Goal: Task Accomplishment & Management: Manage account settings

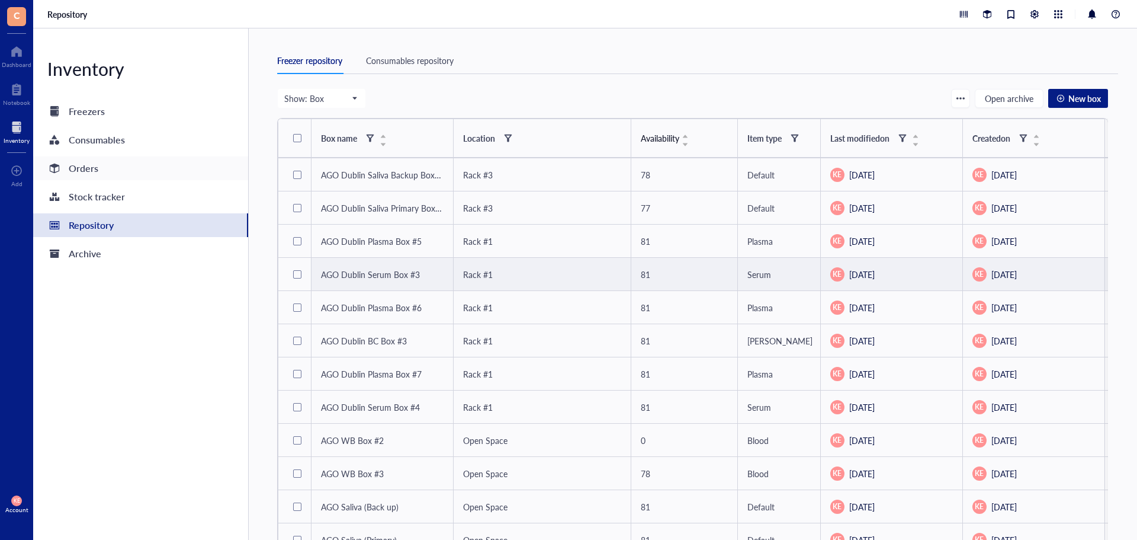
scroll to position [42, 0]
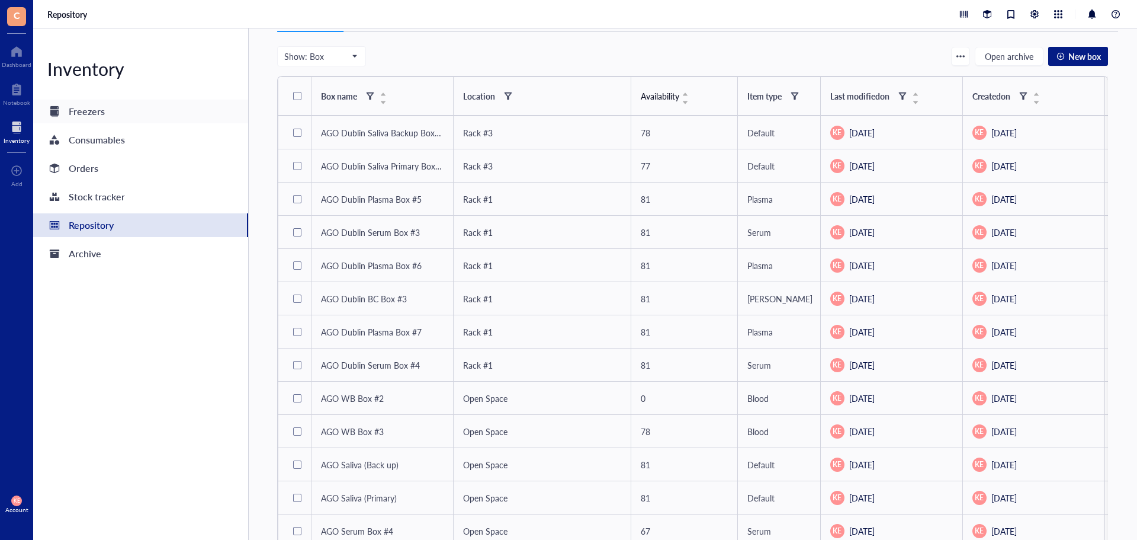
click at [91, 104] on div "Freezers" at bounding box center [87, 111] width 36 height 17
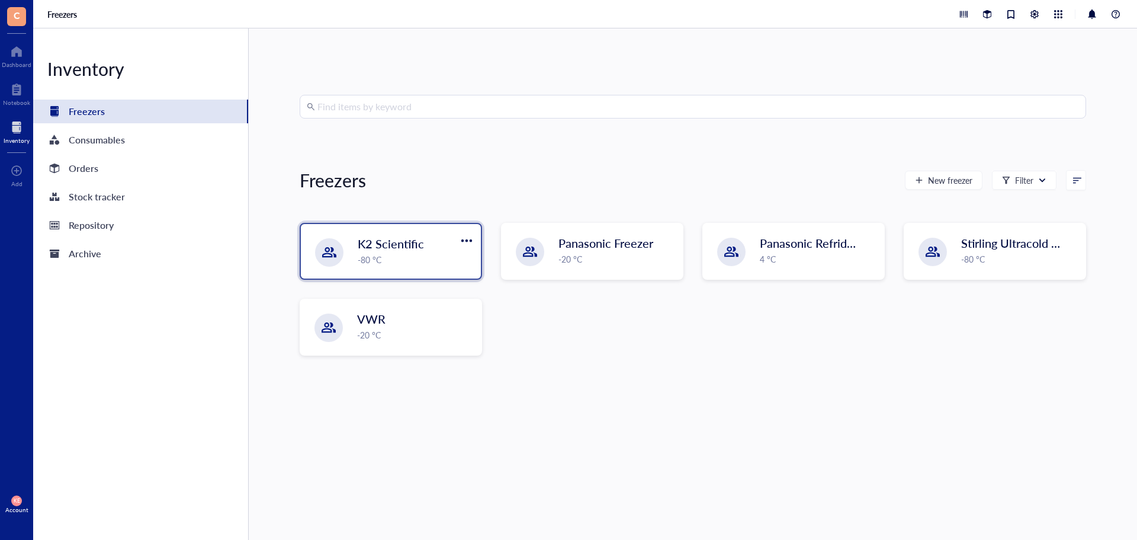
click at [410, 246] on span "K2 Scientific" at bounding box center [391, 243] width 66 height 17
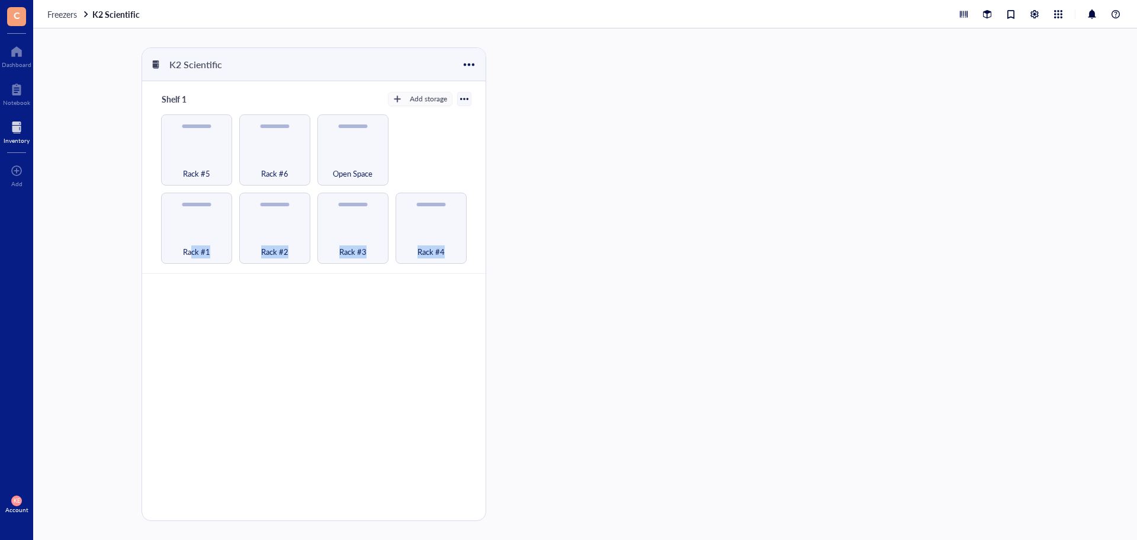
drag, startPoint x: 191, startPoint y: 228, endPoint x: 147, endPoint y: 180, distance: 64.6
click at [148, 174] on div "Shelf 1 Add storage Rack #1 Rack #2 Rack #3 Rack #4 Rack #5 Rack #6 Open Space" at bounding box center [313, 177] width 343 height 193
click at [146, 216] on div "Shelf 1 Add storage Rack #1 Rack #2 Rack #3 Rack #4 Rack #5 Rack #6 Open Space" at bounding box center [313, 177] width 343 height 193
click at [464, 101] on div at bounding box center [464, 99] width 8 height 8
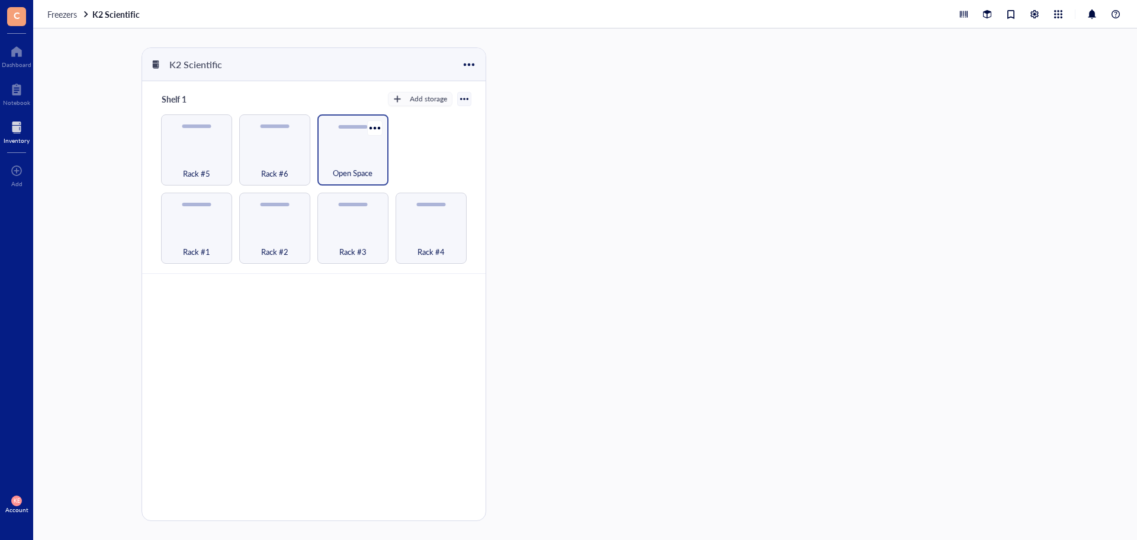
click at [366, 159] on div "Open Space" at bounding box center [352, 166] width 59 height 26
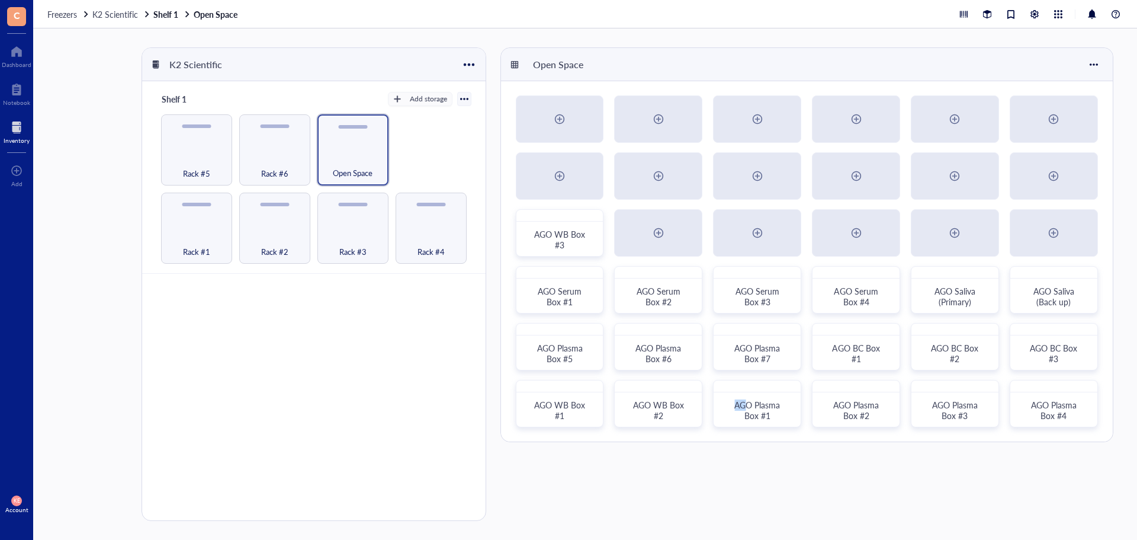
drag, startPoint x: 748, startPoint y: 408, endPoint x: 753, endPoint y: 509, distance: 101.4
click at [760, 527] on div "K2 Scientific Shelf 1 Add storage Settings Export Restore rack Restore category…" at bounding box center [585, 283] width 1104 height 511
click at [752, 461] on div "Open Space AGO WB Box #3 AGO Serum Box #1 AGO Serum Box #2 AGO Serum Box #3 AGO…" at bounding box center [810, 283] width 618 height 473
click at [792, 387] on div at bounding box center [790, 389] width 17 height 17
click at [821, 221] on div "Move to" at bounding box center [821, 221] width 31 height 11
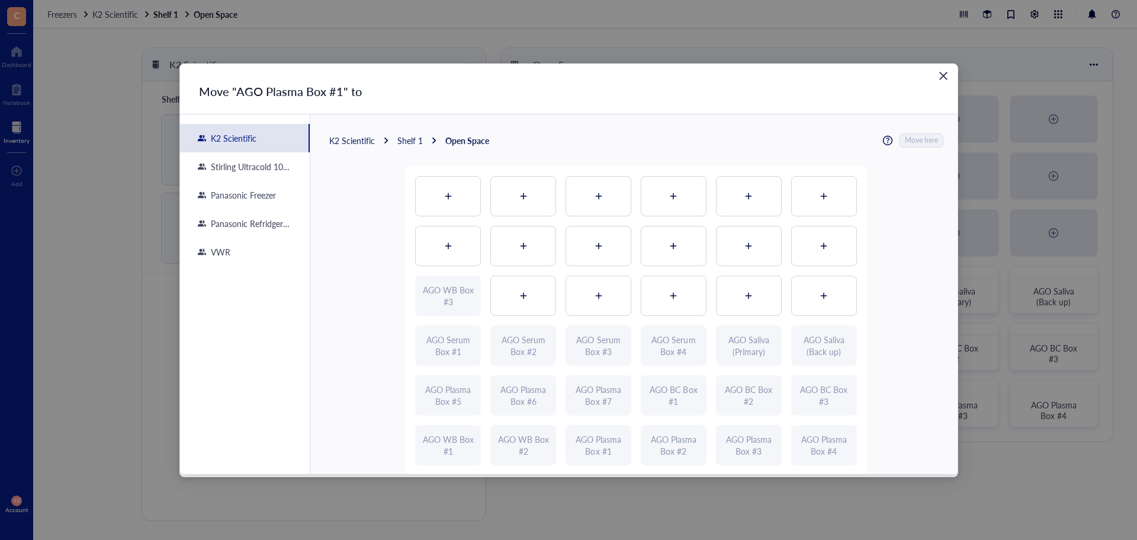
click at [413, 140] on div "Shelf 1" at bounding box center [409, 140] width 25 height 11
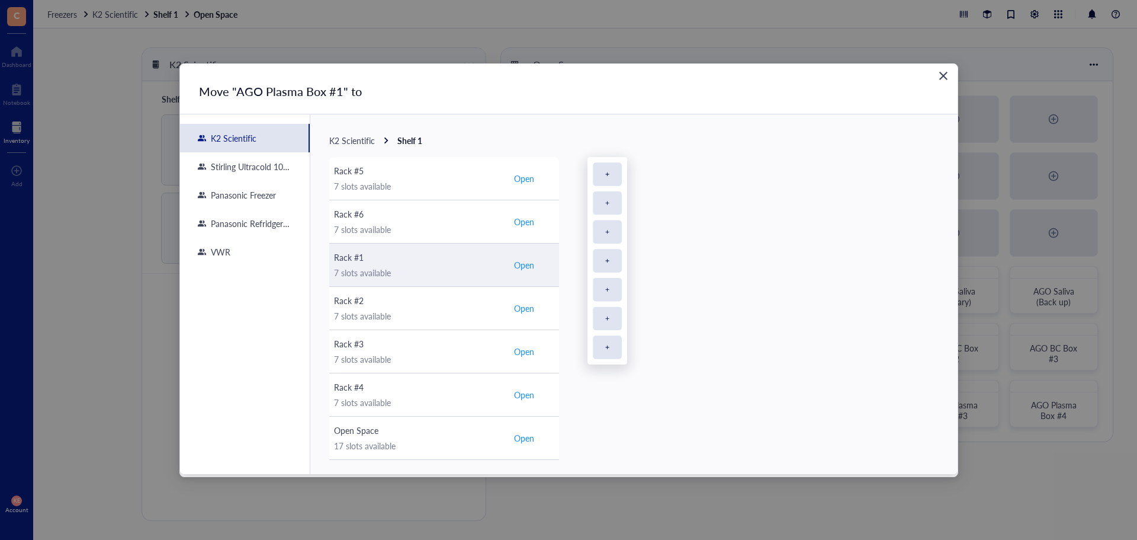
click at [519, 267] on span "Open" at bounding box center [524, 264] width 20 height 11
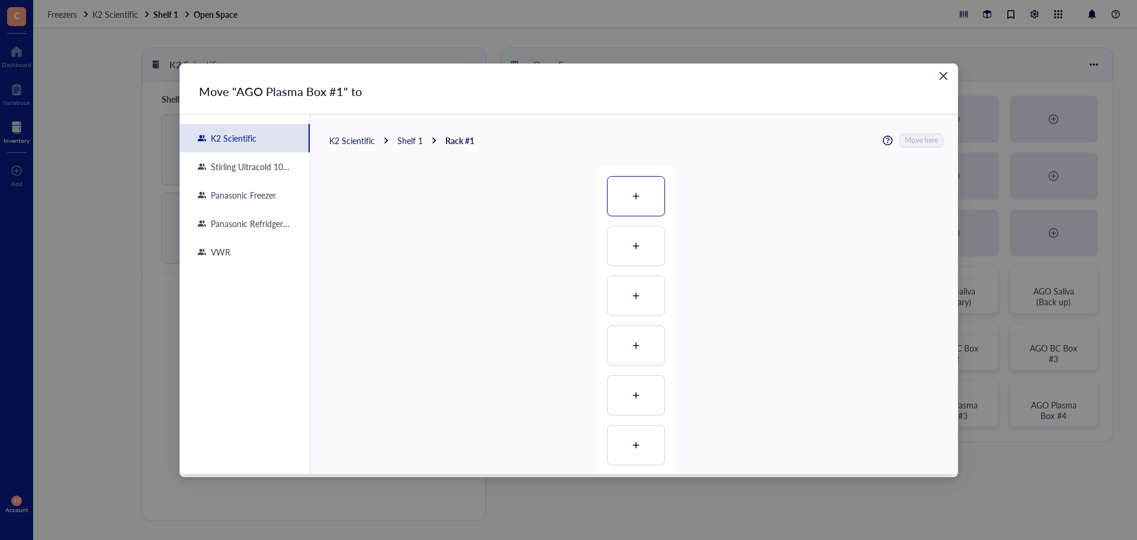
click at [631, 209] on div at bounding box center [636, 196] width 57 height 39
click at [927, 142] on span "Move here" at bounding box center [922, 140] width 33 height 15
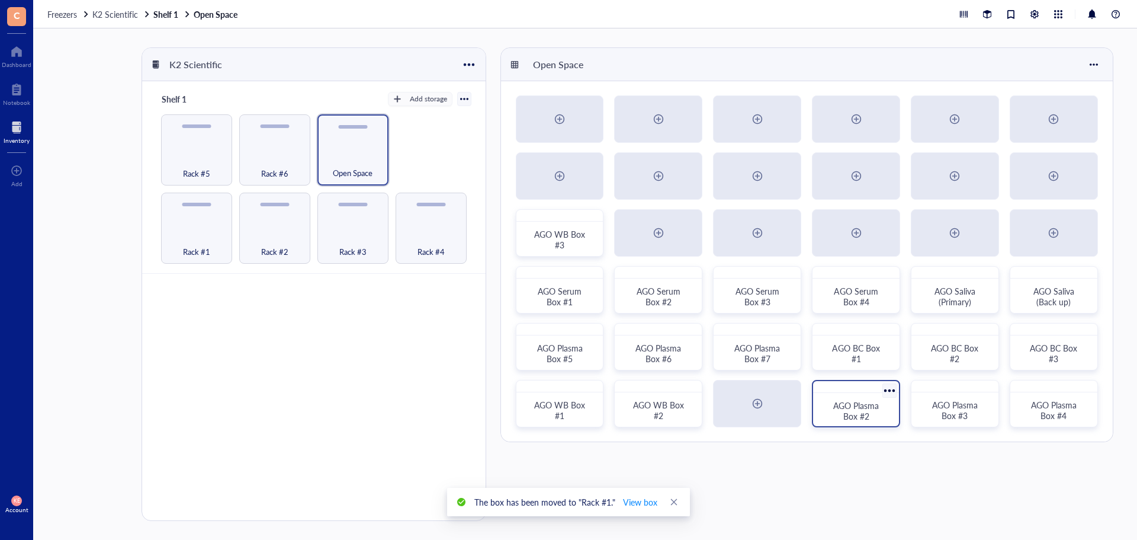
click at [892, 384] on div at bounding box center [889, 389] width 17 height 17
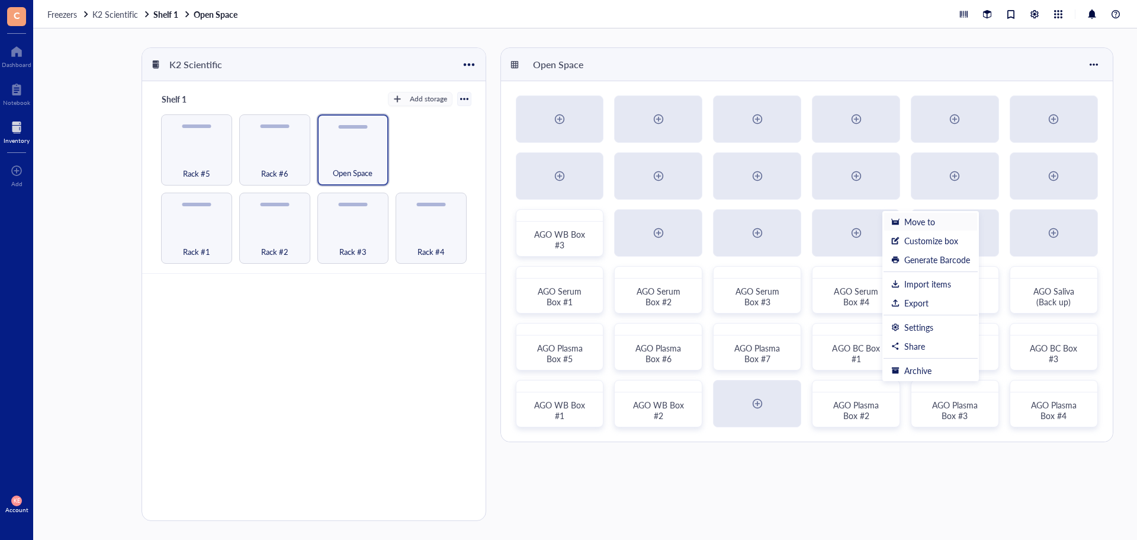
click at [950, 220] on div "Move to" at bounding box center [930, 221] width 79 height 11
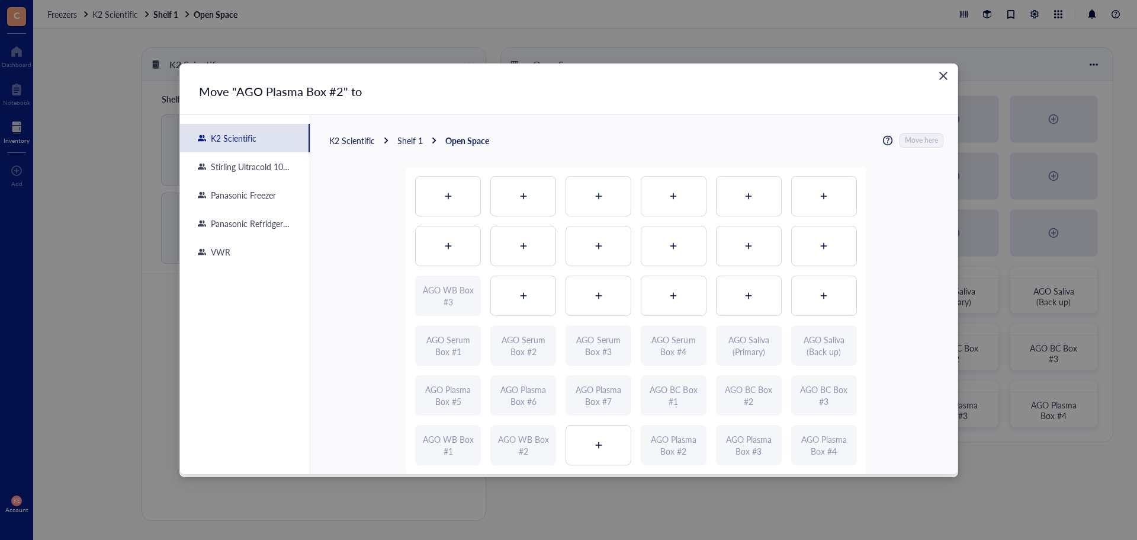
click at [415, 142] on div "Shelf 1" at bounding box center [409, 140] width 25 height 11
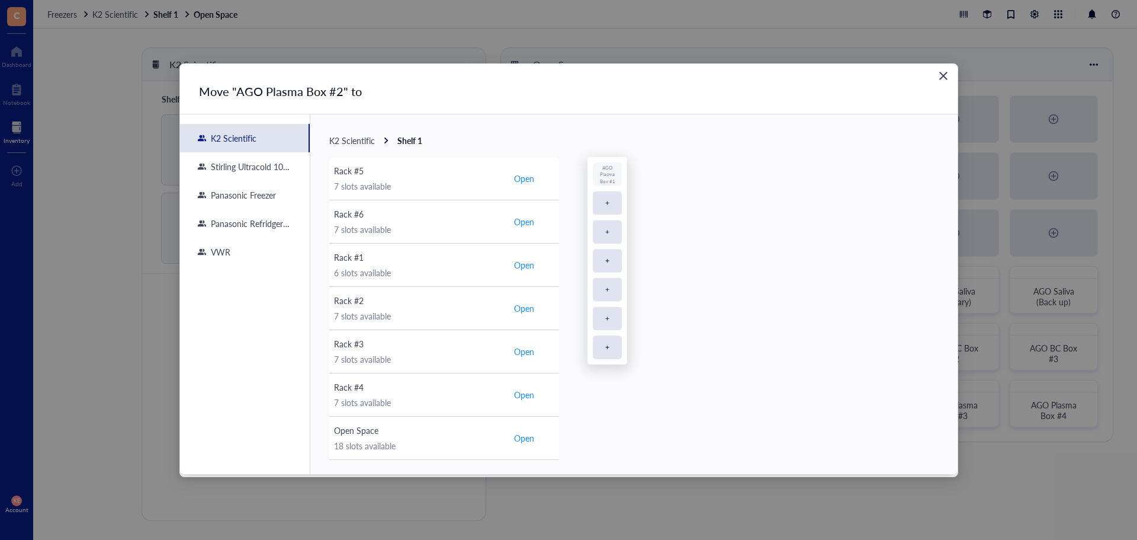
click at [610, 204] on div "AGO Plasma Box #1" at bounding box center [863, 512] width 551 height 711
click at [607, 205] on div "AGO Plasma Box #1" at bounding box center [863, 512] width 551 height 711
click at [533, 265] on span "Open" at bounding box center [524, 264] width 20 height 11
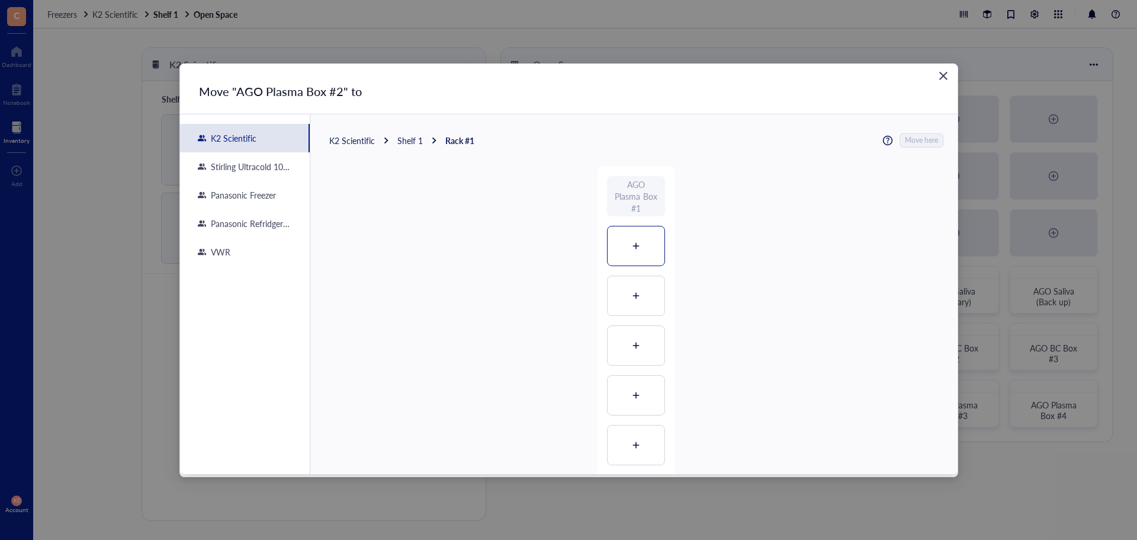
click at [639, 242] on div at bounding box center [636, 245] width 57 height 39
click at [913, 146] on span "Move here" at bounding box center [922, 140] width 33 height 15
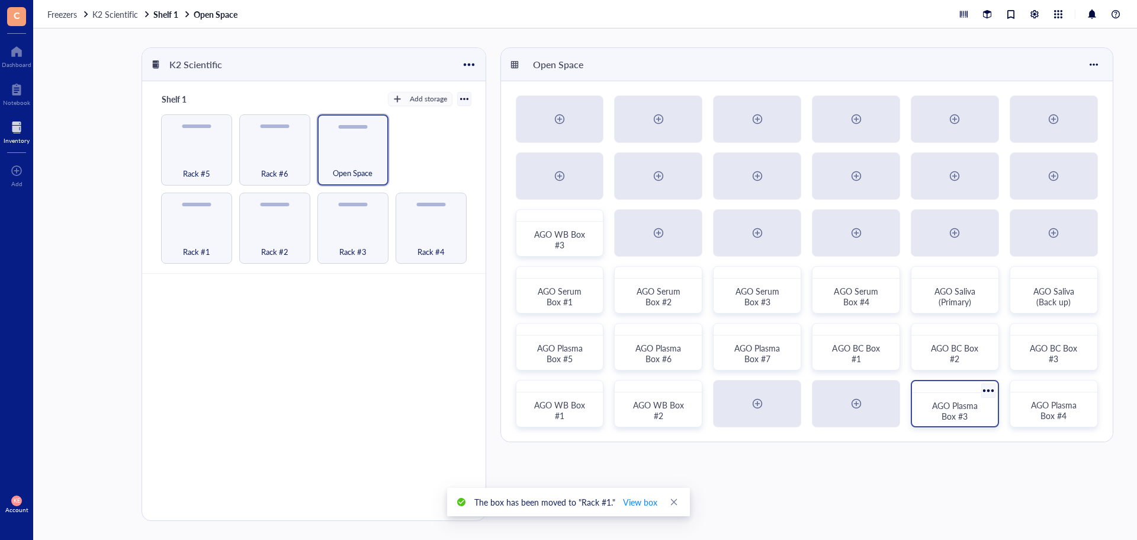
click at [989, 390] on div at bounding box center [988, 389] width 17 height 17
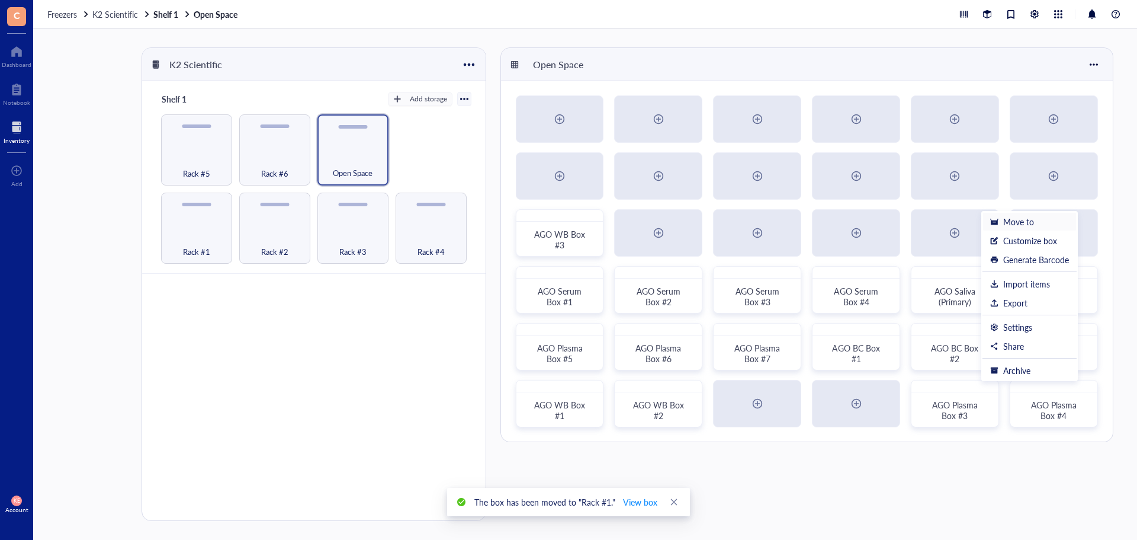
click at [1035, 222] on div "Move to" at bounding box center [1029, 221] width 79 height 11
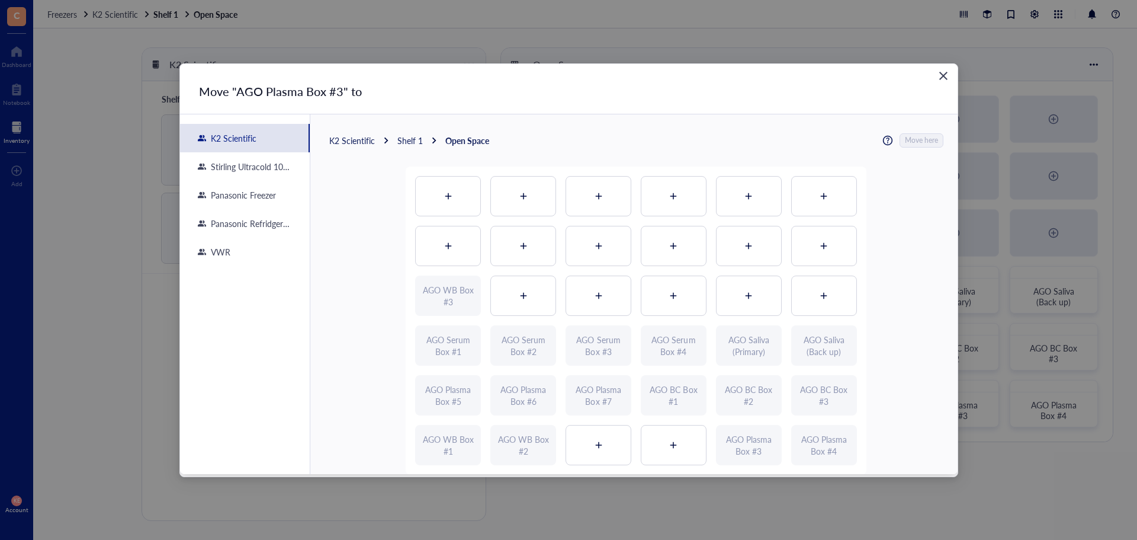
click at [409, 138] on div "Shelf 1" at bounding box center [409, 140] width 25 height 11
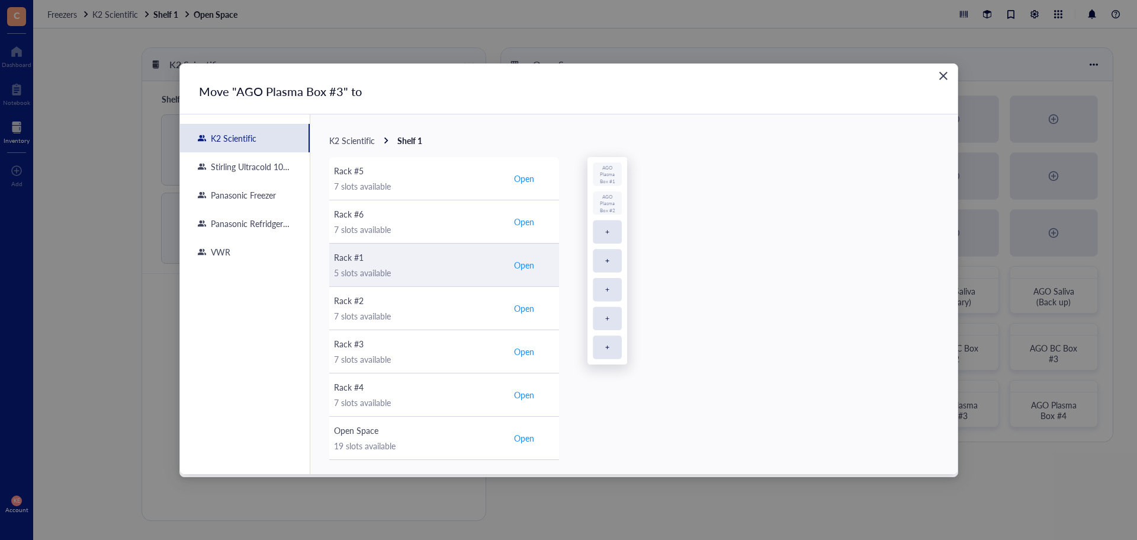
click at [527, 265] on span "Open" at bounding box center [524, 264] width 20 height 11
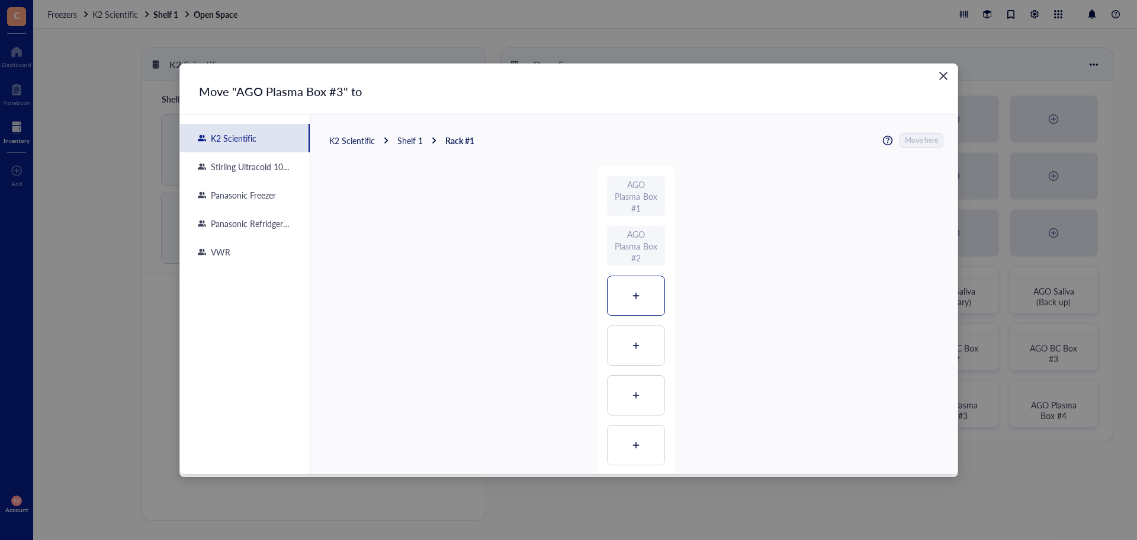
click at [632, 303] on div at bounding box center [636, 295] width 57 height 39
click at [923, 140] on span "Move here" at bounding box center [922, 140] width 33 height 15
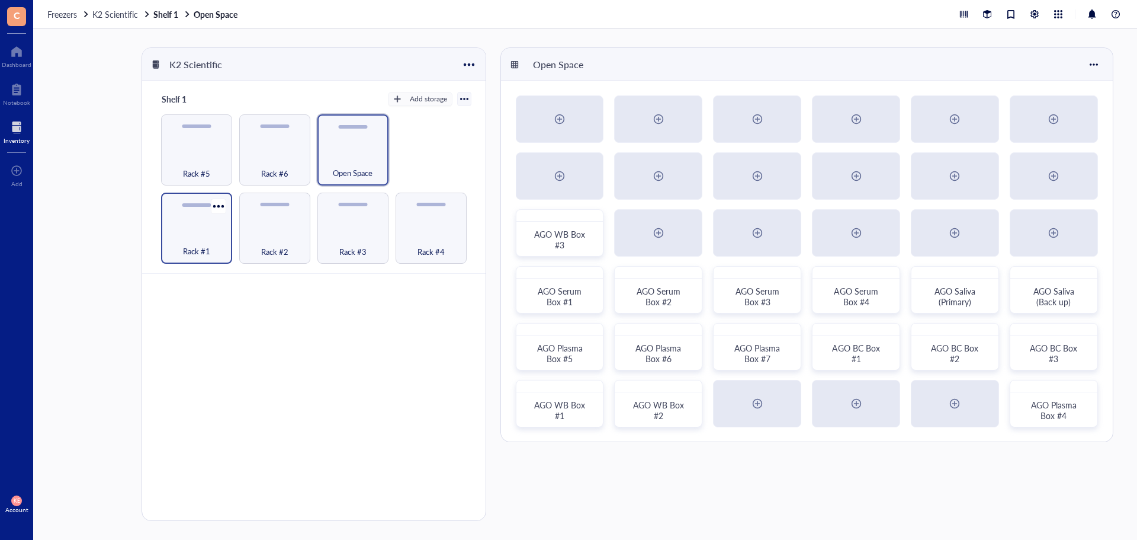
click at [195, 238] on div "Rack #1" at bounding box center [196, 245] width 59 height 26
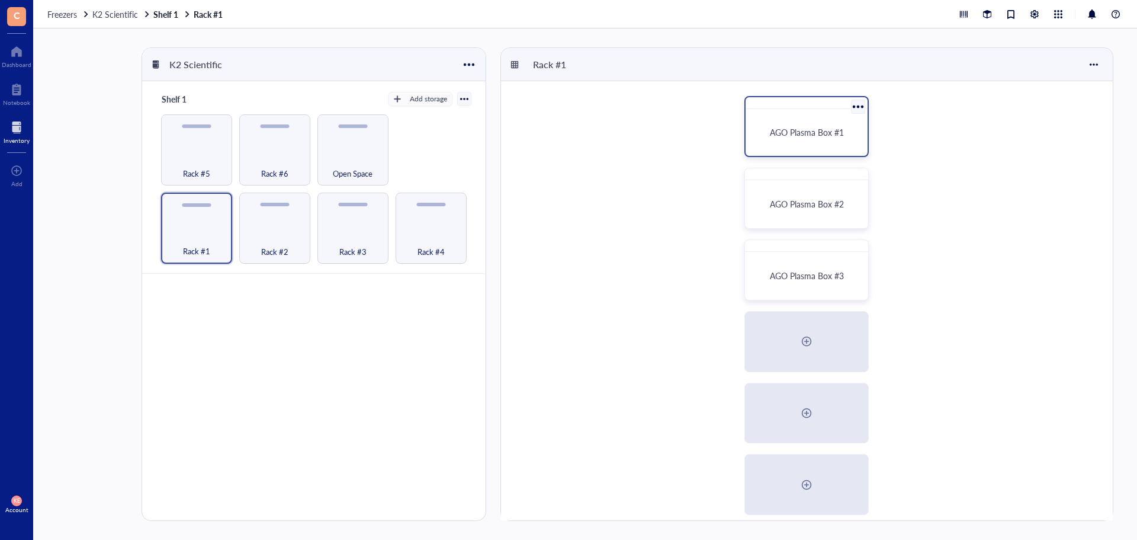
click at [862, 102] on div at bounding box center [857, 106] width 17 height 17
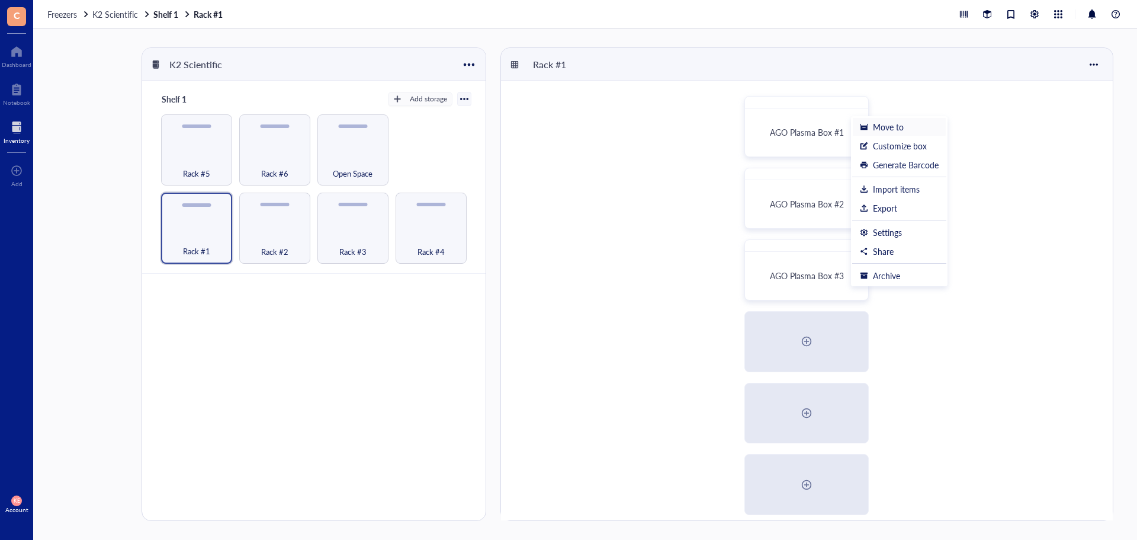
click at [869, 125] on div "Move to" at bounding box center [899, 126] width 79 height 11
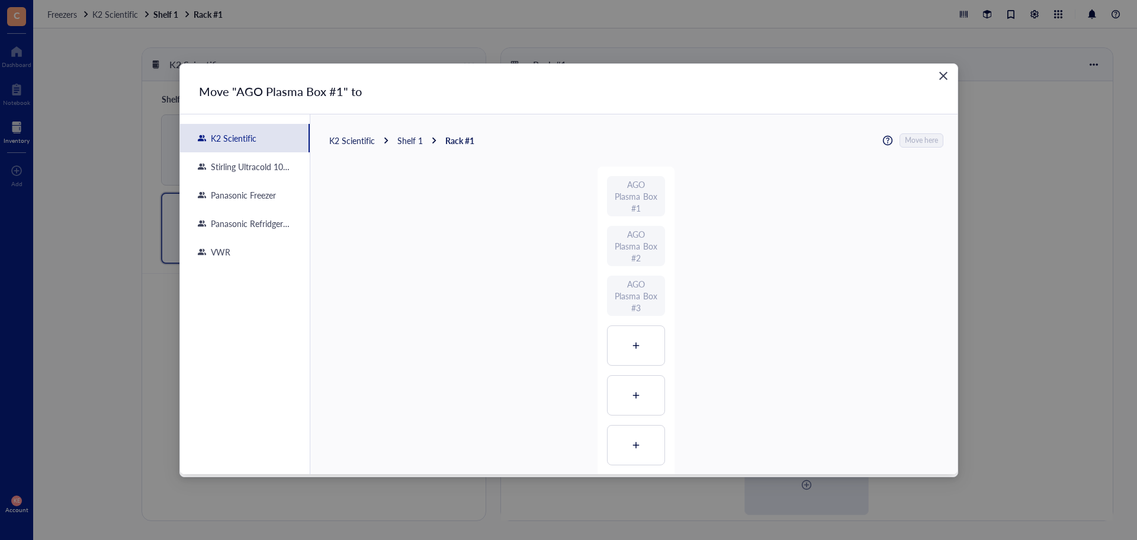
click at [407, 137] on div "Shelf 1" at bounding box center [409, 140] width 25 height 11
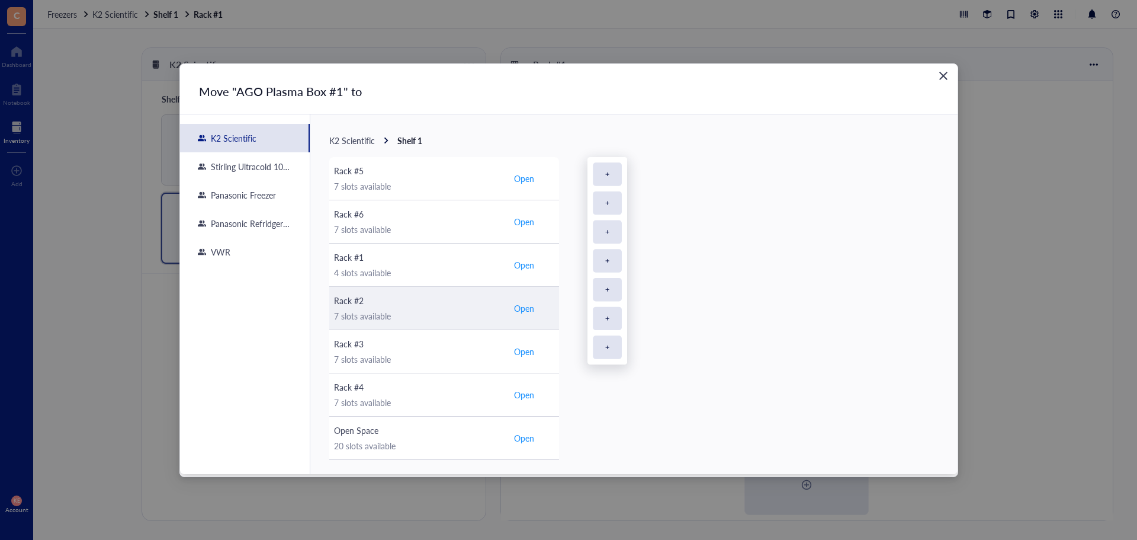
click at [521, 304] on span "Open" at bounding box center [524, 308] width 20 height 11
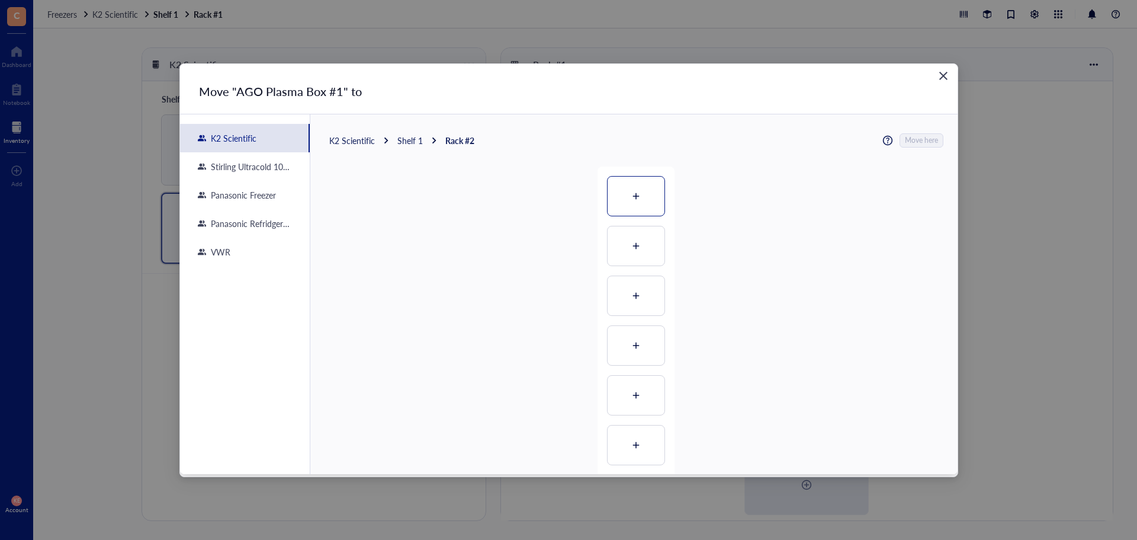
click at [626, 179] on div at bounding box center [636, 196] width 57 height 39
click at [926, 141] on span "Move here" at bounding box center [922, 140] width 33 height 15
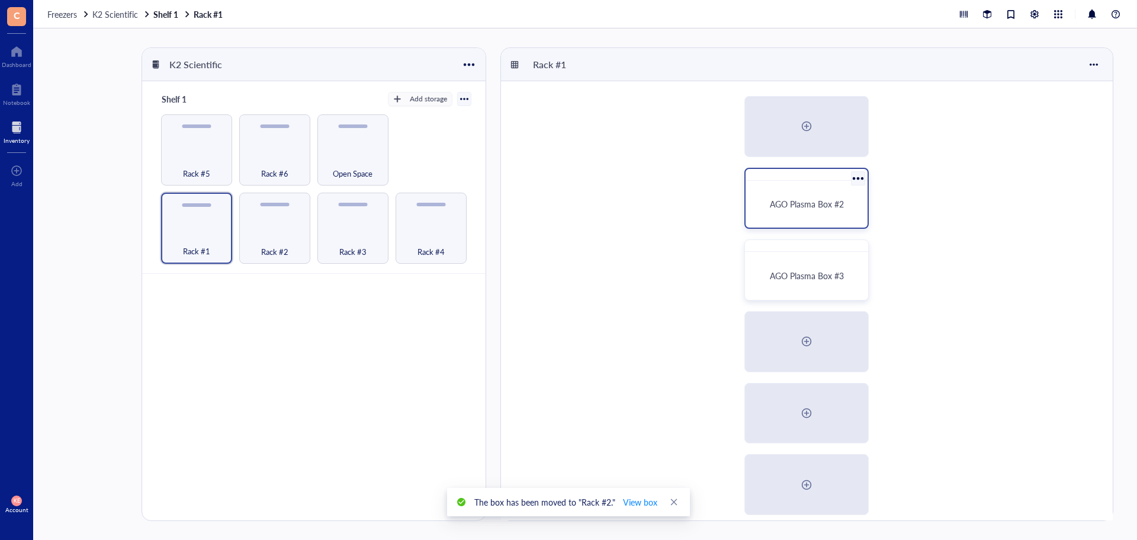
click at [857, 178] on div at bounding box center [857, 177] width 17 height 17
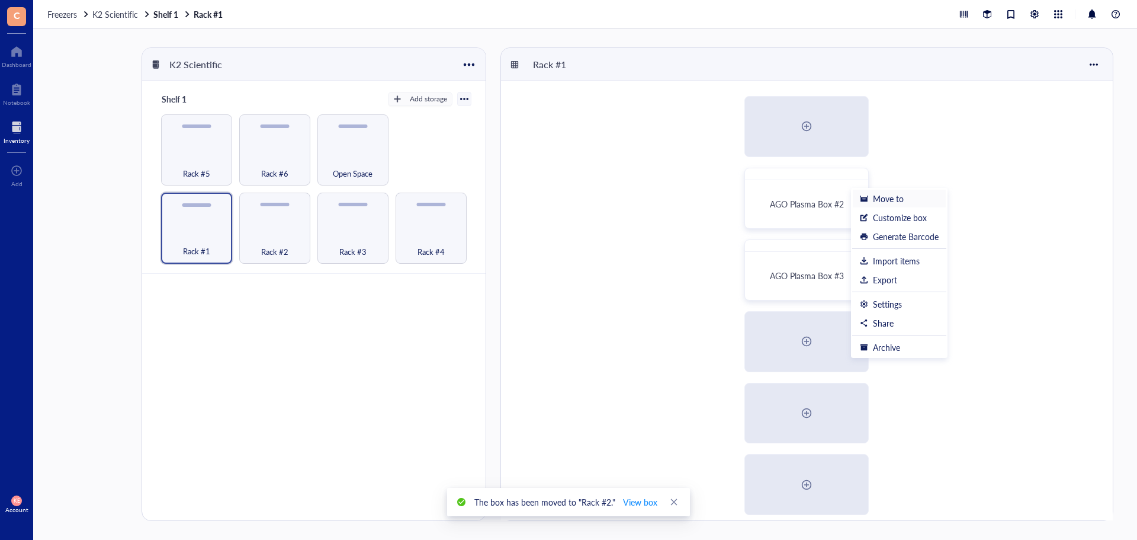
click at [867, 197] on div at bounding box center [864, 198] width 8 height 8
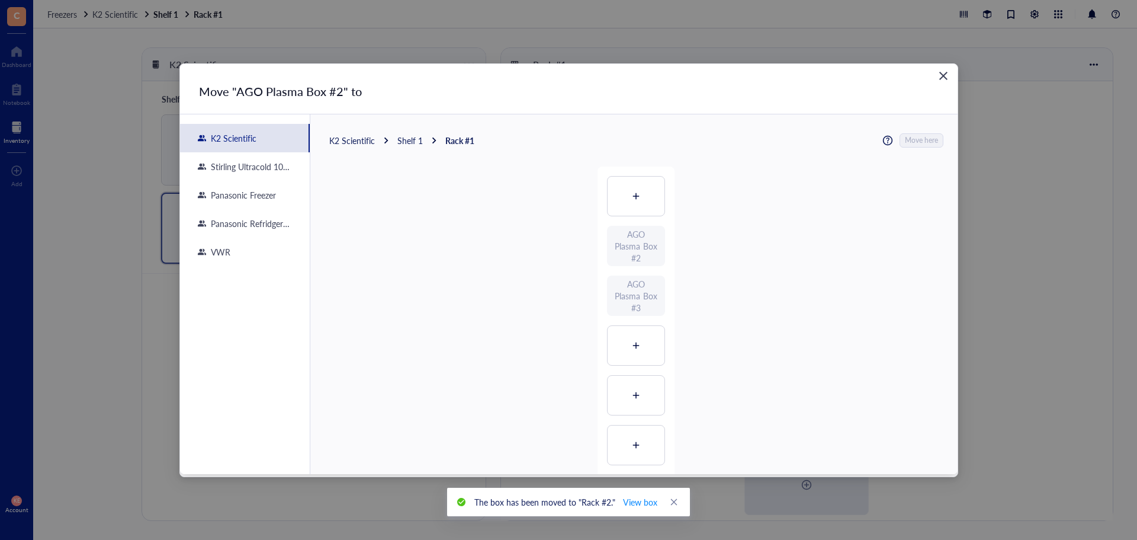
click at [400, 142] on div "Shelf 1" at bounding box center [409, 140] width 25 height 11
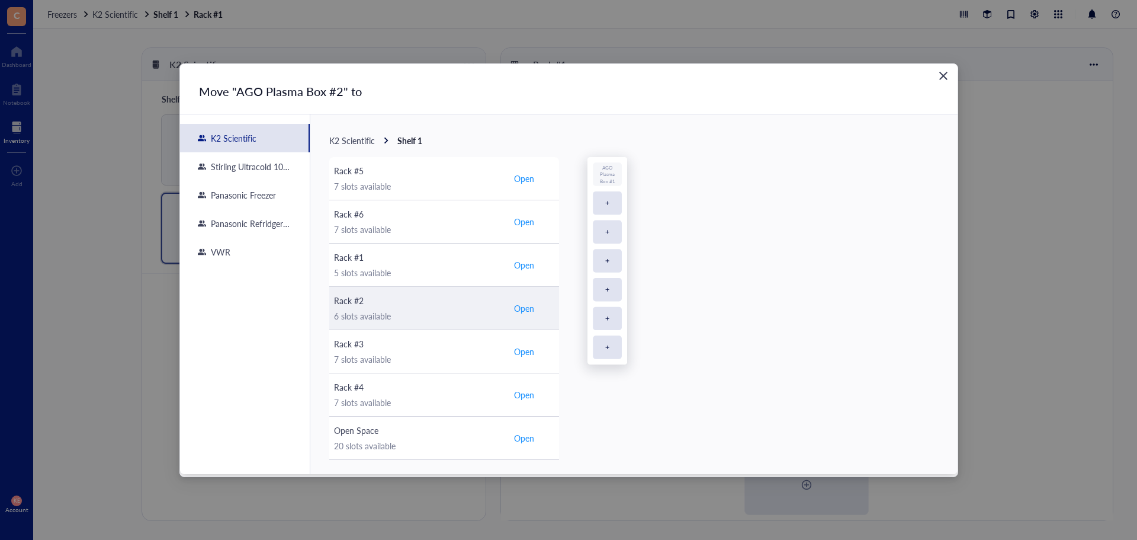
click at [524, 310] on span "Open" at bounding box center [524, 308] width 20 height 11
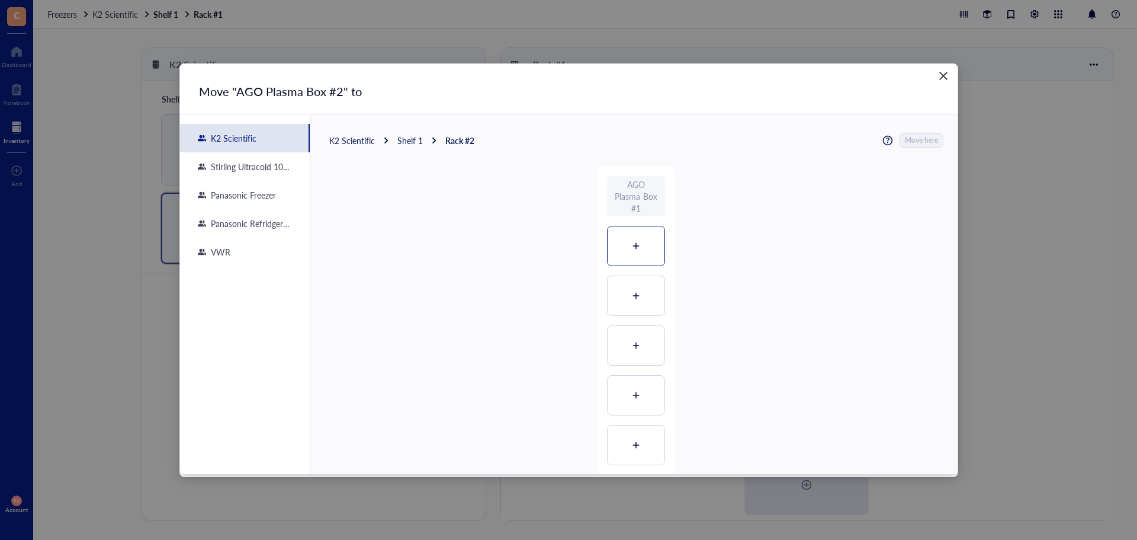
click at [628, 256] on div at bounding box center [636, 245] width 57 height 39
click at [922, 140] on span "Move here" at bounding box center [922, 140] width 33 height 15
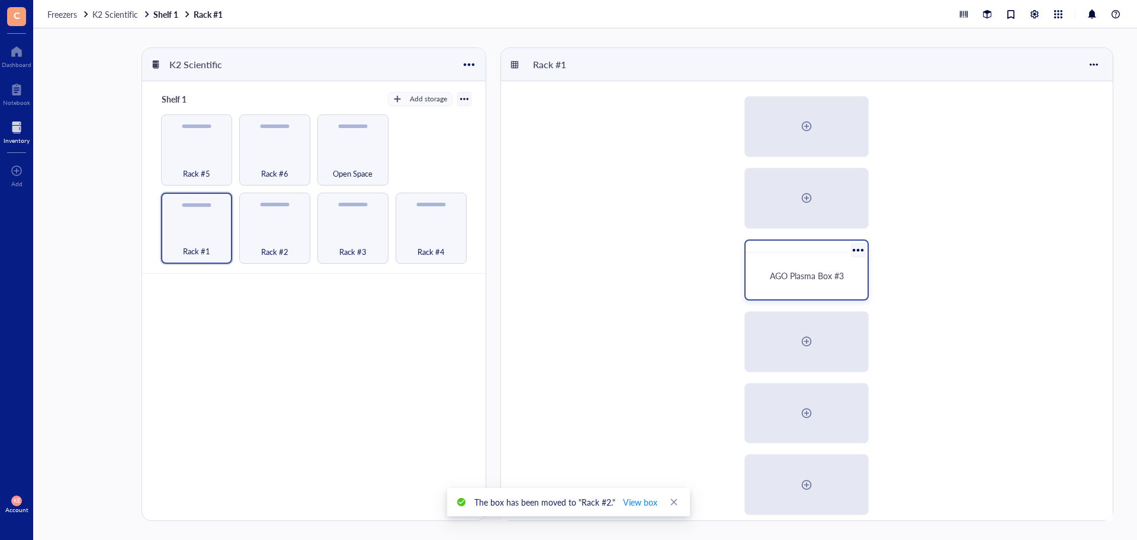
click at [857, 248] on div at bounding box center [857, 249] width 17 height 17
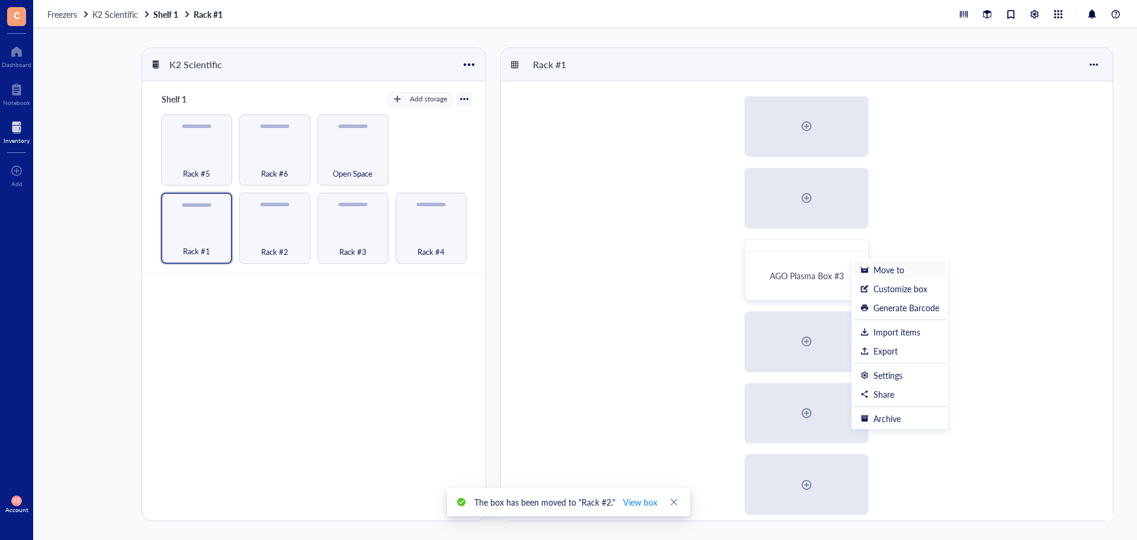
click at [864, 270] on div at bounding box center [865, 269] width 8 height 8
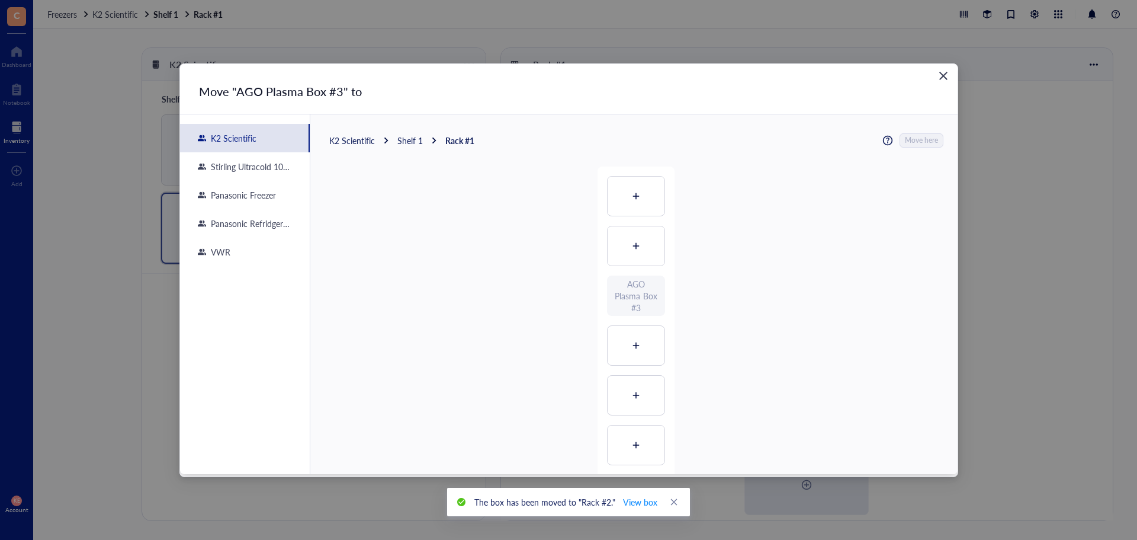
click at [402, 139] on div "Shelf 1" at bounding box center [409, 140] width 25 height 11
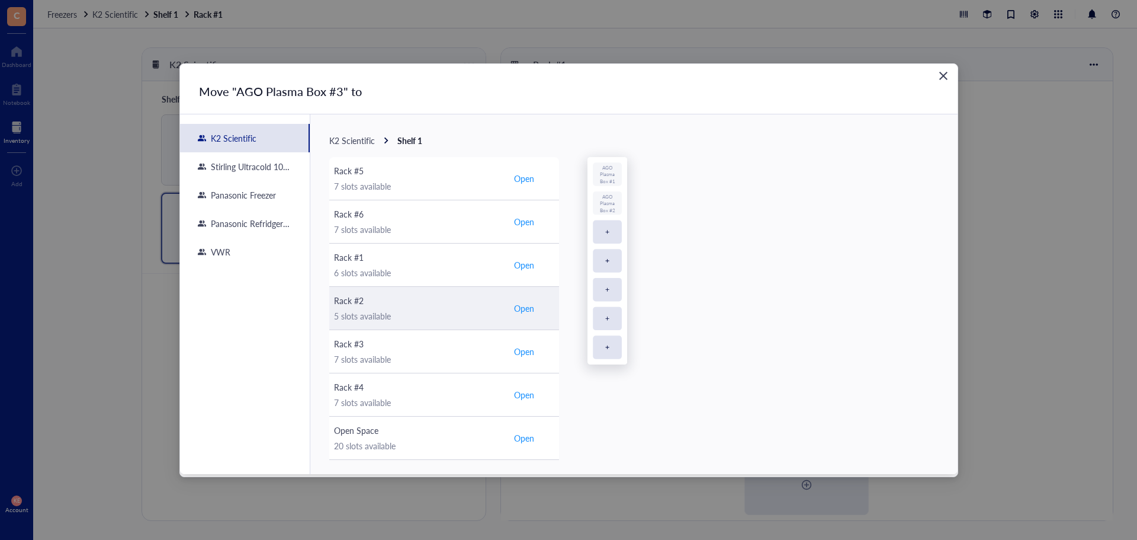
click at [524, 309] on span "Open" at bounding box center [524, 308] width 20 height 11
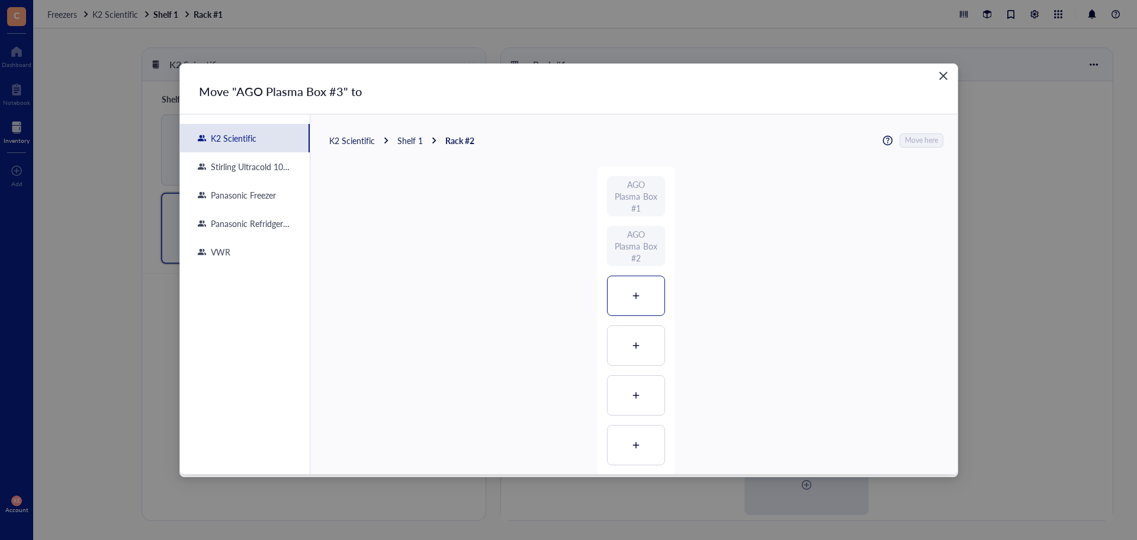
click at [635, 297] on icon at bounding box center [636, 295] width 8 height 8
click at [925, 143] on span "Move here" at bounding box center [922, 140] width 33 height 15
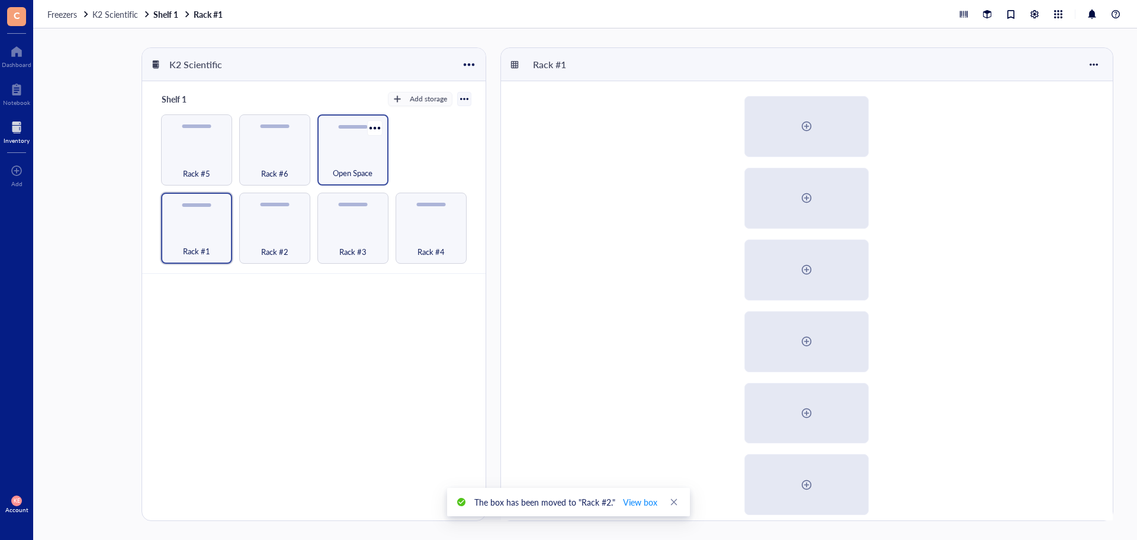
click at [370, 165] on div "Open Space" at bounding box center [352, 166] width 59 height 26
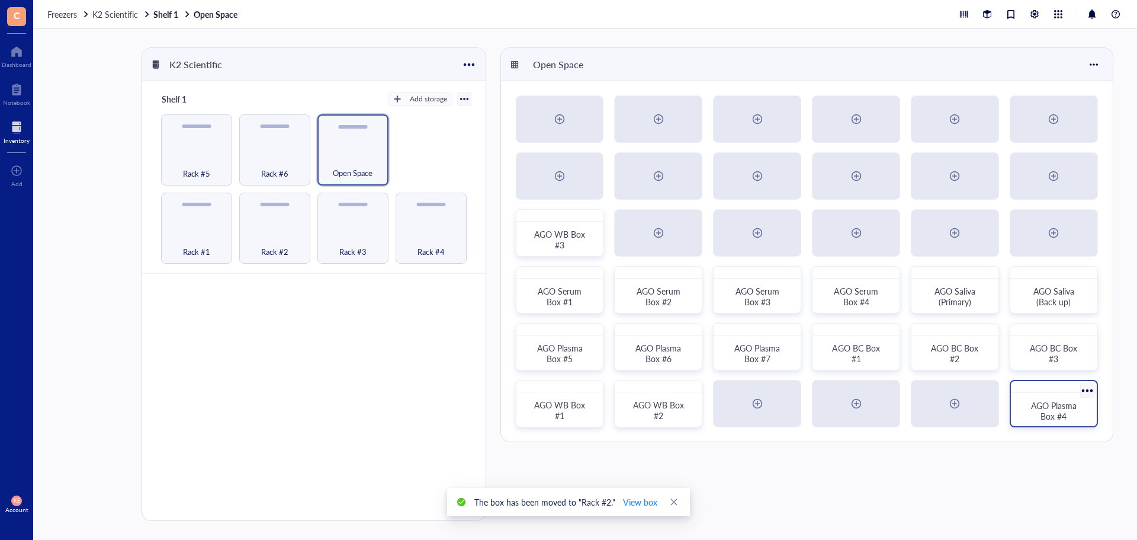
click at [1091, 390] on div at bounding box center [1087, 389] width 17 height 17
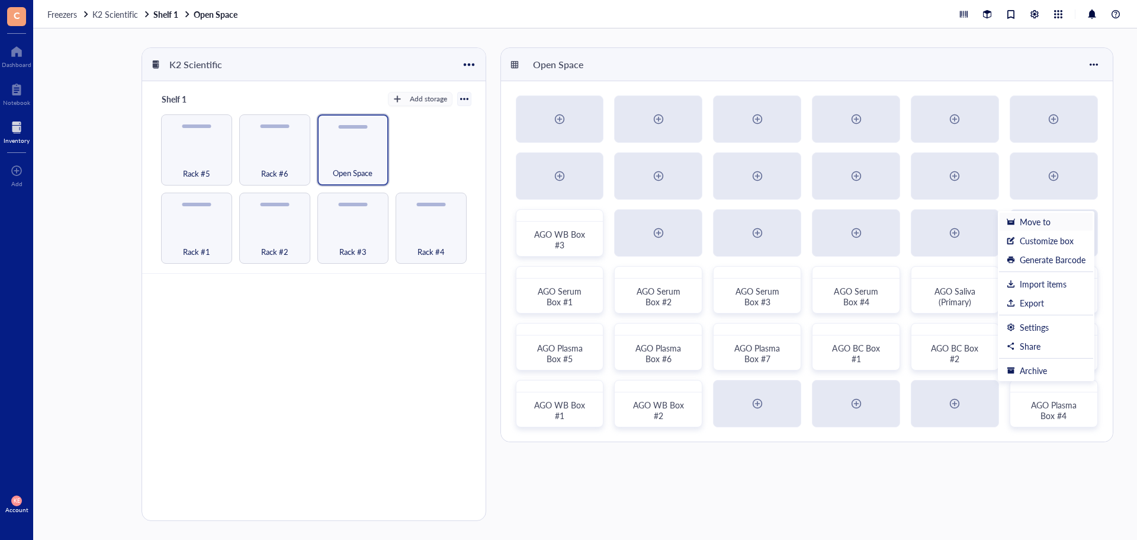
click at [1051, 226] on div "Move to" at bounding box center [1046, 221] width 79 height 11
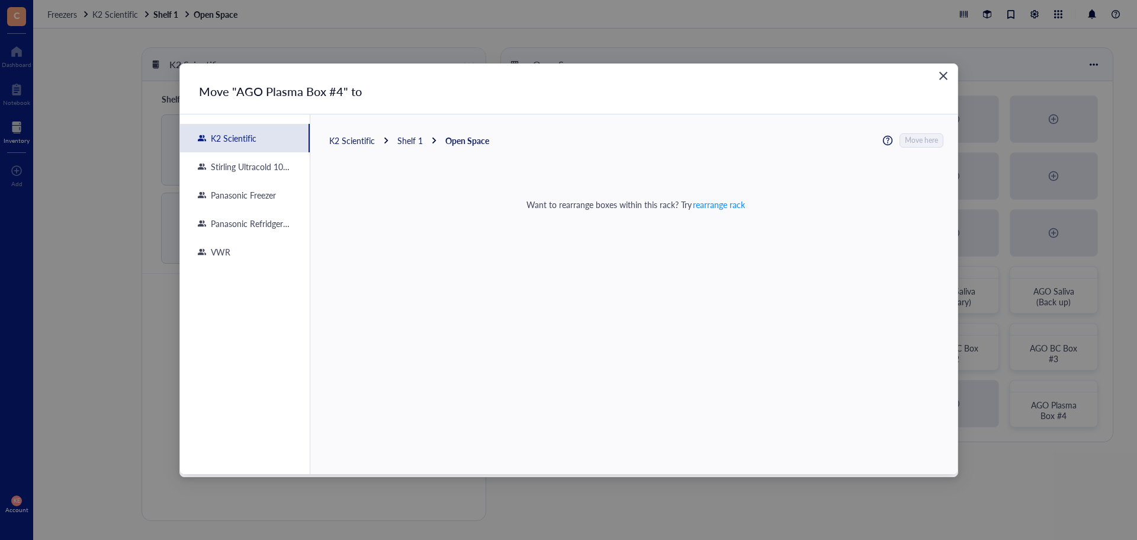
click at [416, 143] on div "Shelf 1" at bounding box center [409, 140] width 25 height 11
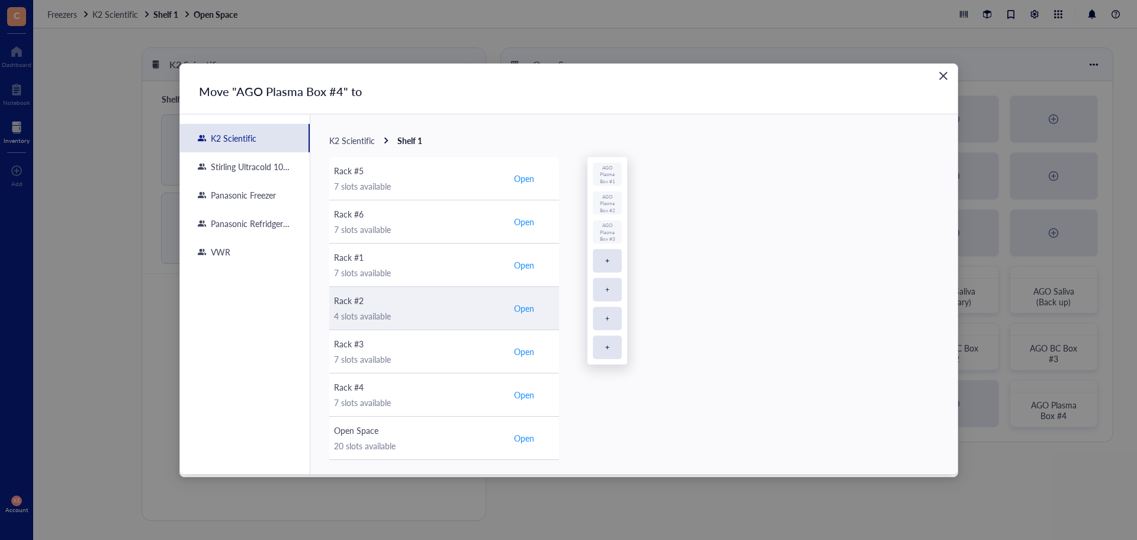
click at [524, 306] on span "Open" at bounding box center [524, 308] width 20 height 11
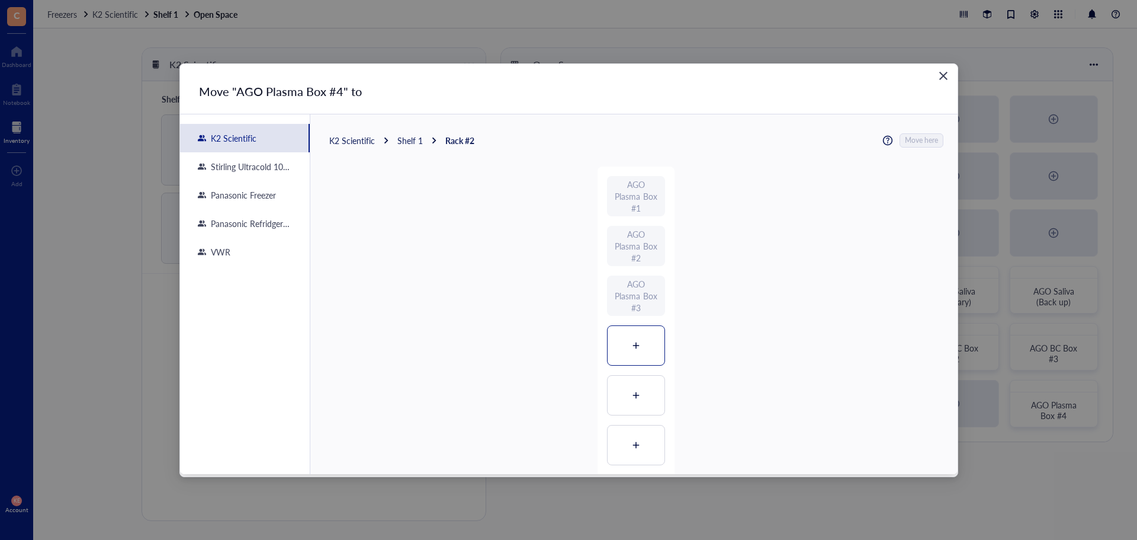
click at [632, 347] on icon at bounding box center [636, 345] width 8 height 8
click at [925, 140] on span "Move here" at bounding box center [922, 140] width 33 height 15
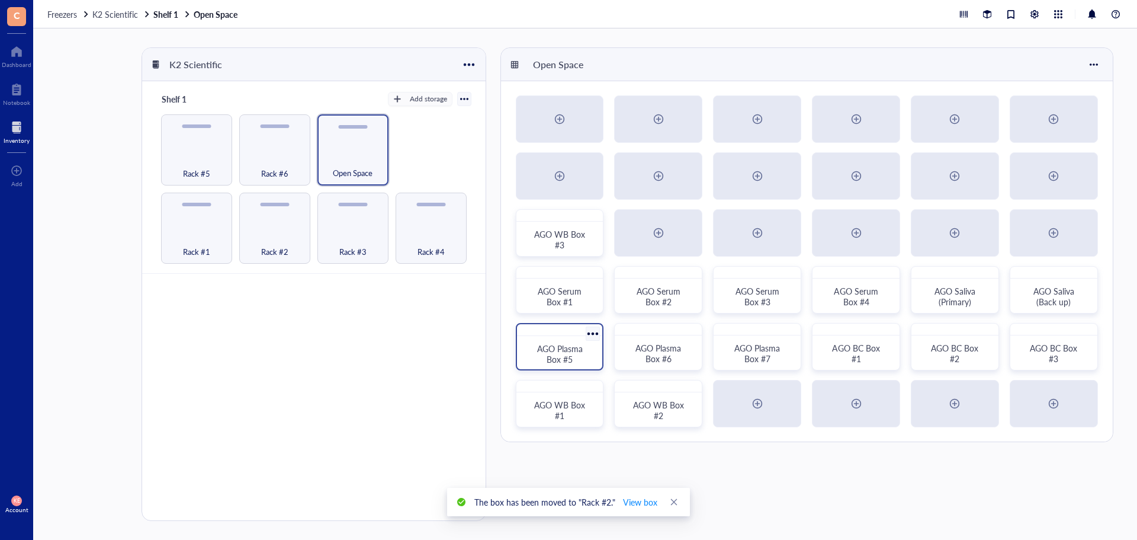
click at [594, 331] on div at bounding box center [593, 333] width 17 height 17
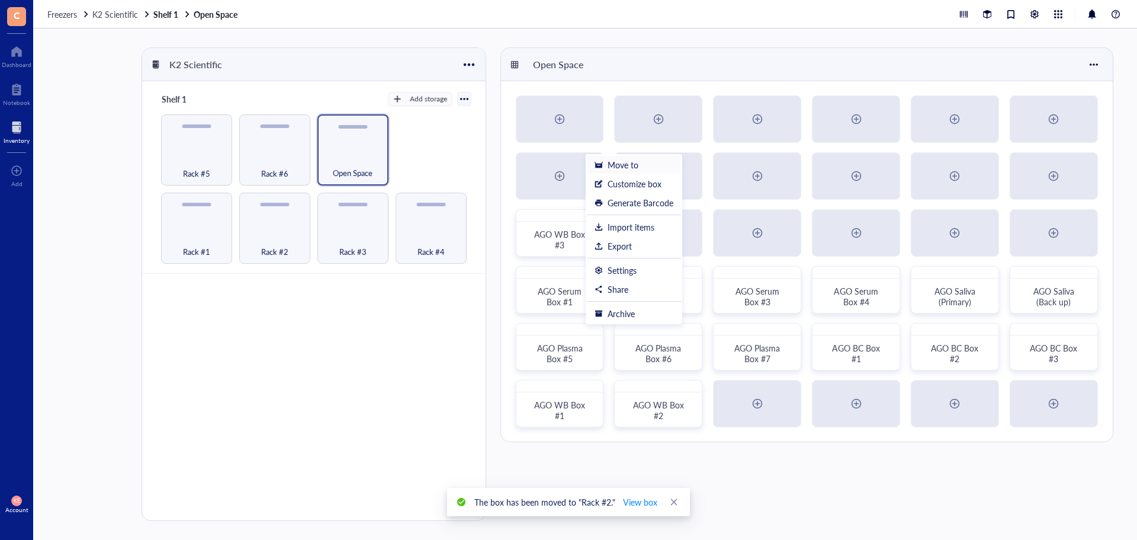
click at [637, 168] on div "Move to" at bounding box center [623, 164] width 31 height 11
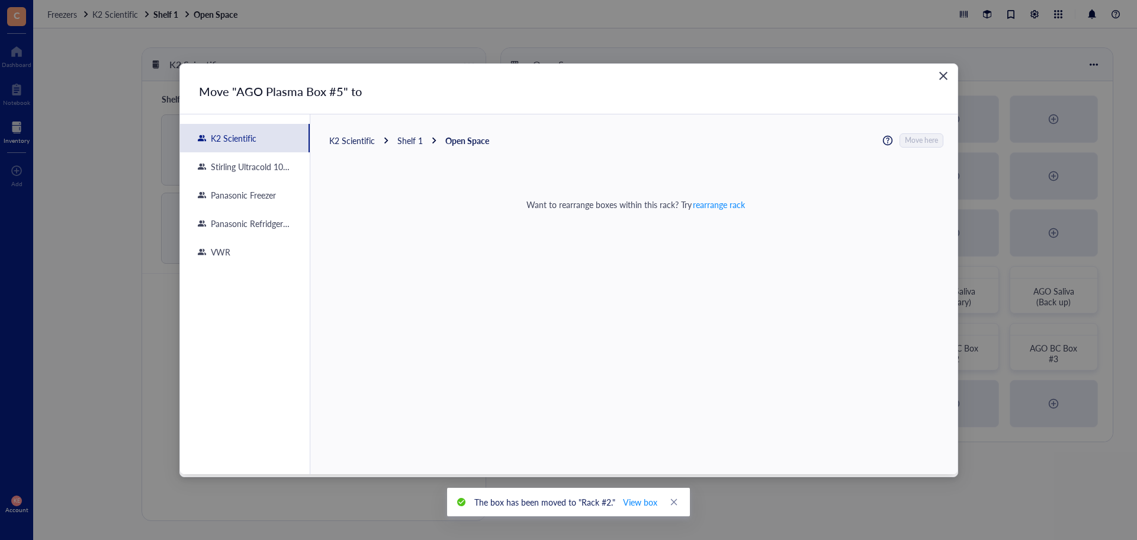
click at [413, 144] on div "Shelf 1" at bounding box center [409, 140] width 25 height 11
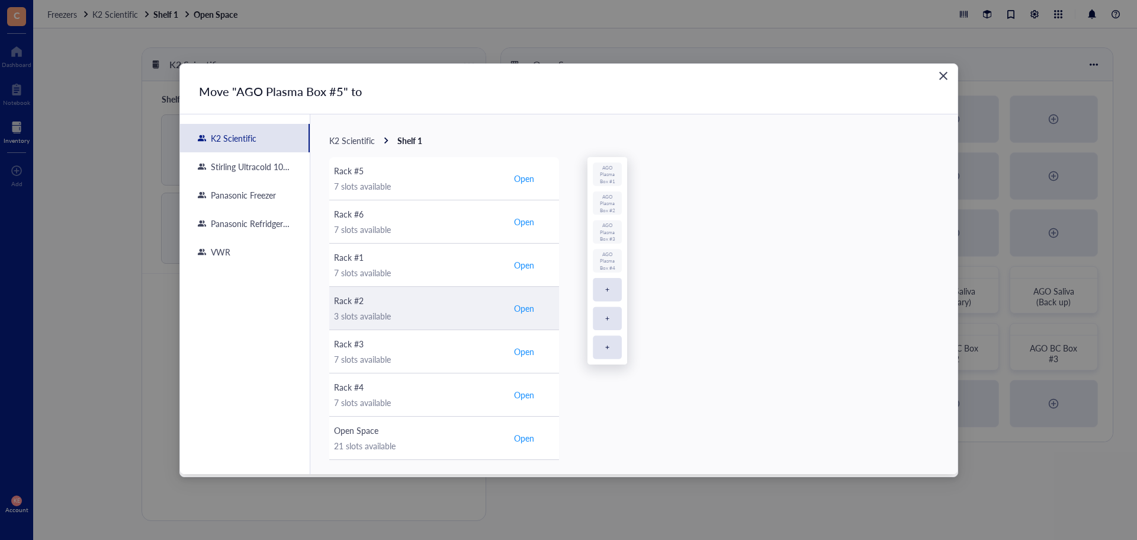
click at [531, 306] on span "Open" at bounding box center [524, 308] width 20 height 11
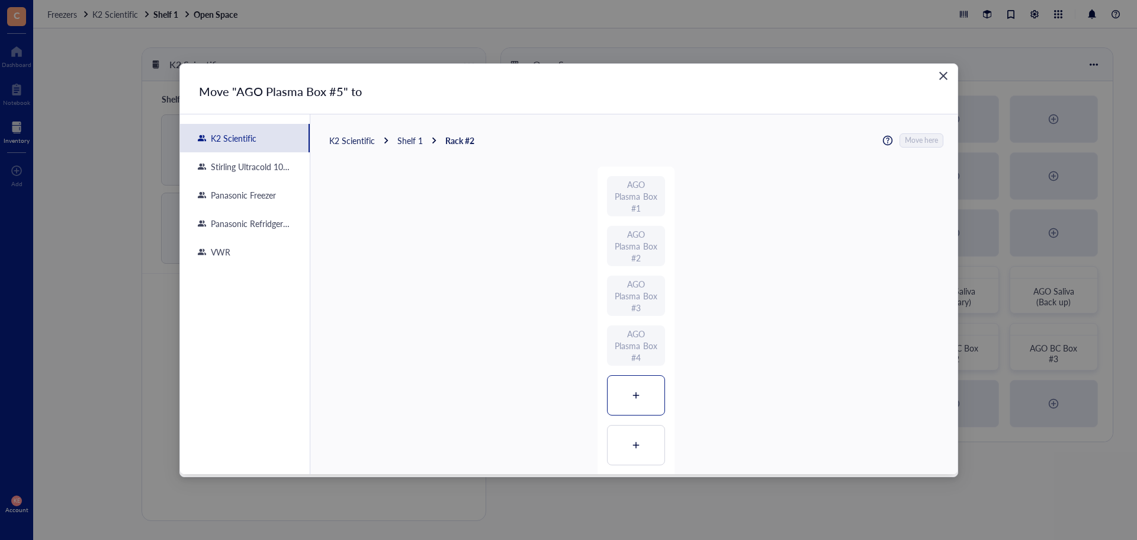
click at [632, 397] on icon at bounding box center [636, 395] width 8 height 8
click at [925, 140] on span "Move here" at bounding box center [922, 140] width 33 height 15
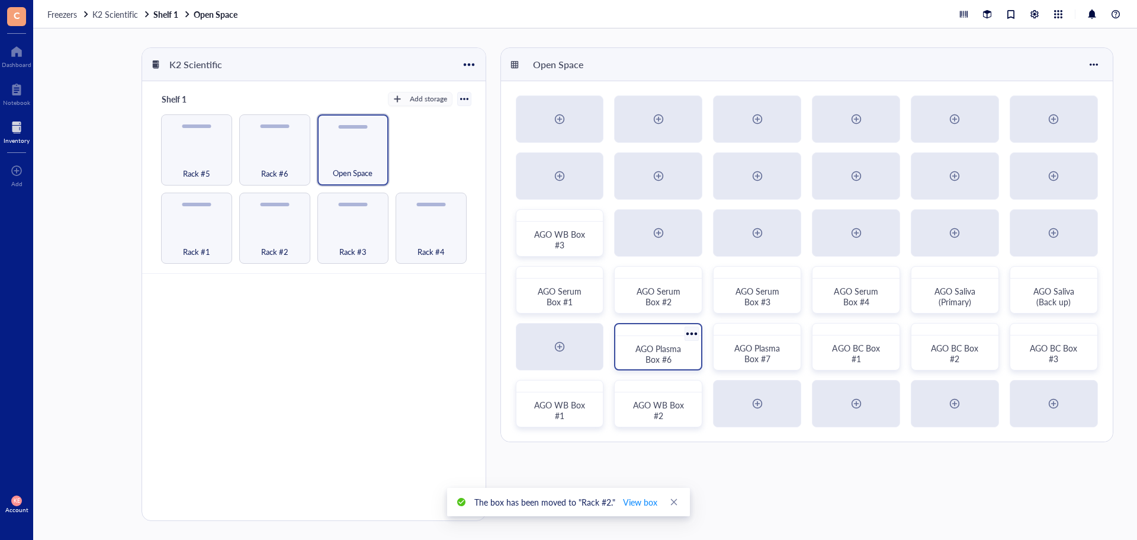
click at [689, 332] on div at bounding box center [692, 333] width 17 height 17
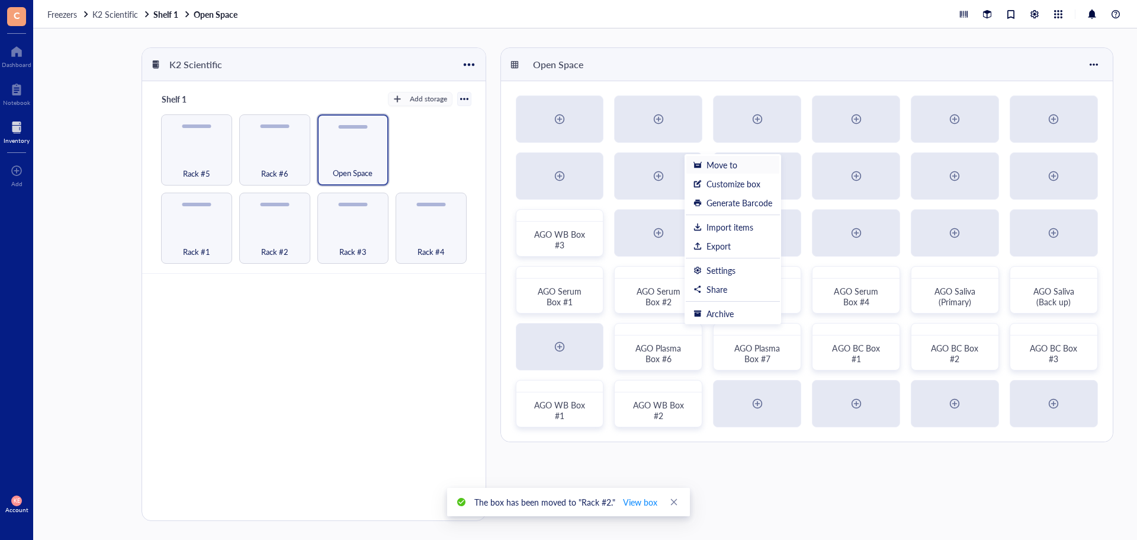
click at [727, 163] on div "Move to" at bounding box center [722, 164] width 31 height 11
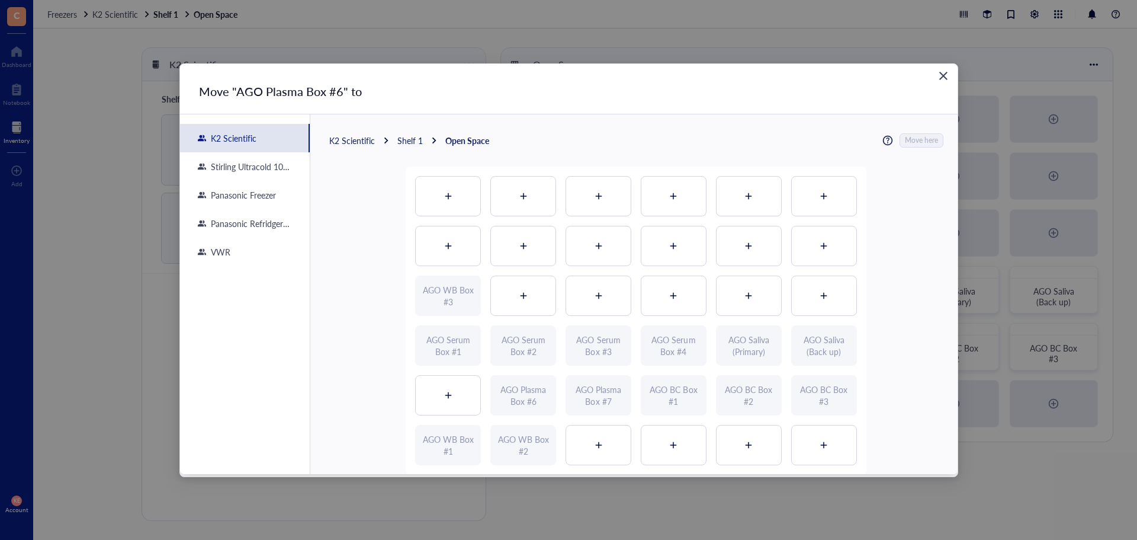
click at [415, 142] on div "Shelf 1" at bounding box center [409, 140] width 25 height 11
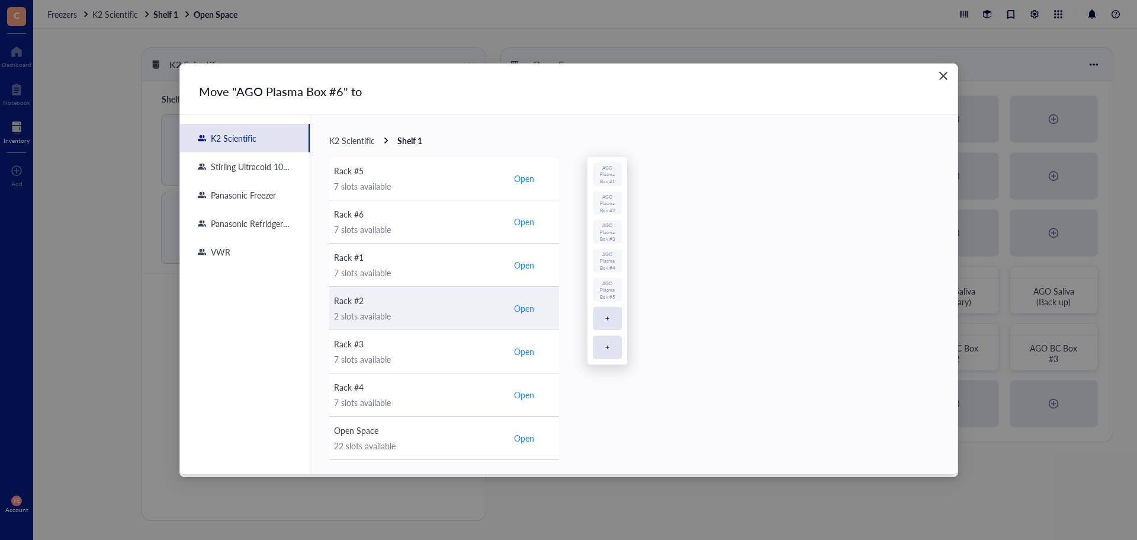
click at [533, 310] on span "Open" at bounding box center [524, 308] width 20 height 11
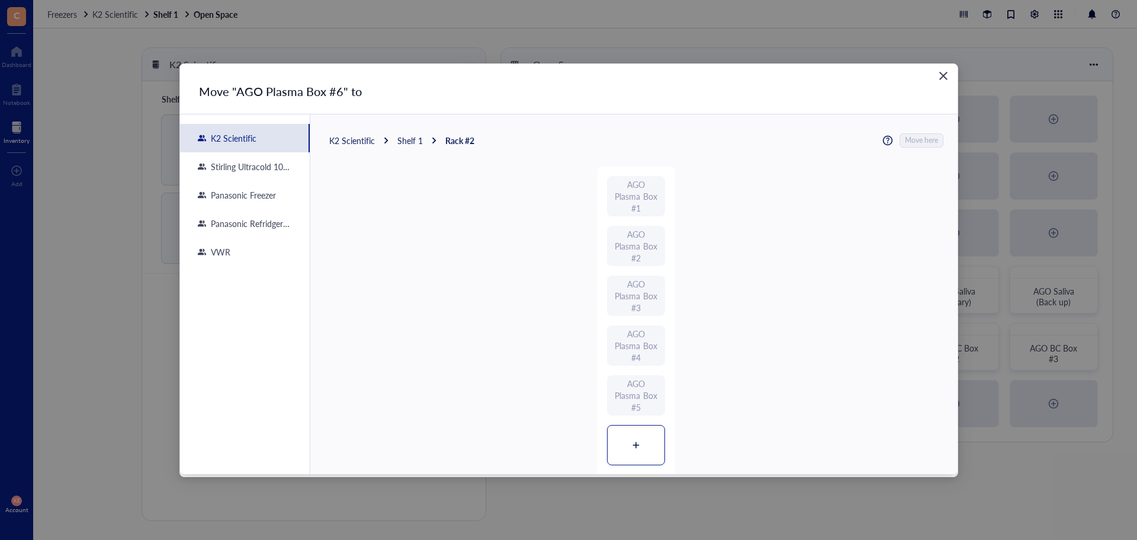
click at [641, 454] on div at bounding box center [636, 444] width 57 height 39
click at [937, 134] on button "Move here" at bounding box center [922, 140] width 43 height 14
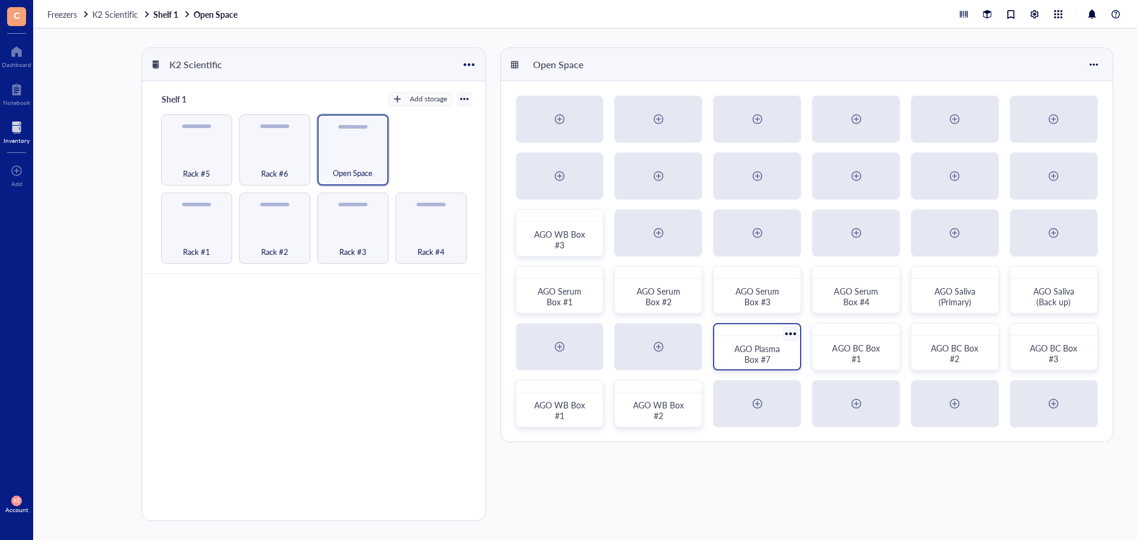
click at [789, 333] on div at bounding box center [790, 333] width 17 height 17
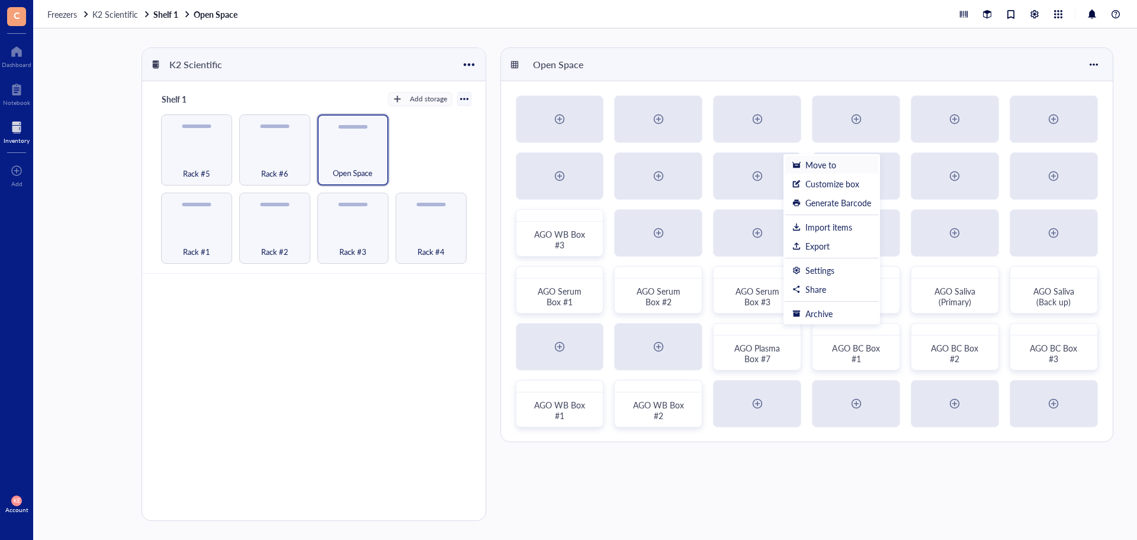
click at [848, 164] on div "Move to" at bounding box center [832, 164] width 79 height 11
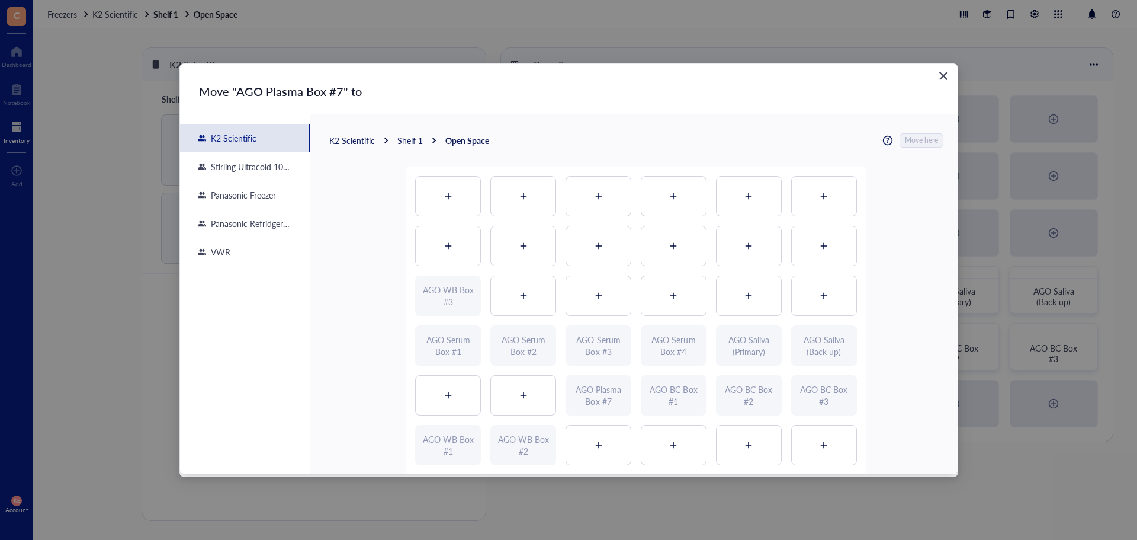
click at [410, 143] on div "Shelf 1" at bounding box center [409, 140] width 25 height 11
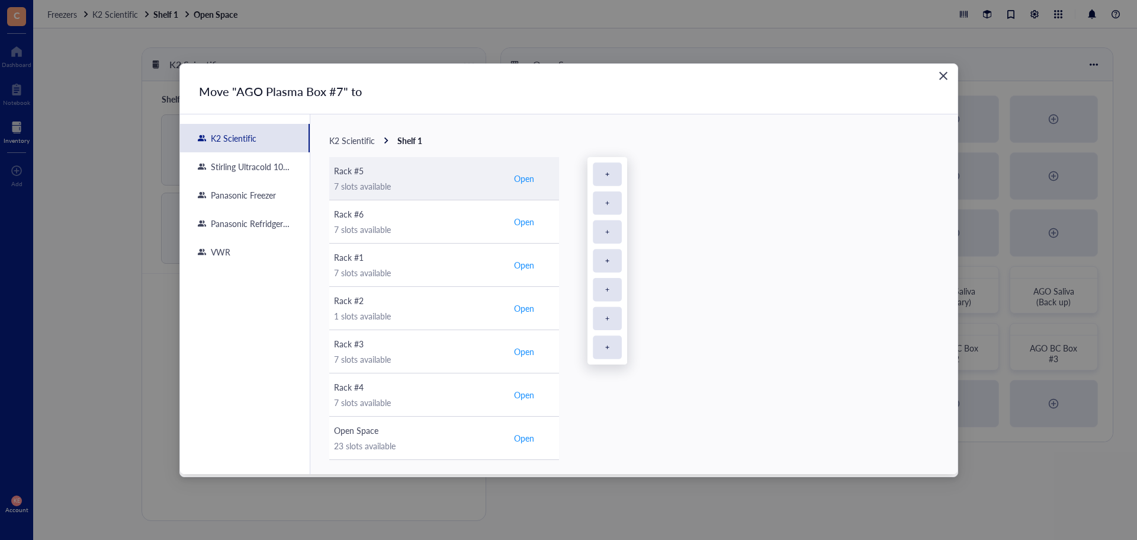
click at [528, 179] on span "Open" at bounding box center [524, 178] width 20 height 11
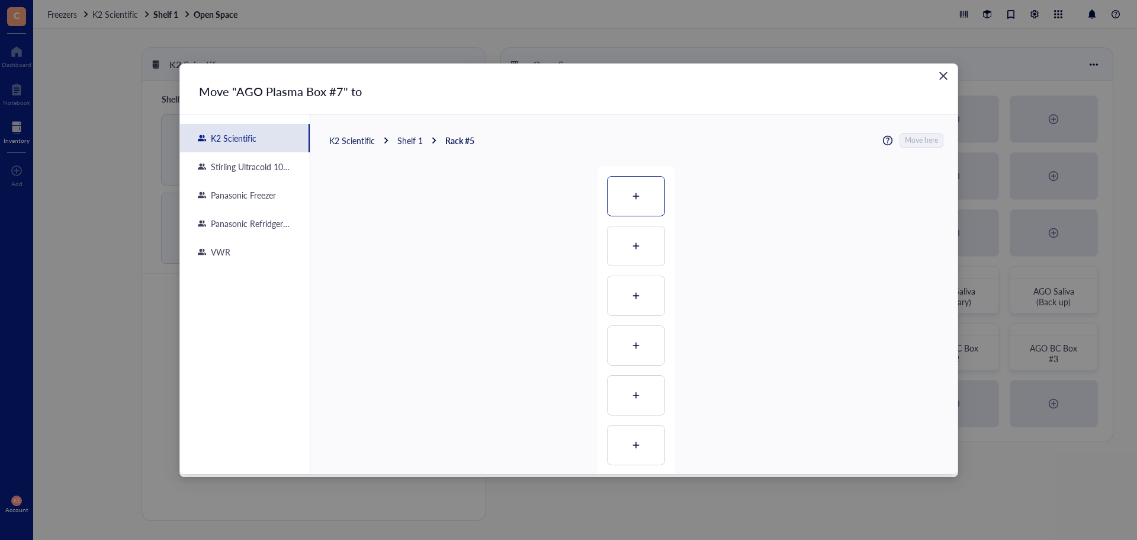
click at [634, 199] on icon at bounding box center [636, 196] width 8 height 8
click at [920, 143] on span "Move here" at bounding box center [922, 140] width 33 height 15
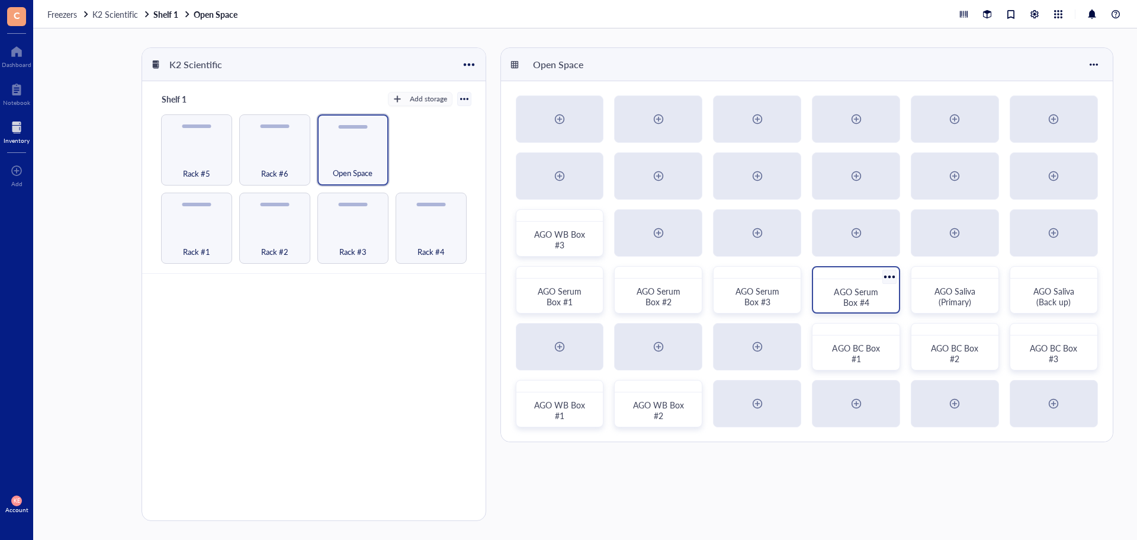
click at [891, 274] on div at bounding box center [889, 276] width 17 height 17
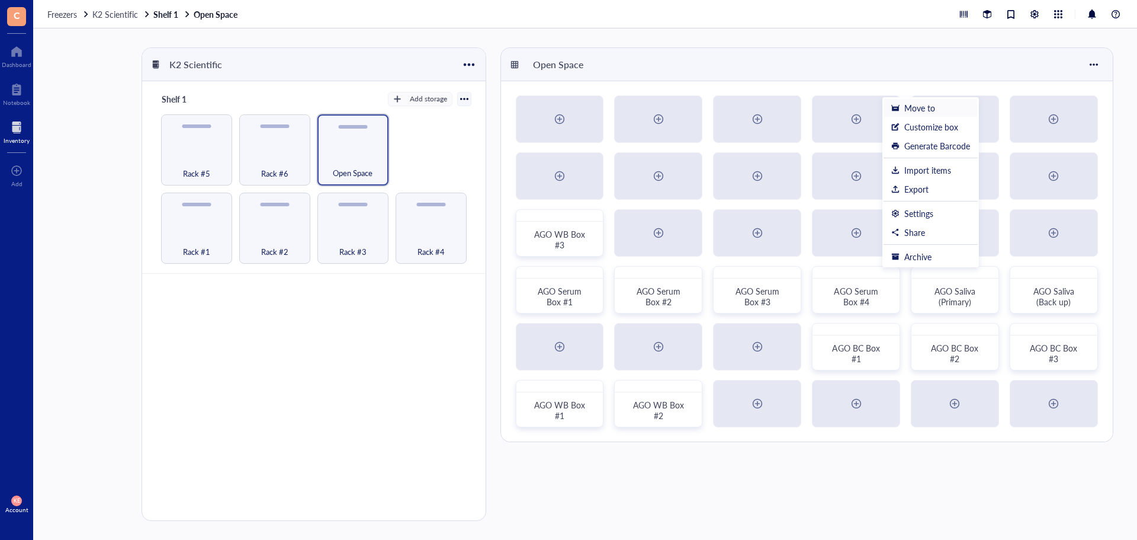
click at [919, 108] on div "Move to" at bounding box center [919, 107] width 31 height 11
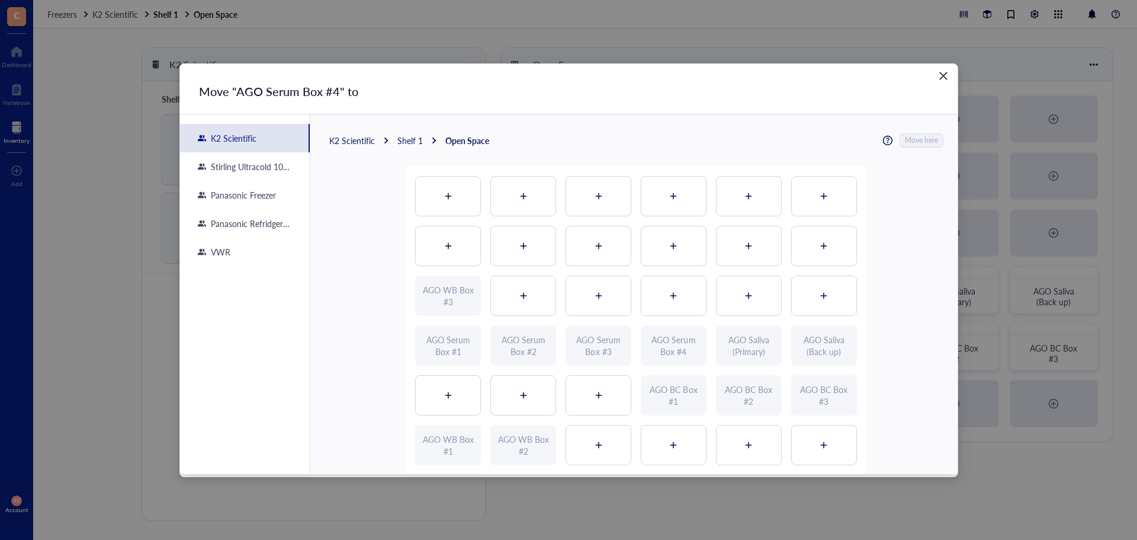
click at [410, 143] on div "Shelf 1" at bounding box center [409, 140] width 25 height 11
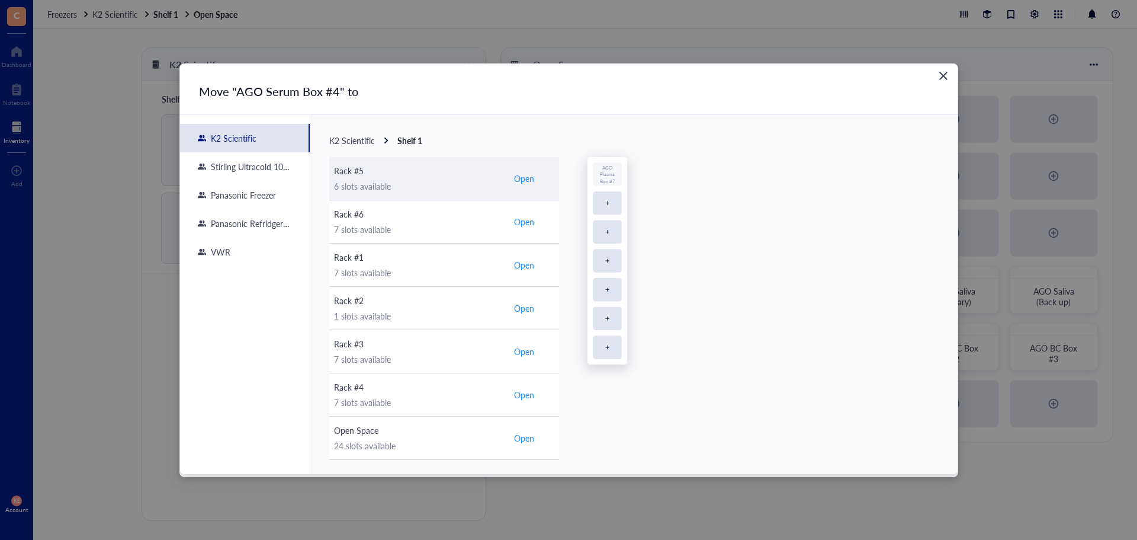
click at [528, 179] on span "Open" at bounding box center [524, 178] width 20 height 11
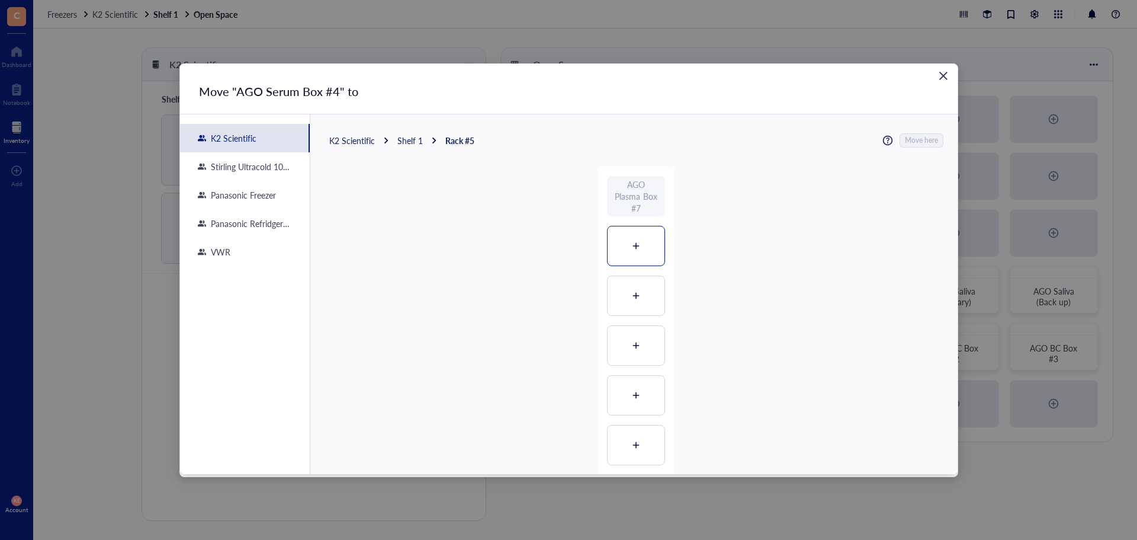
click at [641, 247] on div at bounding box center [636, 245] width 57 height 39
click at [920, 136] on span "Move here" at bounding box center [922, 140] width 33 height 15
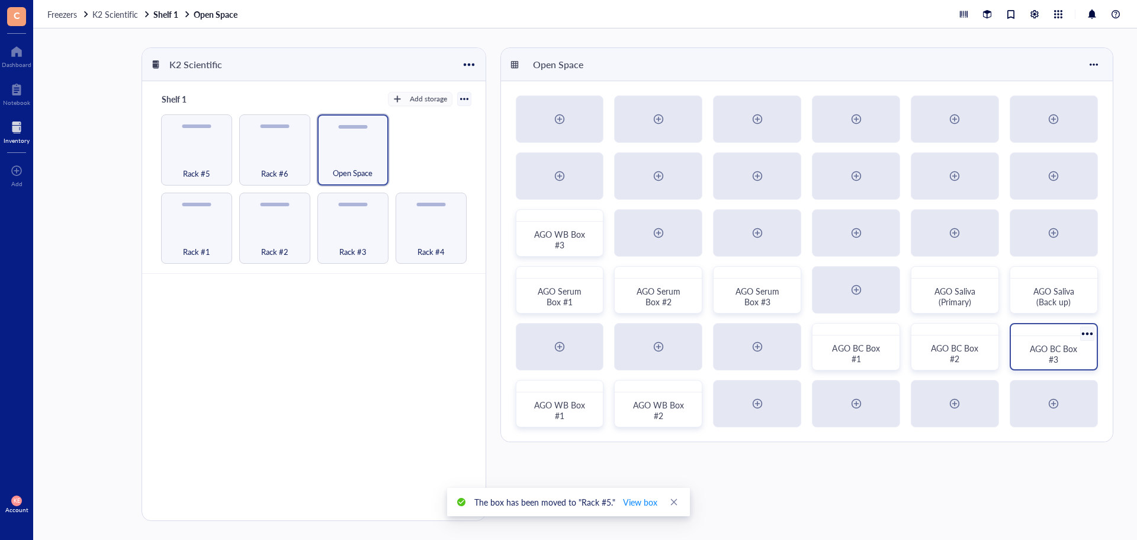
click at [1089, 330] on div at bounding box center [1087, 333] width 17 height 17
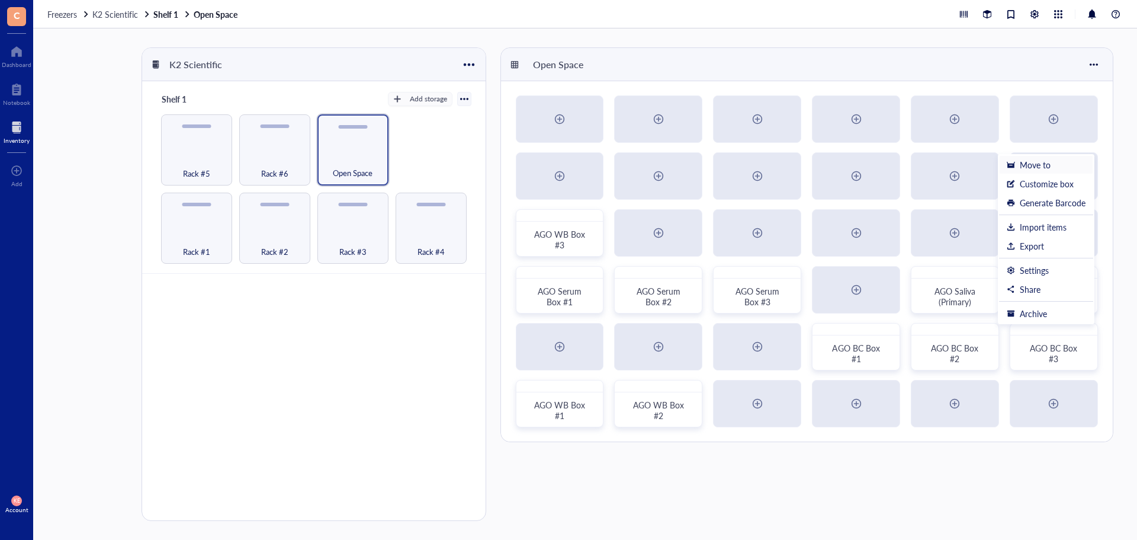
click at [1043, 161] on div "Move to" at bounding box center [1035, 164] width 31 height 11
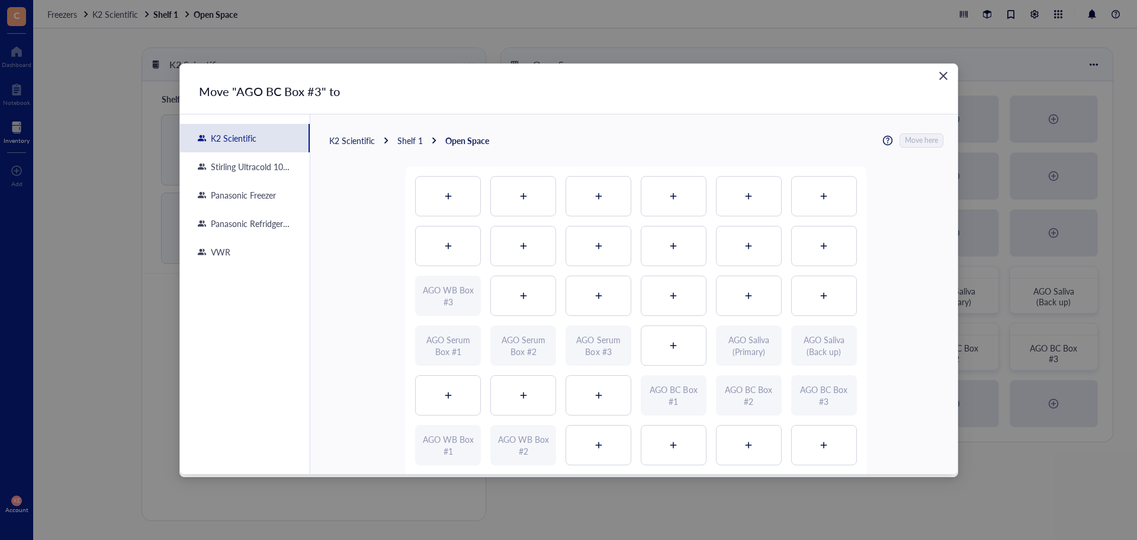
click at [419, 140] on div "Shelf 1" at bounding box center [409, 140] width 25 height 11
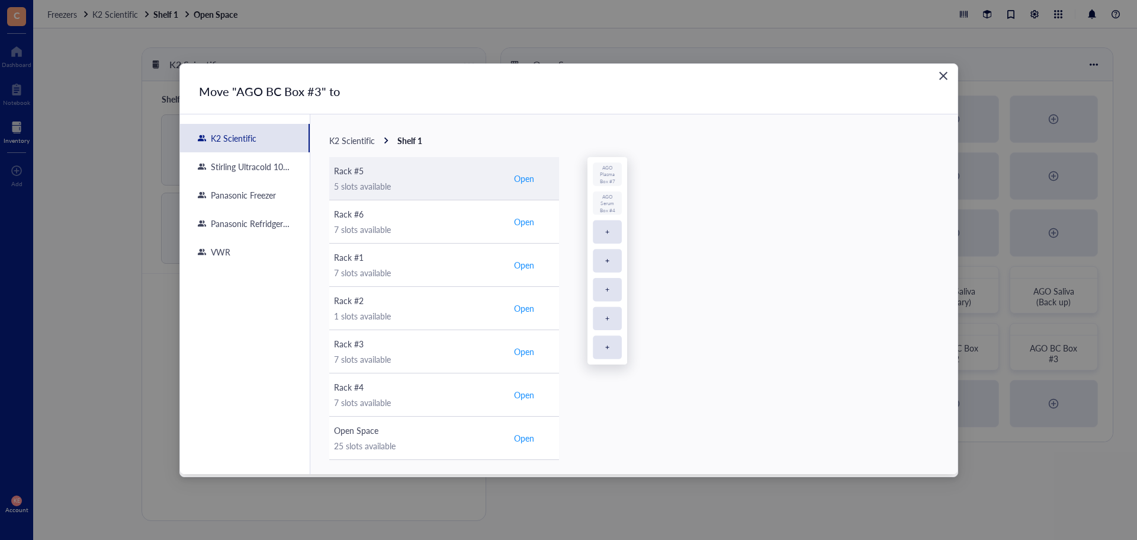
click at [526, 182] on span "Open" at bounding box center [524, 178] width 20 height 11
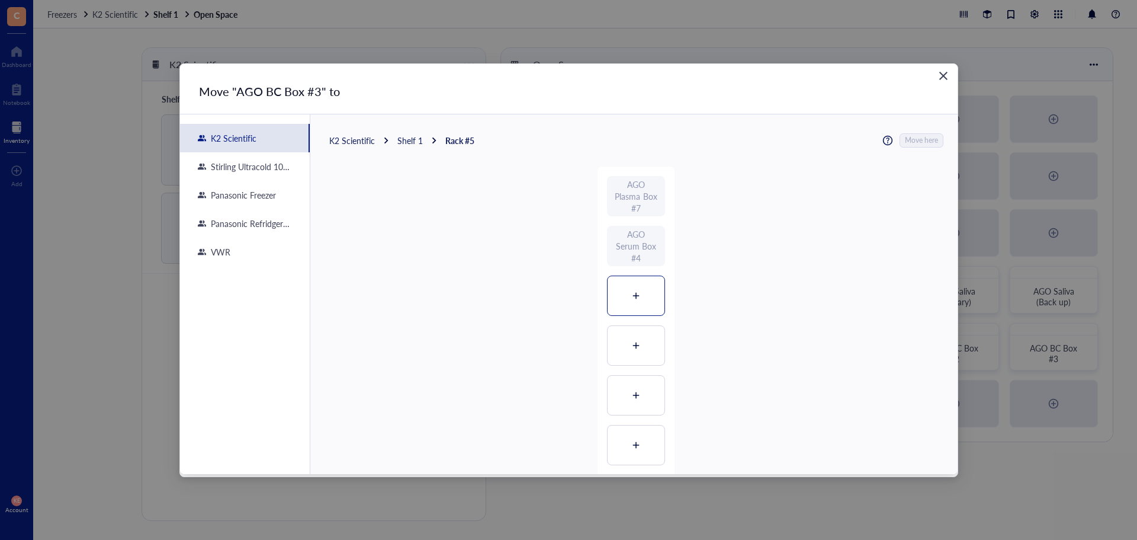
click at [630, 302] on div at bounding box center [636, 295] width 57 height 39
click at [907, 139] on span "Move here" at bounding box center [922, 140] width 33 height 15
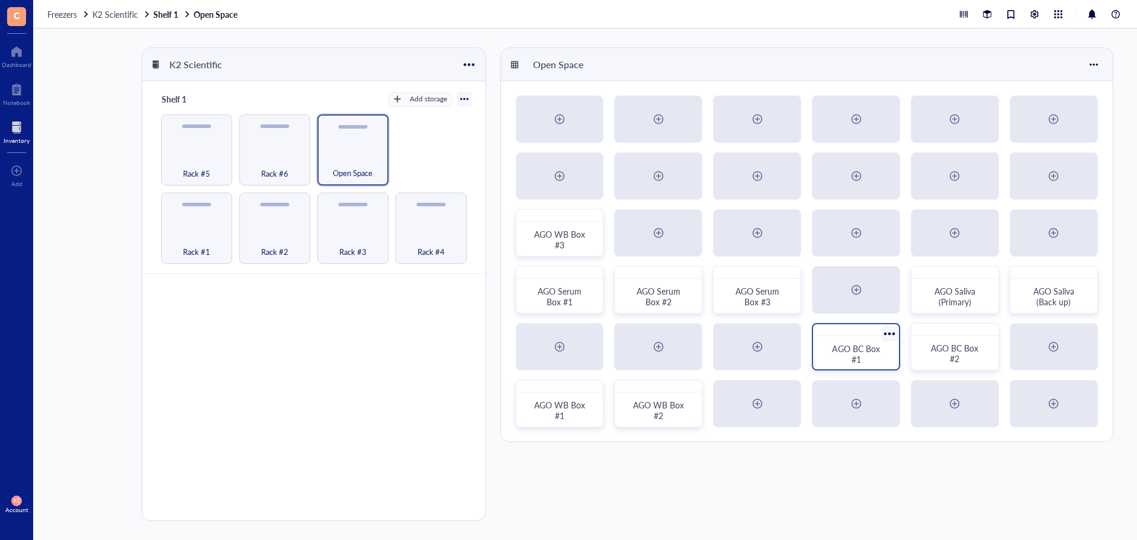
click at [896, 330] on div at bounding box center [889, 333] width 17 height 17
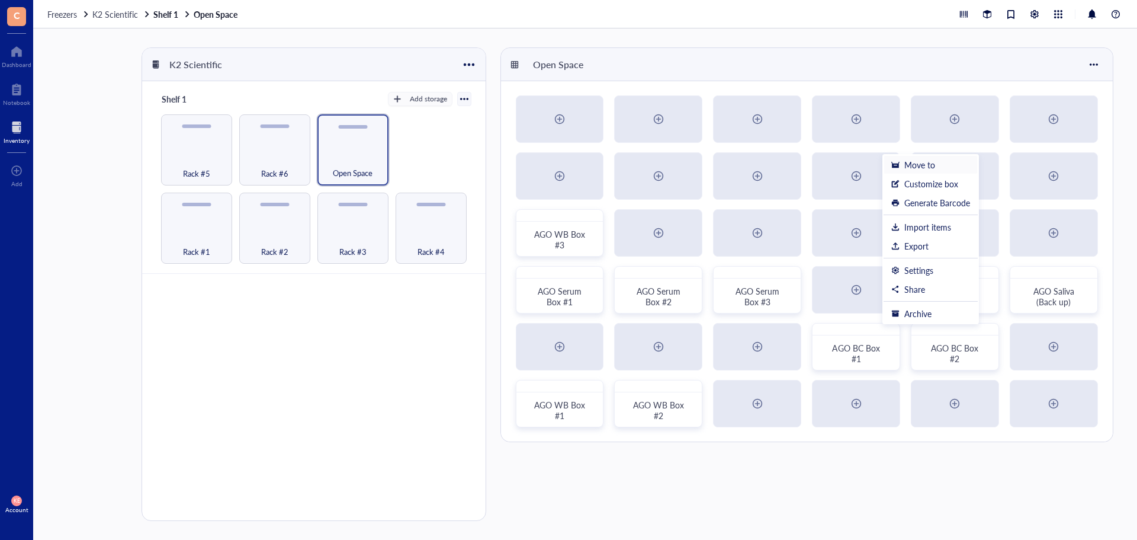
click at [929, 165] on div "Move to" at bounding box center [919, 164] width 31 height 11
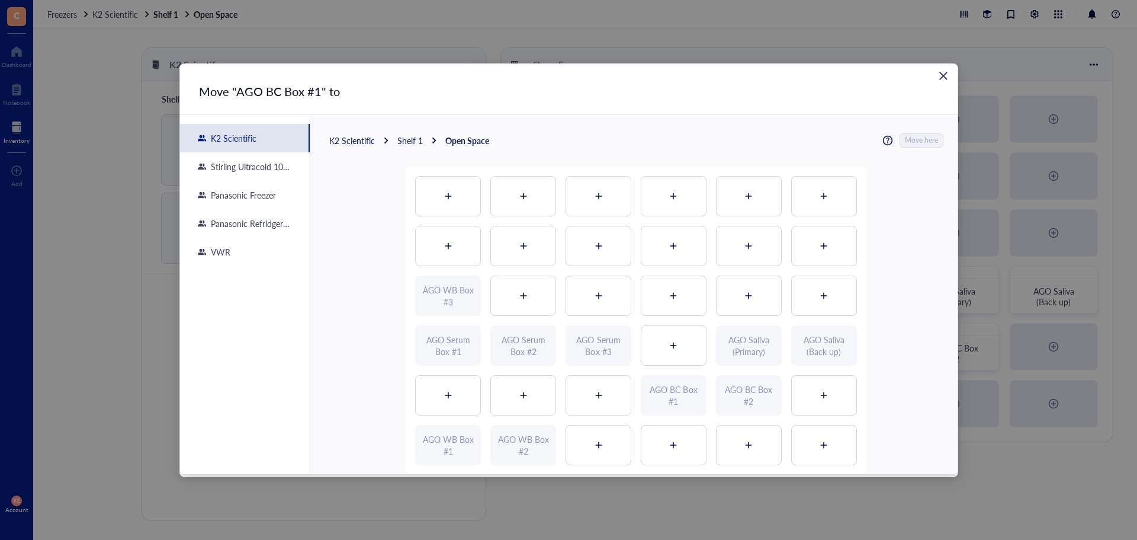
click at [409, 136] on div "Shelf 1" at bounding box center [409, 140] width 25 height 11
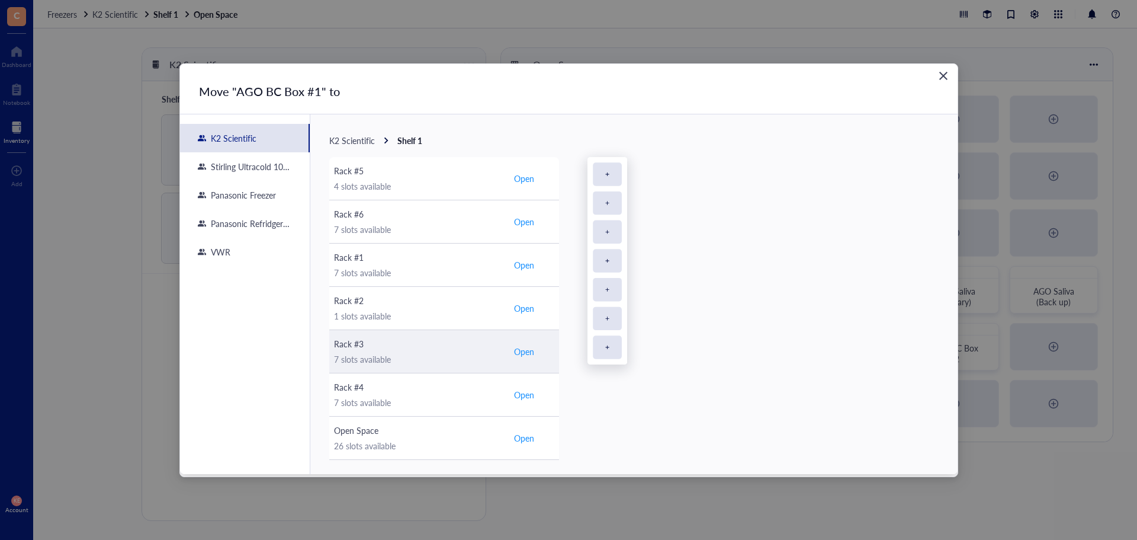
click at [524, 347] on span "Open" at bounding box center [524, 351] width 20 height 11
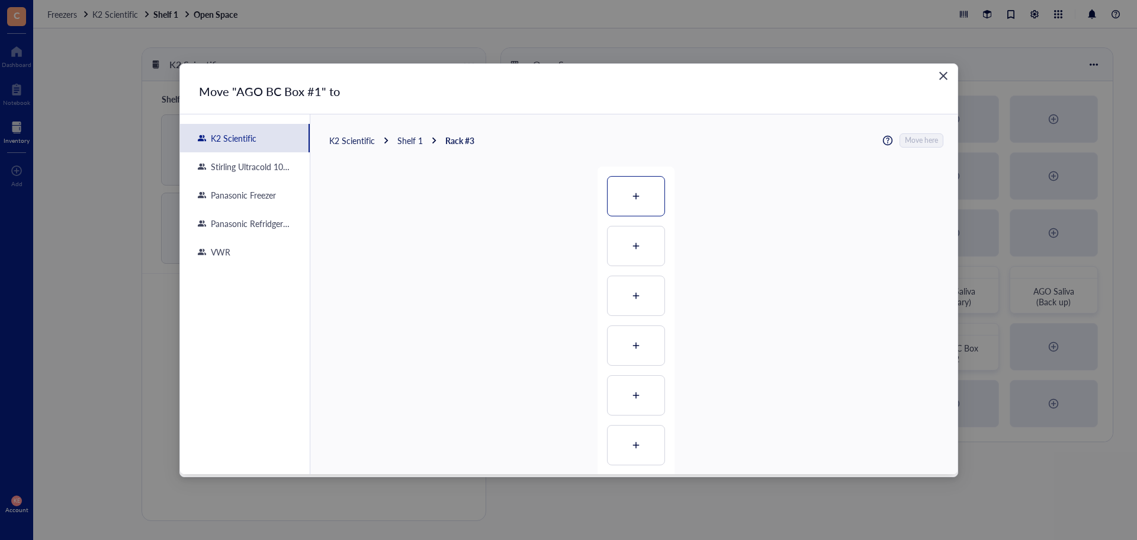
click at [628, 204] on div at bounding box center [636, 196] width 57 height 39
click at [928, 138] on span "Move here" at bounding box center [922, 140] width 33 height 15
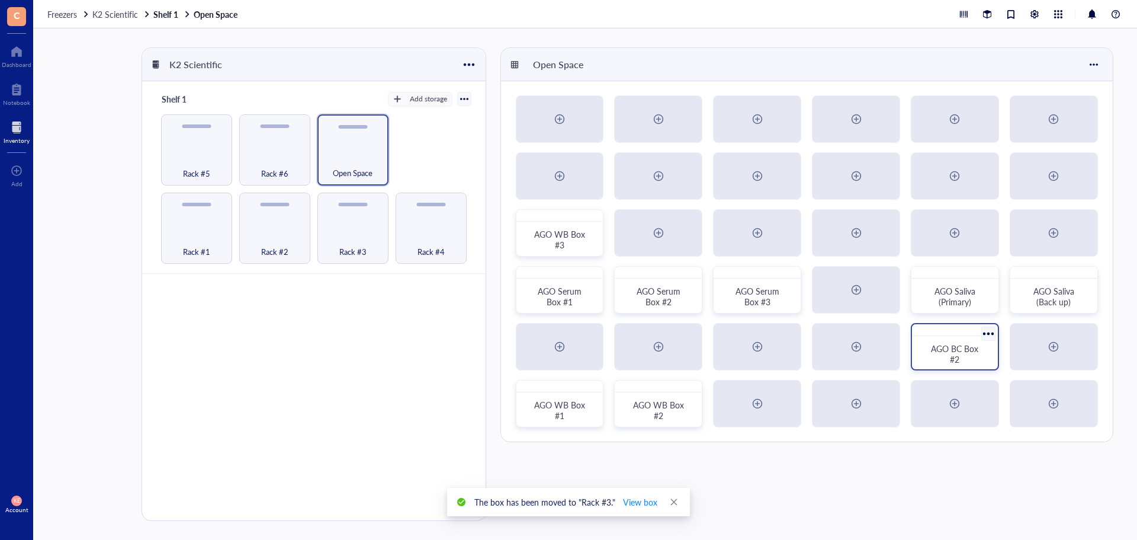
click at [986, 333] on div at bounding box center [988, 333] width 17 height 17
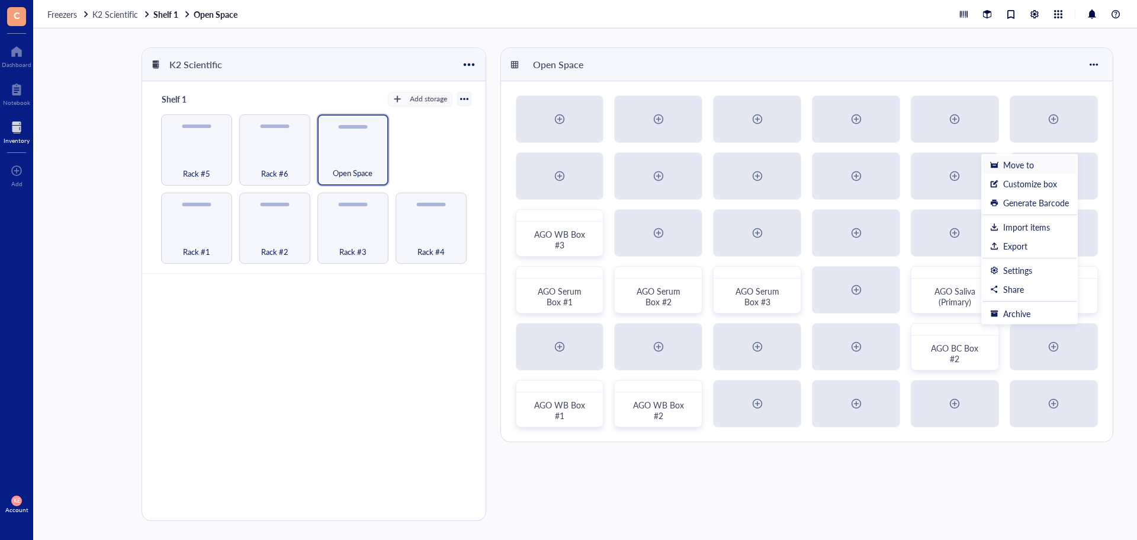
click at [1020, 168] on div "Move to" at bounding box center [1018, 164] width 31 height 11
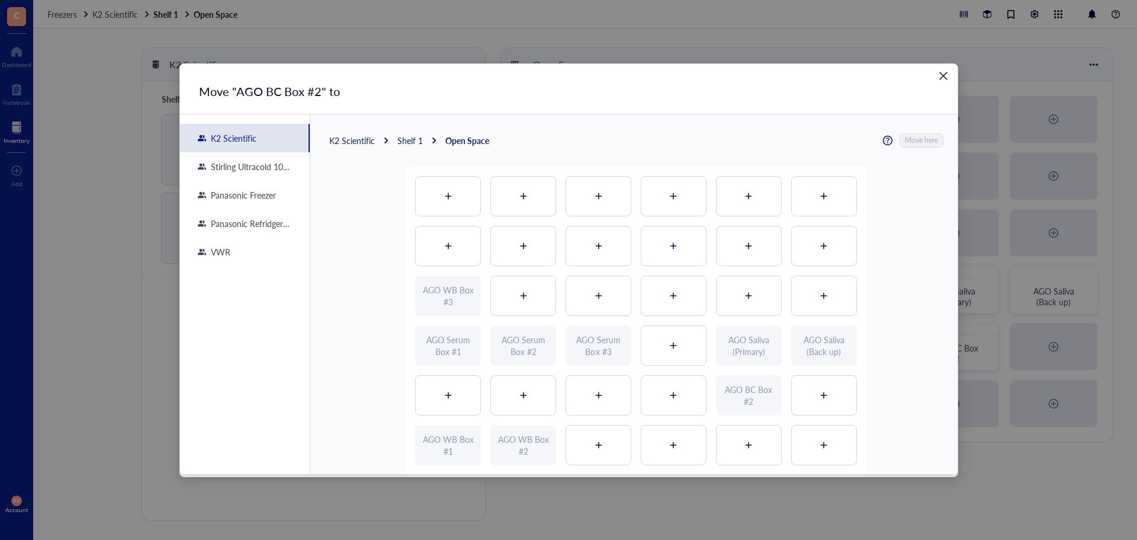
click at [413, 139] on div "Shelf 1" at bounding box center [409, 140] width 25 height 11
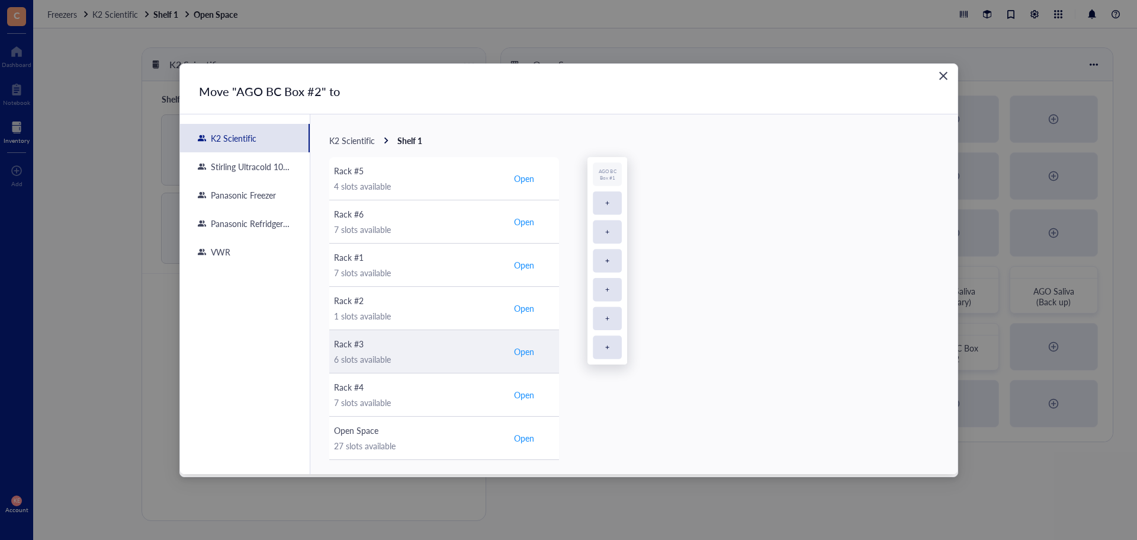
click at [525, 352] on span "Open" at bounding box center [524, 351] width 20 height 11
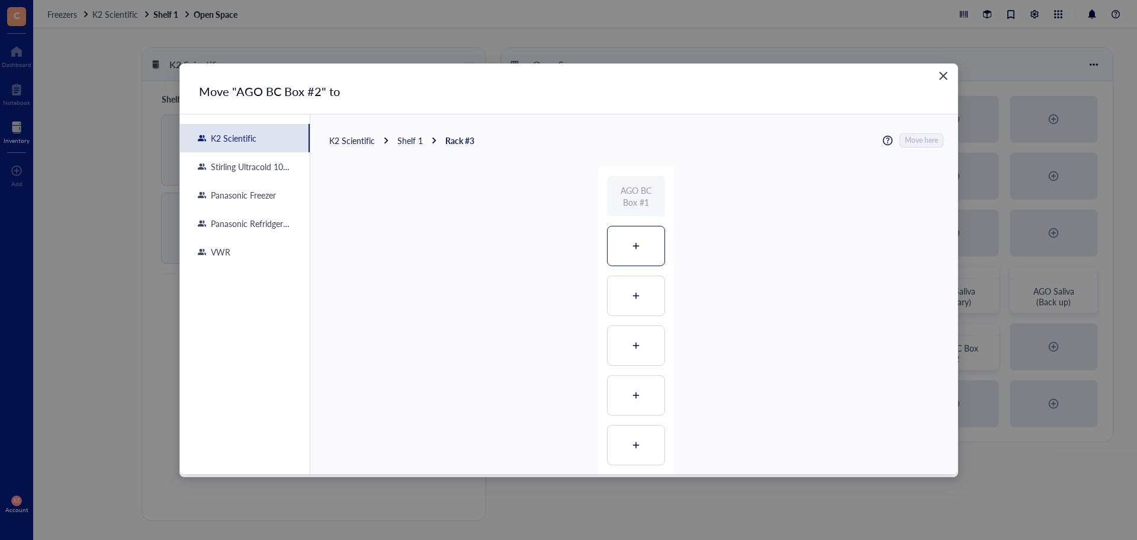
click at [626, 246] on div at bounding box center [636, 245] width 57 height 39
click at [912, 140] on span "Move here" at bounding box center [922, 140] width 33 height 15
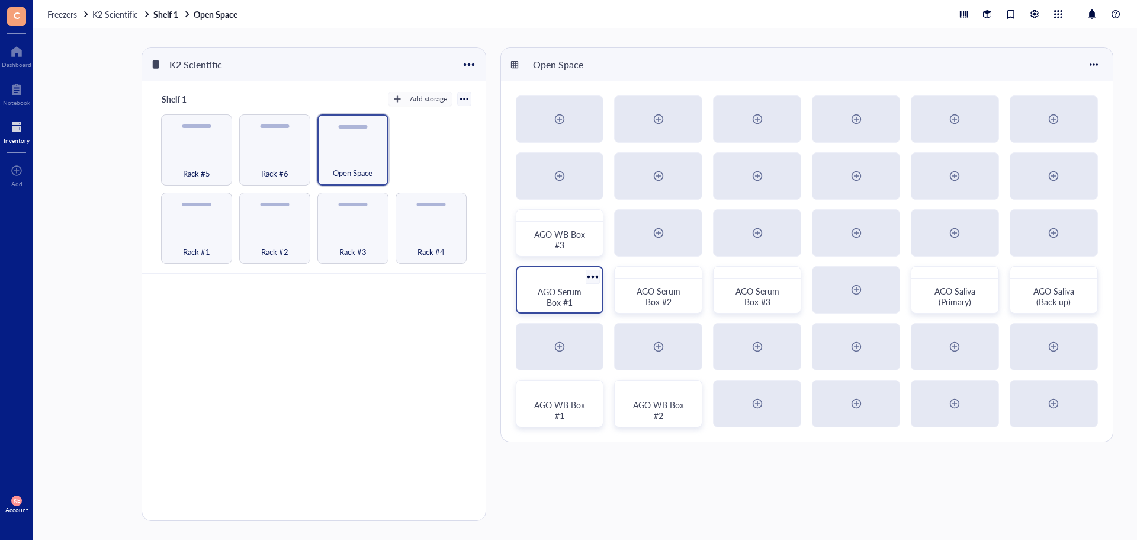
click at [594, 280] on div at bounding box center [593, 276] width 17 height 17
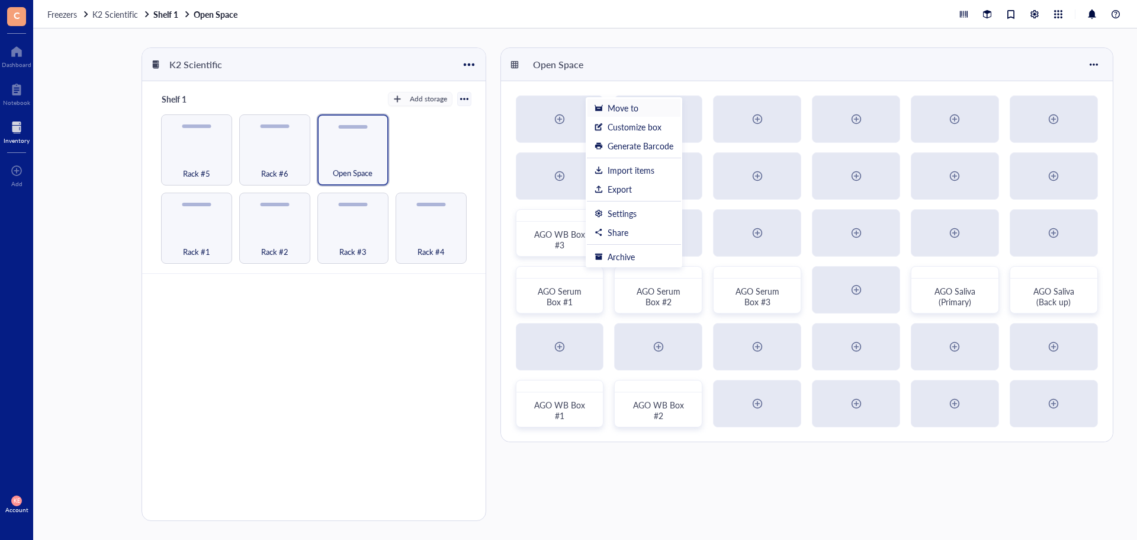
click at [647, 109] on div "Move to" at bounding box center [634, 107] width 79 height 11
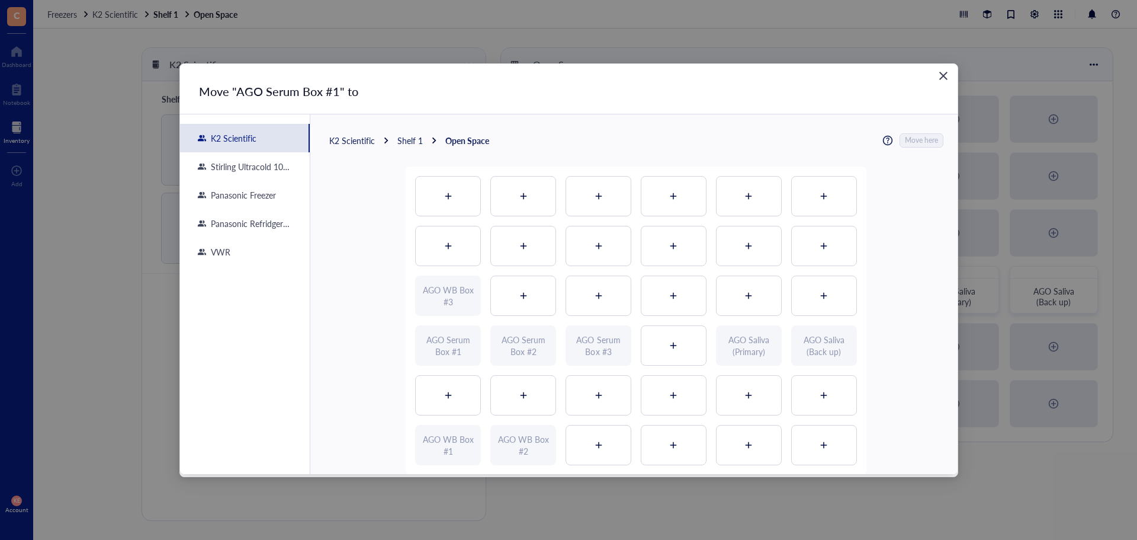
click at [419, 150] on div "K2 Scientific Shelf 1 Open Space Move here AGO WB Box #3 AGO Serum Box #1 AGO S…" at bounding box center [633, 329] width 647 height 431
click at [416, 142] on div "Shelf 1" at bounding box center [409, 140] width 25 height 11
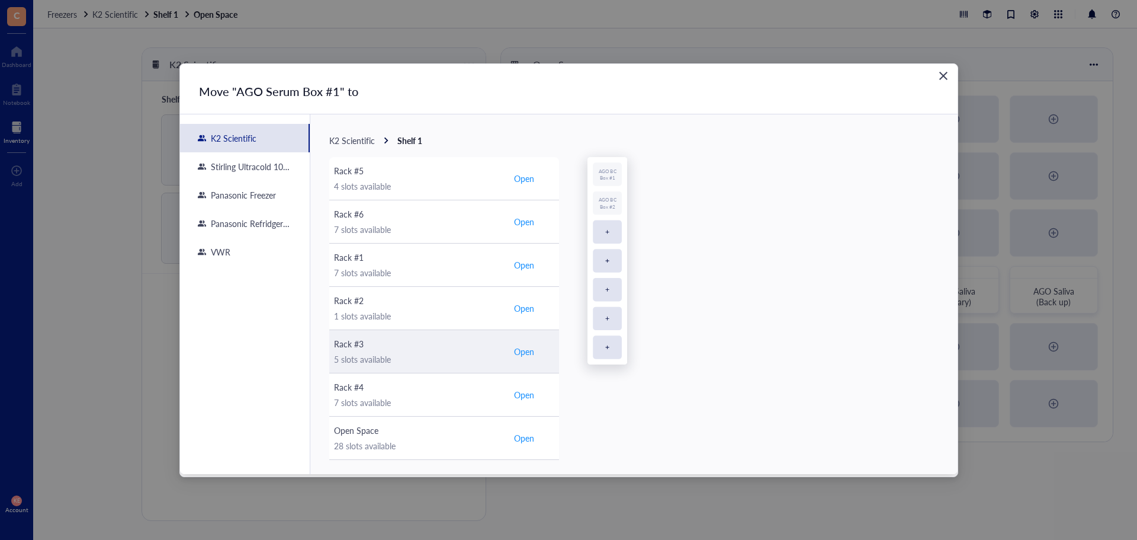
click at [519, 349] on span "Open" at bounding box center [524, 351] width 20 height 11
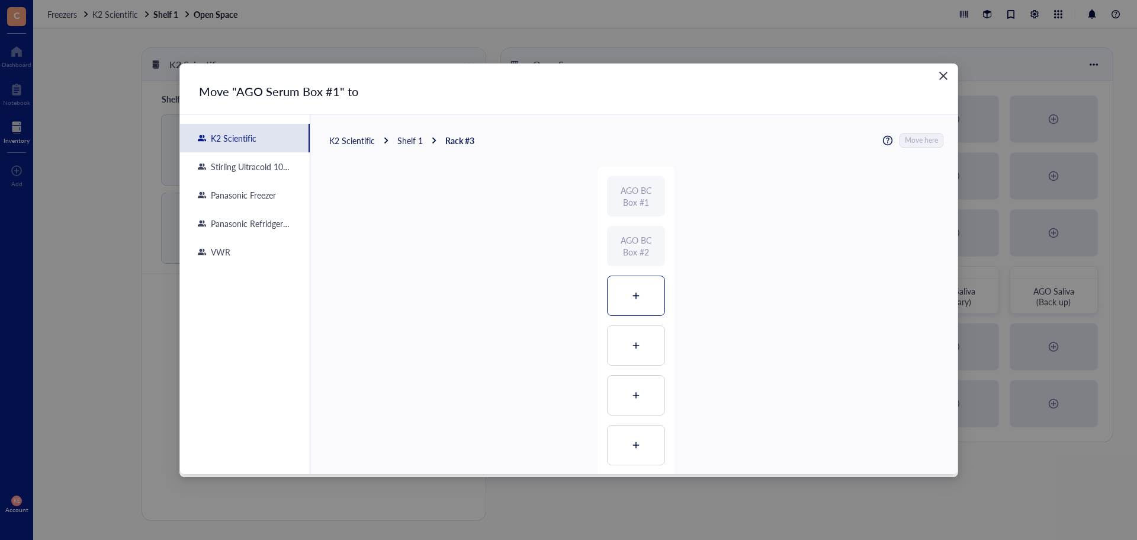
click at [619, 290] on div at bounding box center [636, 295] width 57 height 39
click at [906, 137] on span "Move here" at bounding box center [922, 140] width 33 height 15
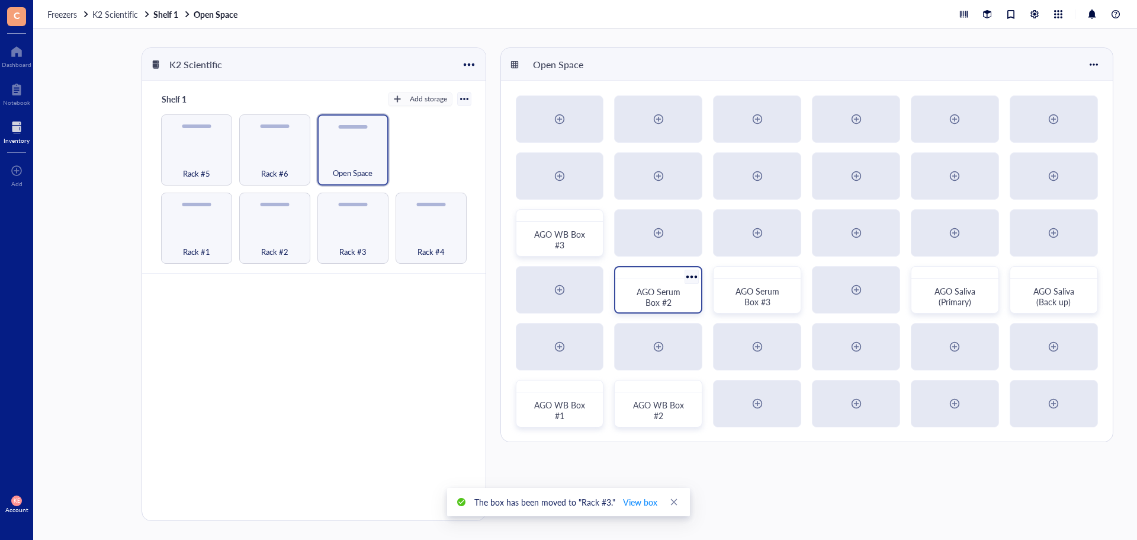
click at [693, 275] on div at bounding box center [692, 276] width 17 height 17
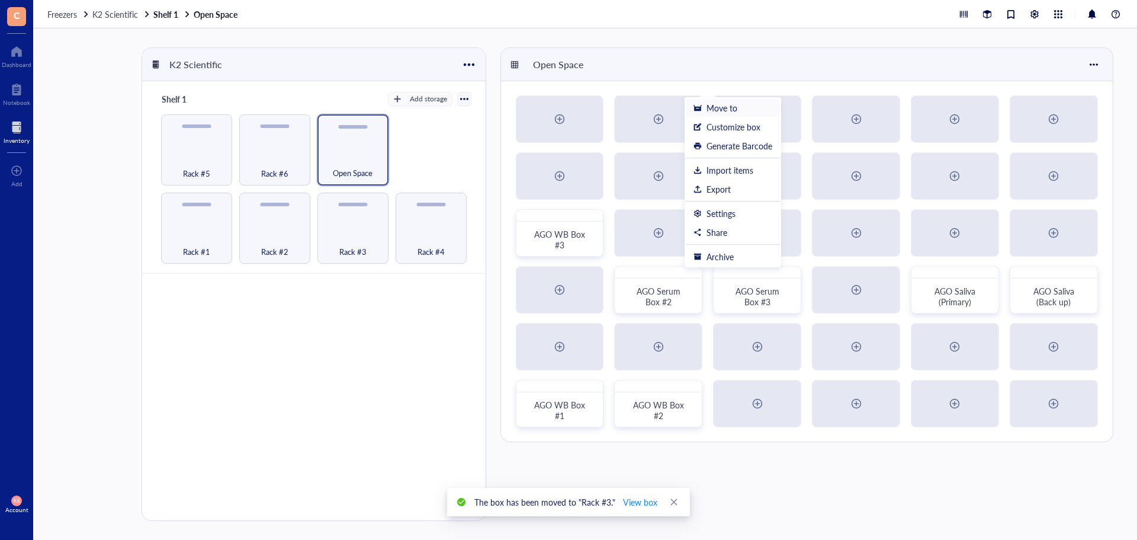
click at [730, 108] on div "Move to" at bounding box center [722, 107] width 31 height 11
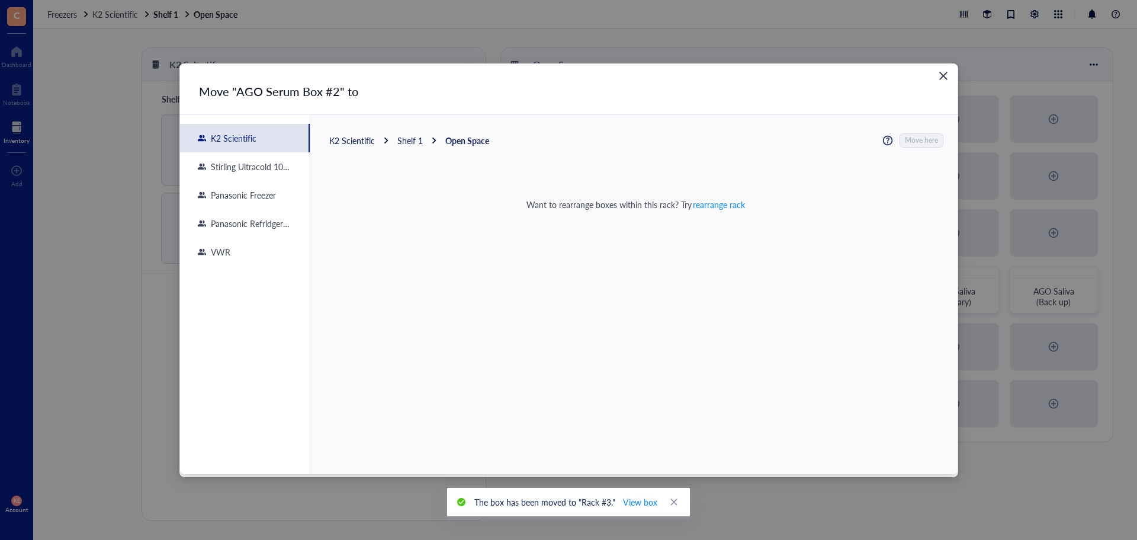
click at [417, 141] on div "Shelf 1" at bounding box center [409, 140] width 25 height 11
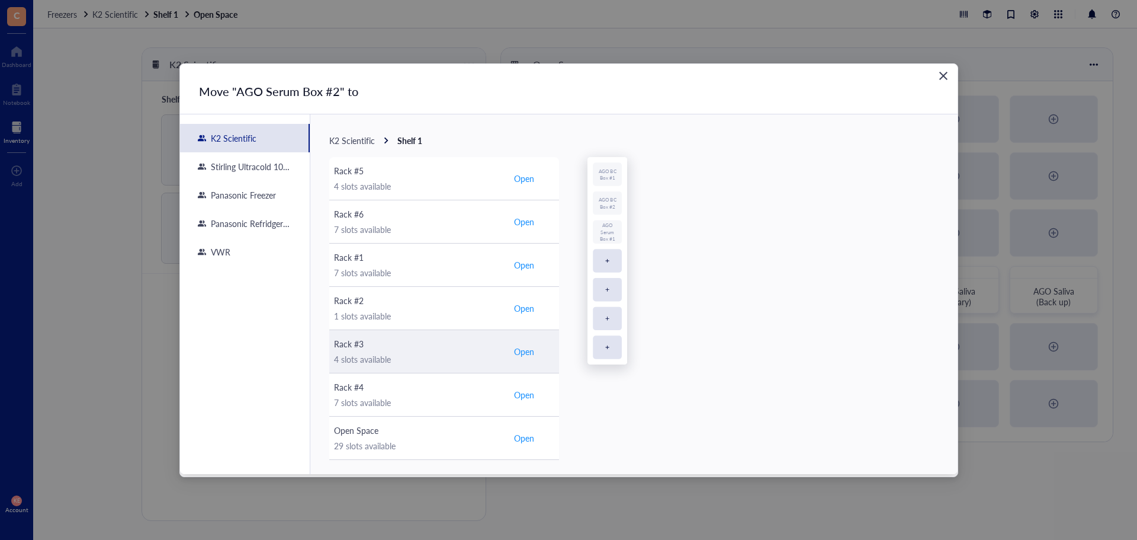
click at [524, 348] on span "Open" at bounding box center [524, 351] width 20 height 11
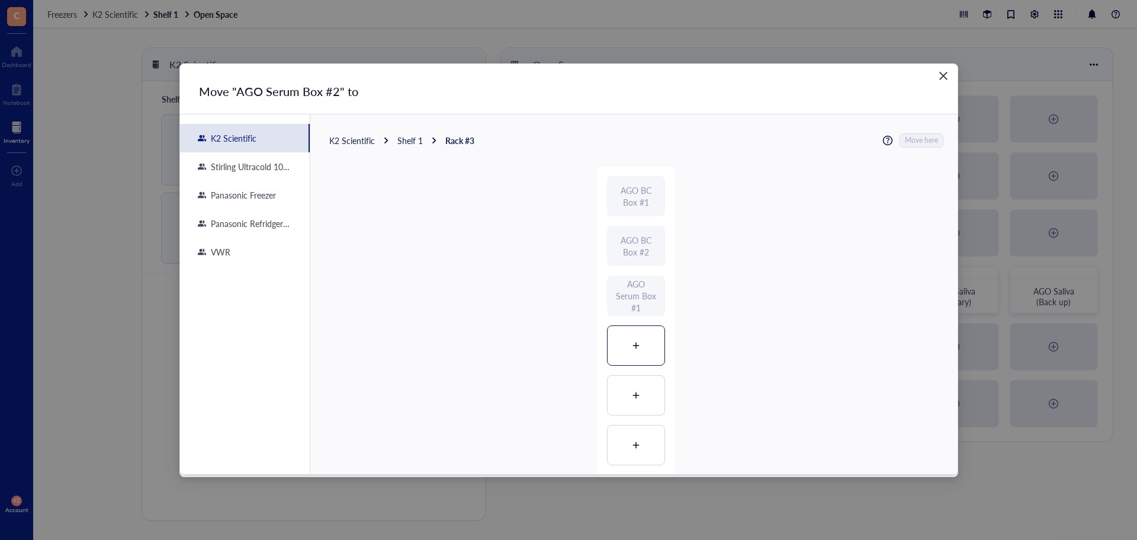
click at [639, 332] on div at bounding box center [636, 345] width 57 height 39
click at [929, 137] on span "Move here" at bounding box center [922, 140] width 33 height 15
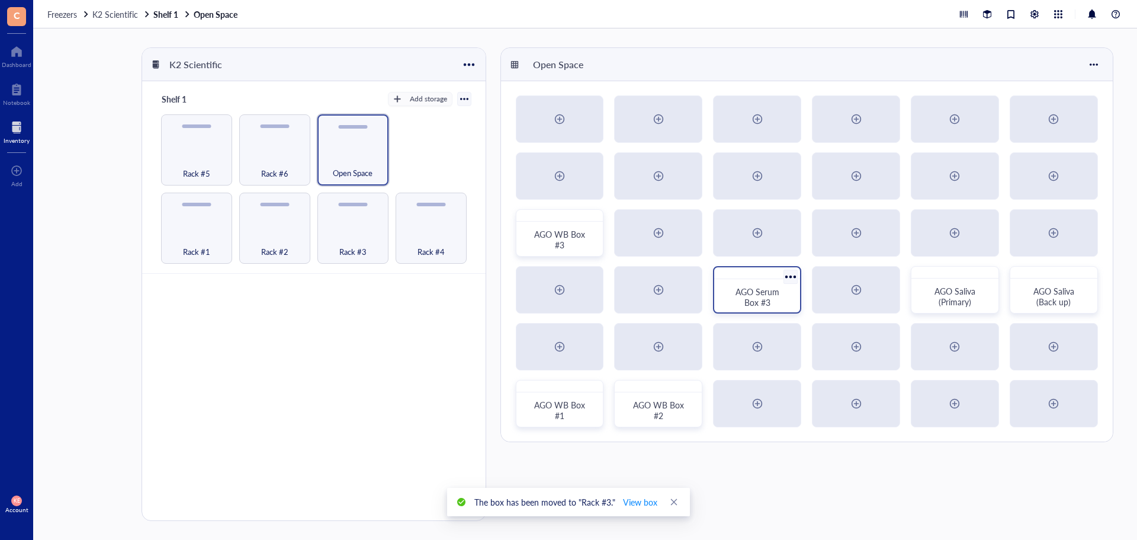
click at [790, 274] on div at bounding box center [790, 276] width 17 height 17
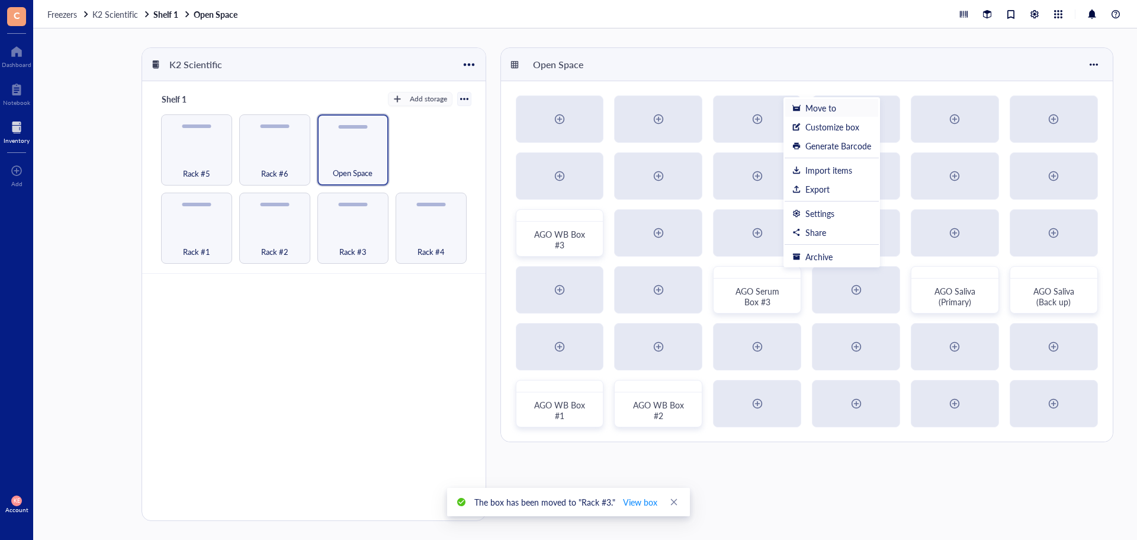
click at [824, 110] on div "Move to" at bounding box center [821, 107] width 31 height 11
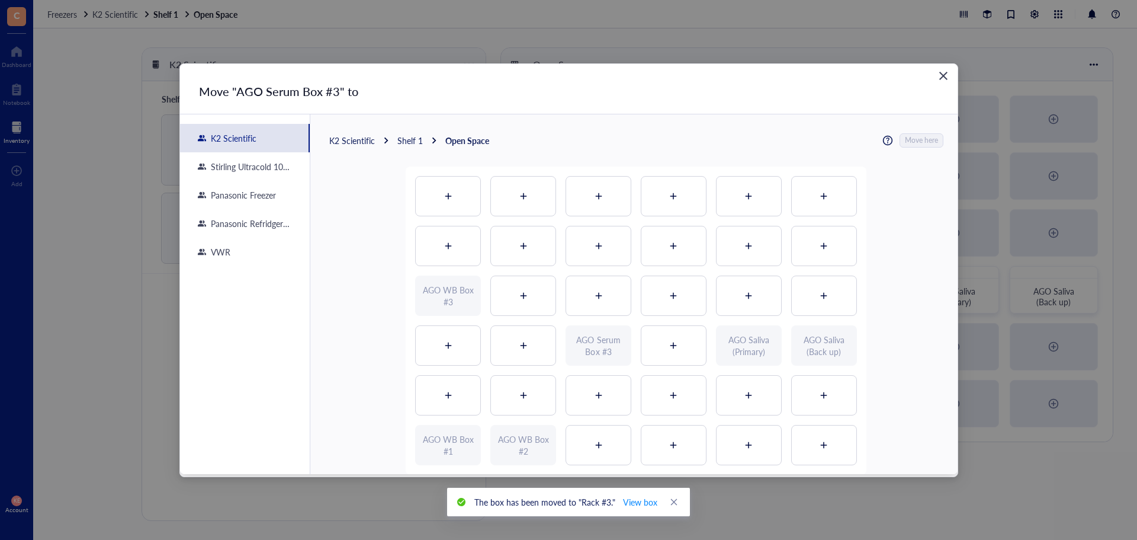
click at [412, 140] on div "Shelf 1" at bounding box center [409, 140] width 25 height 11
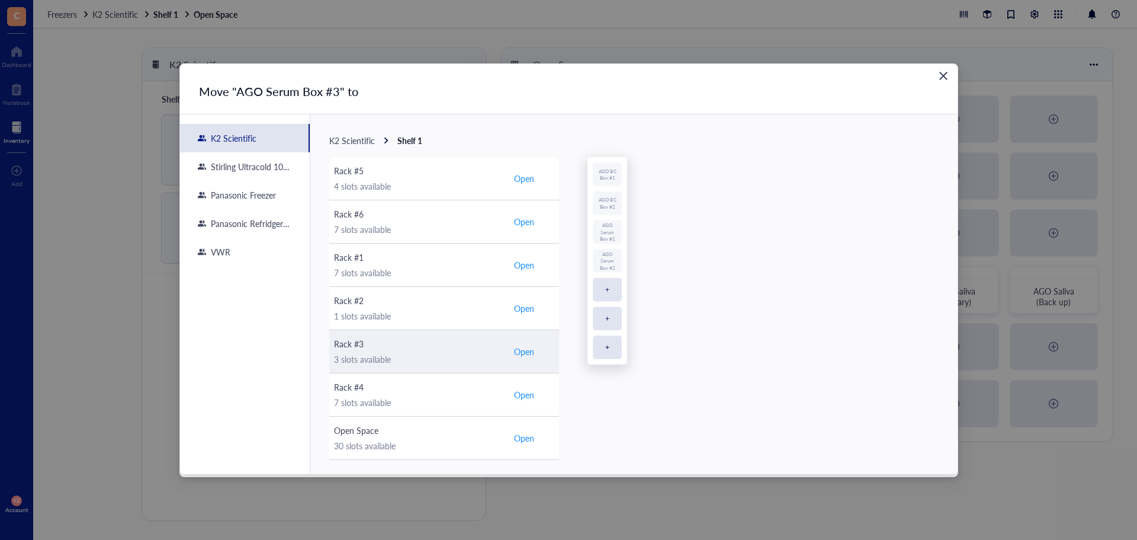
click at [534, 351] on span "Open" at bounding box center [524, 351] width 20 height 11
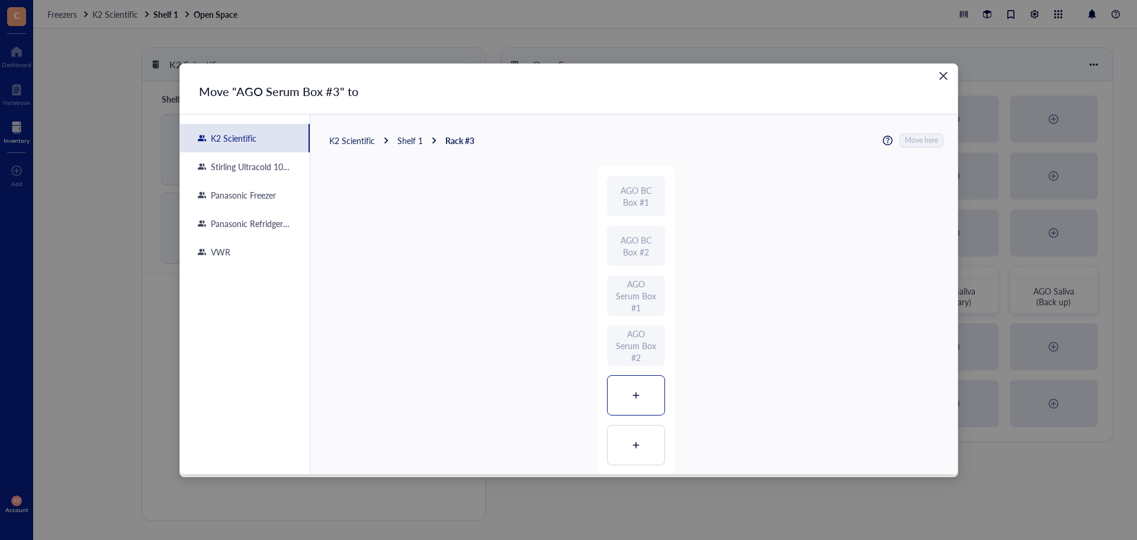
click at [632, 391] on icon at bounding box center [636, 395] width 8 height 8
click at [924, 143] on span "Move here" at bounding box center [922, 140] width 33 height 15
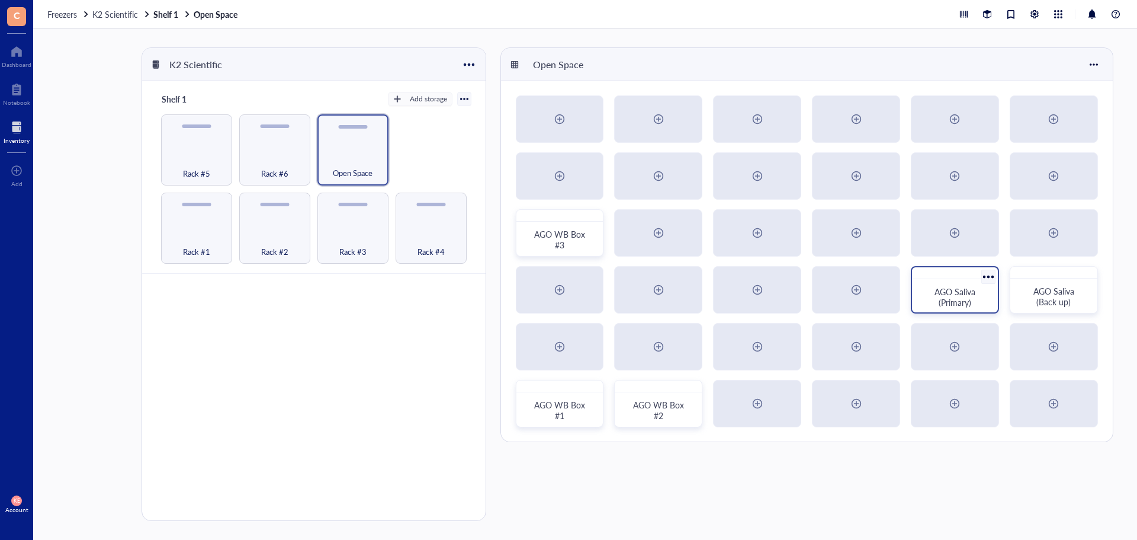
click at [994, 276] on div at bounding box center [988, 276] width 17 height 17
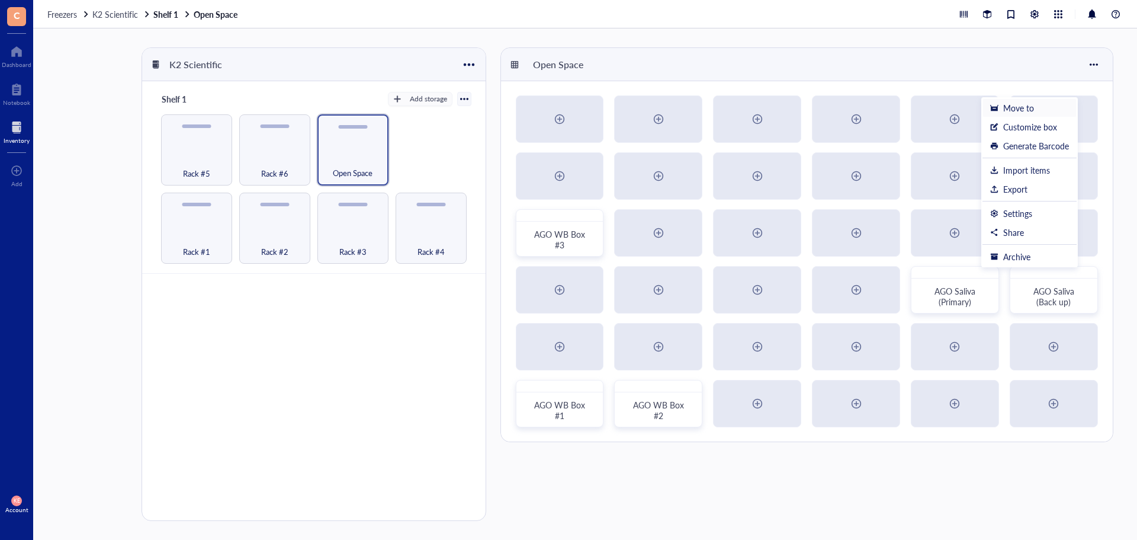
click at [1057, 105] on div "Move to" at bounding box center [1029, 107] width 79 height 11
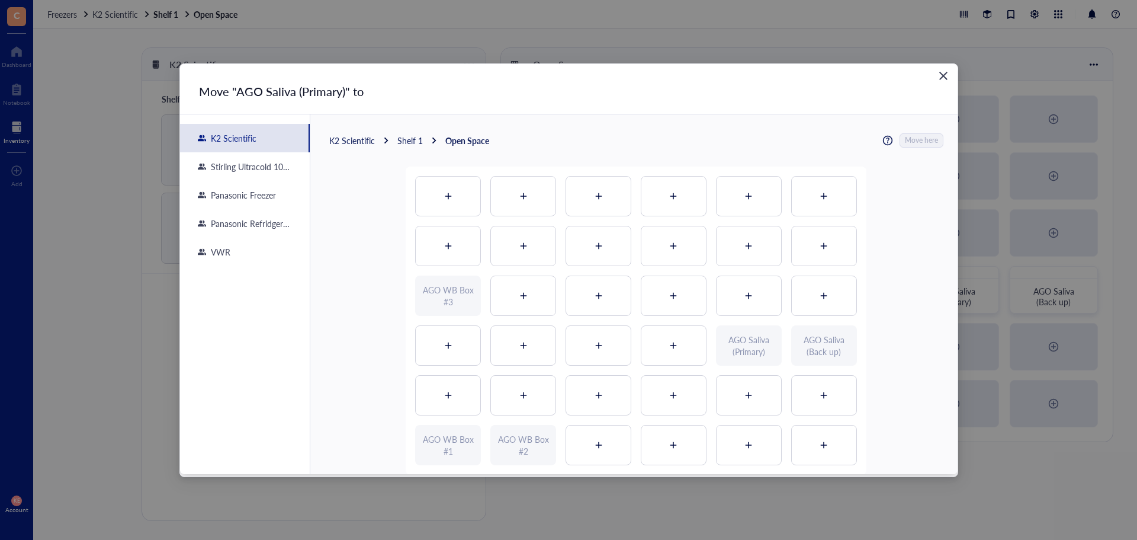
click at [406, 142] on div "Shelf 1" at bounding box center [409, 140] width 25 height 11
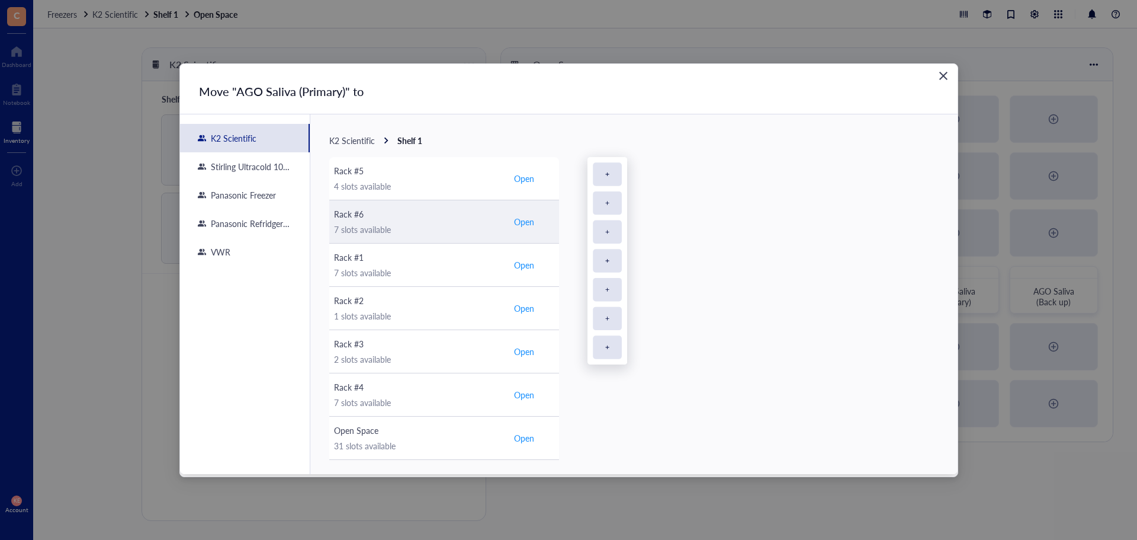
click at [533, 224] on span "Open" at bounding box center [524, 221] width 20 height 11
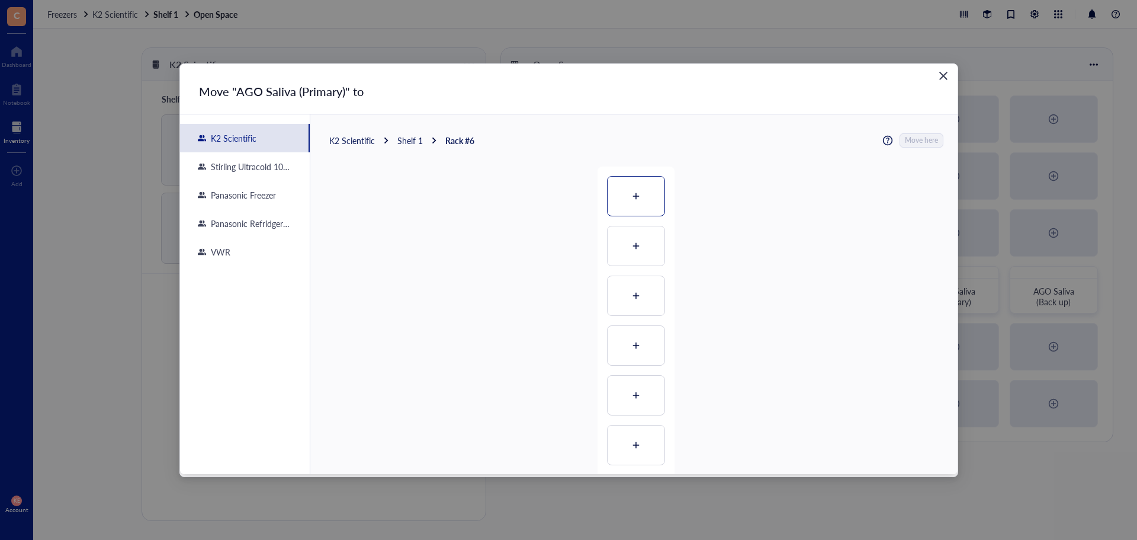
click at [638, 195] on div at bounding box center [636, 196] width 57 height 39
click at [918, 142] on span "Move here" at bounding box center [922, 140] width 33 height 15
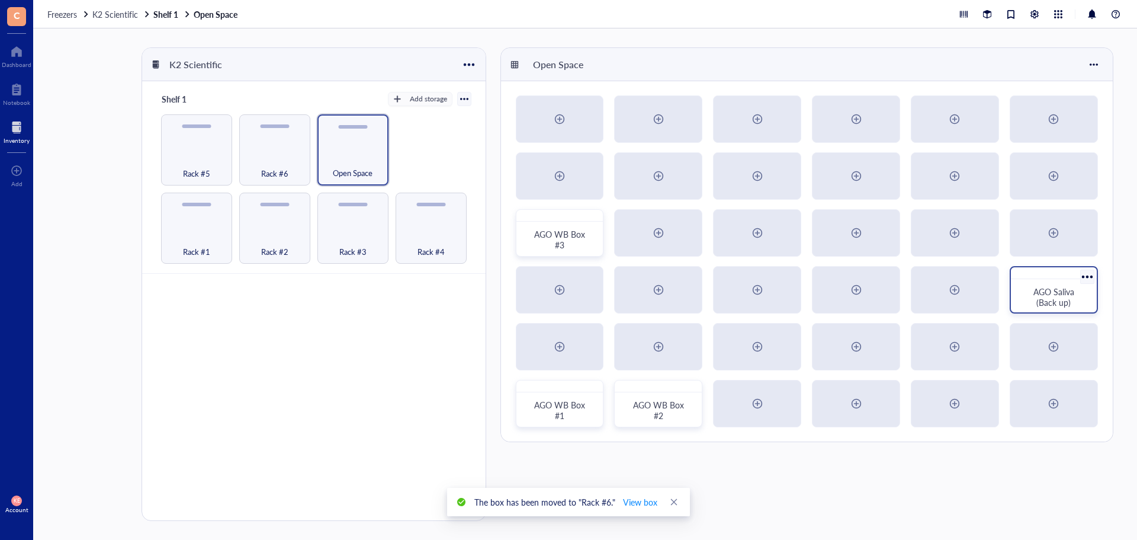
click at [1087, 277] on div at bounding box center [1087, 276] width 17 height 17
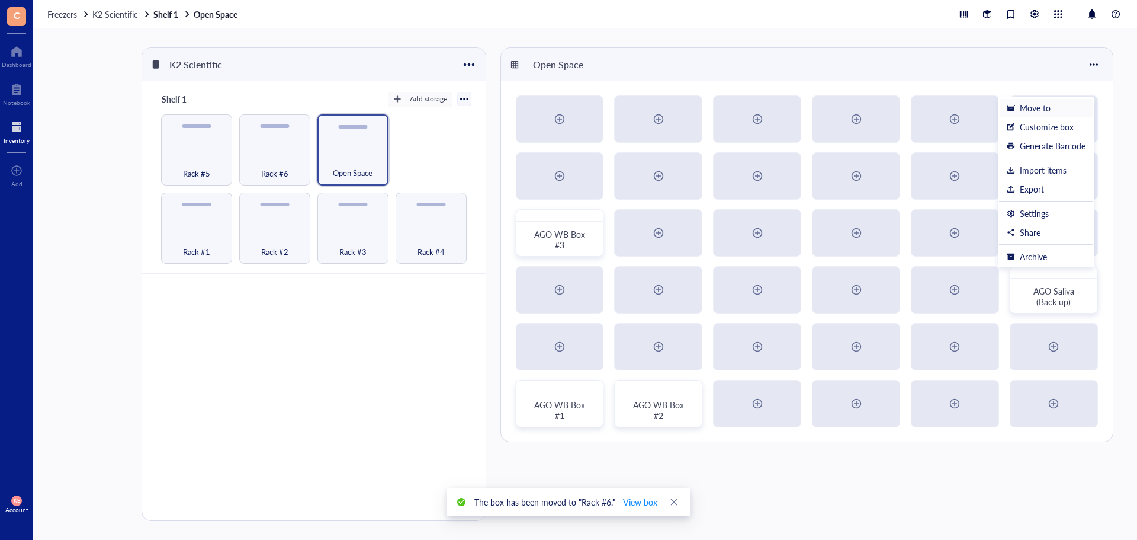
click at [1053, 106] on div "Move to" at bounding box center [1046, 107] width 79 height 11
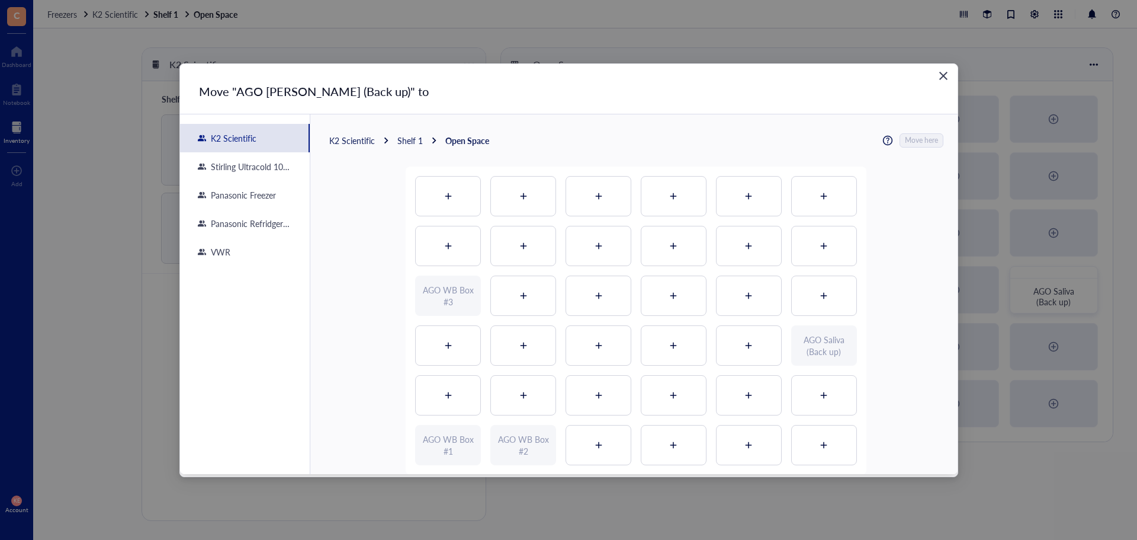
click at [403, 139] on div "Shelf 1" at bounding box center [409, 140] width 25 height 11
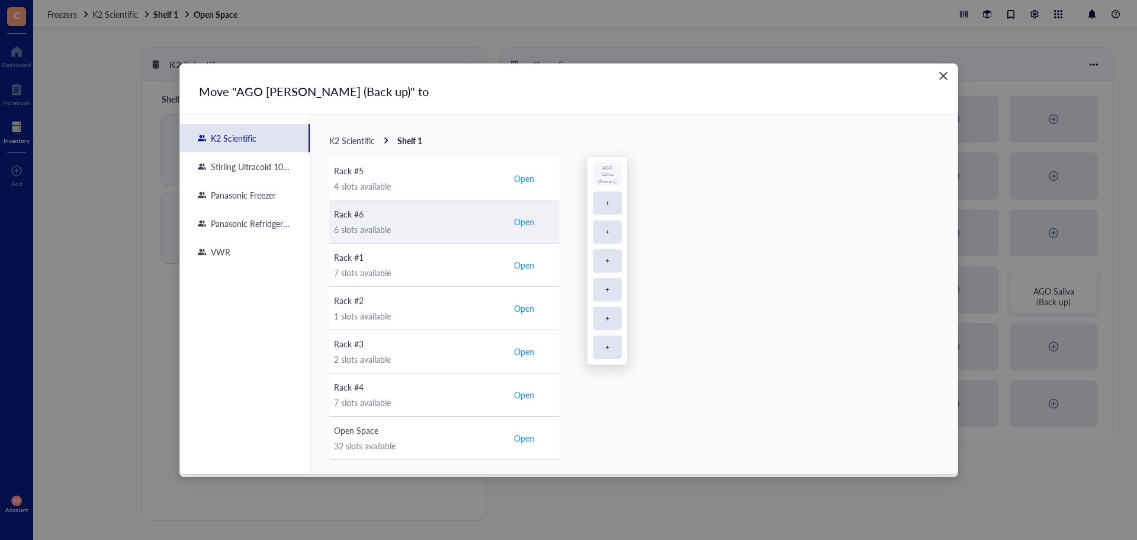
click at [531, 226] on span "Open" at bounding box center [524, 221] width 20 height 11
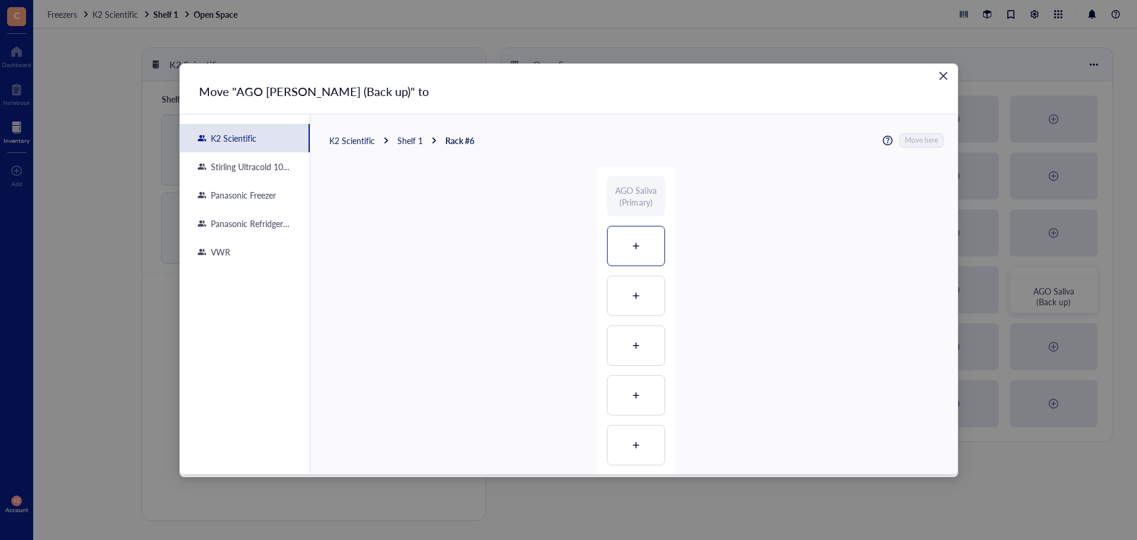
click at [645, 255] on div at bounding box center [636, 245] width 57 height 39
click at [931, 142] on span "Move here" at bounding box center [922, 140] width 33 height 15
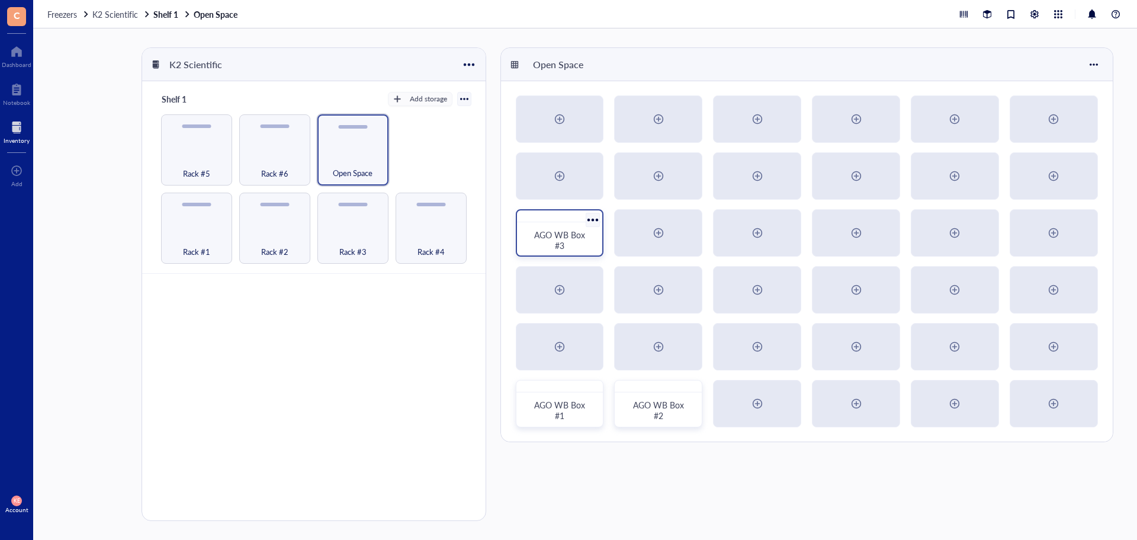
click at [589, 218] on div at bounding box center [593, 219] width 17 height 17
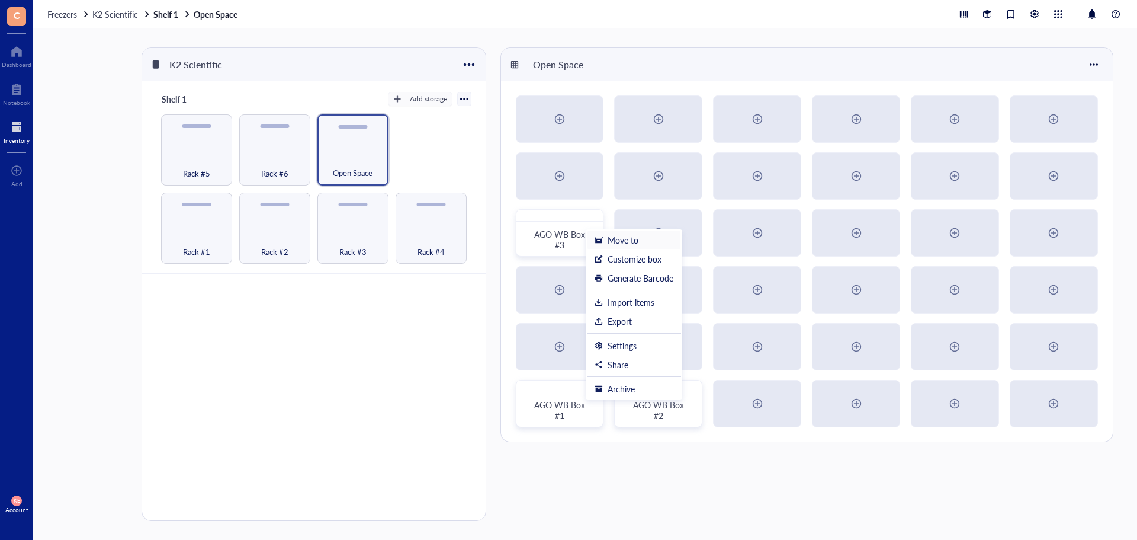
click at [615, 235] on div "Move to" at bounding box center [623, 240] width 31 height 11
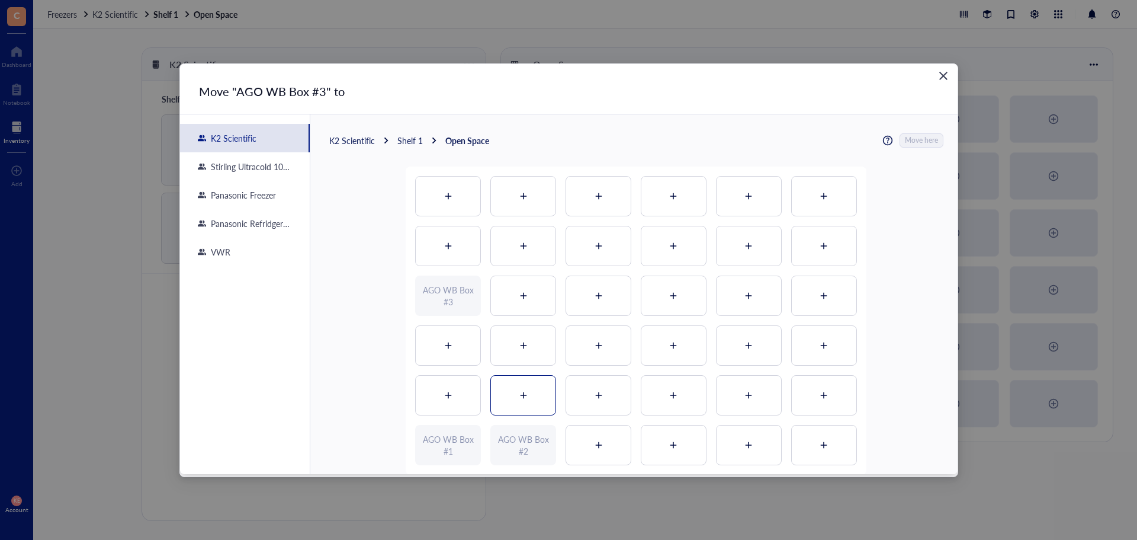
click at [524, 397] on icon at bounding box center [523, 395] width 8 height 8
click at [923, 139] on span "Move here" at bounding box center [922, 140] width 33 height 15
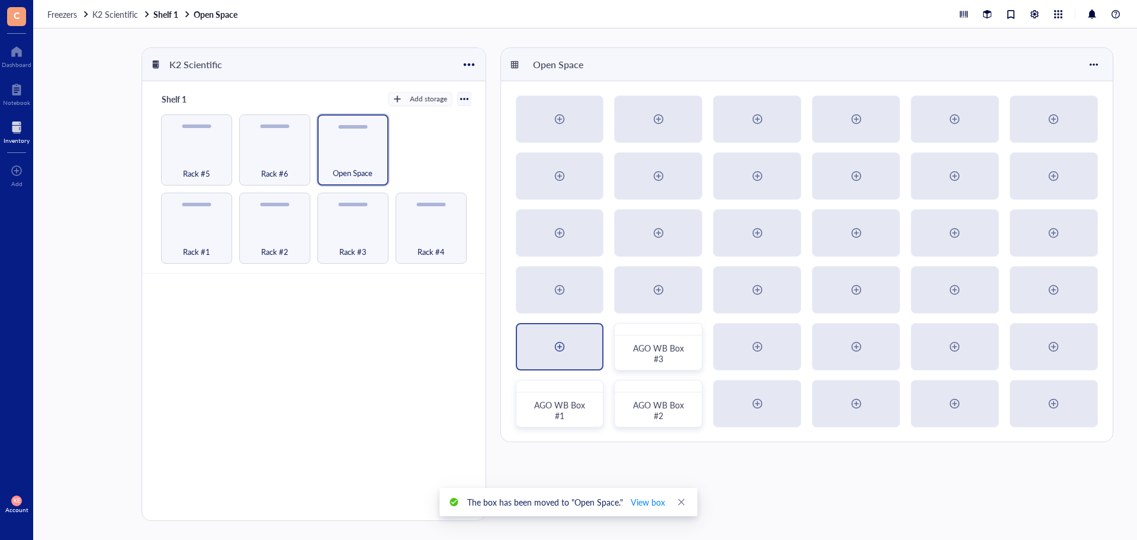
click at [557, 345] on div at bounding box center [559, 346] width 19 height 19
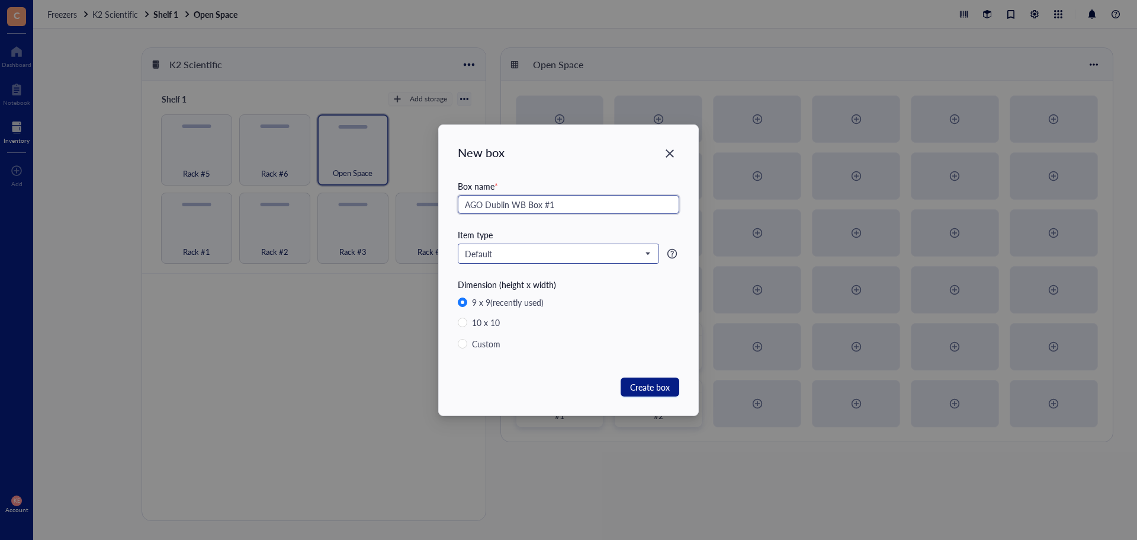
click at [572, 251] on span "Default" at bounding box center [557, 253] width 185 height 11
type input "AGO Dublin WB Box #1"
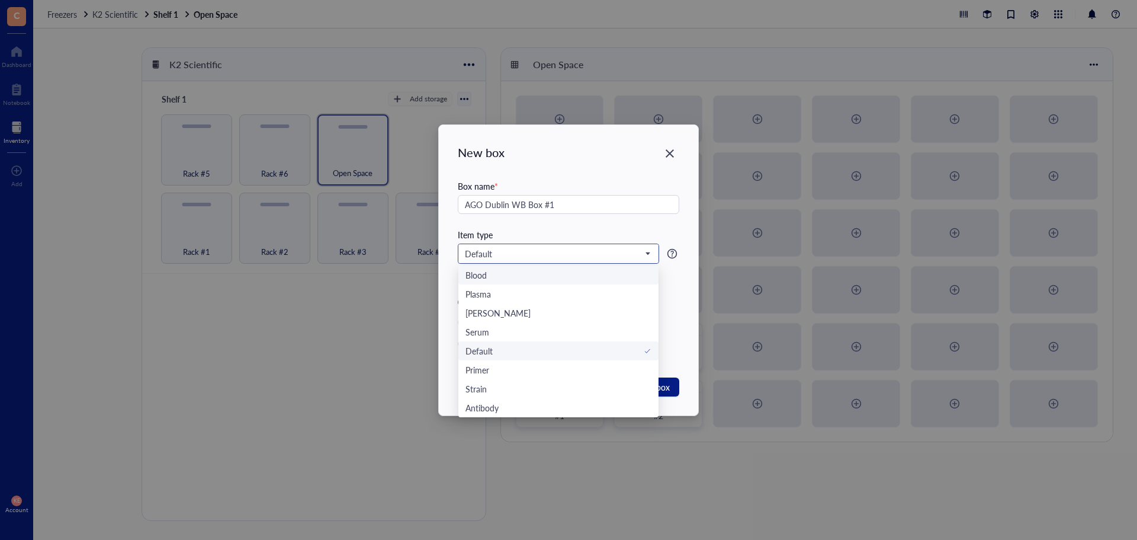
click at [568, 281] on div "Blood" at bounding box center [559, 274] width 186 height 13
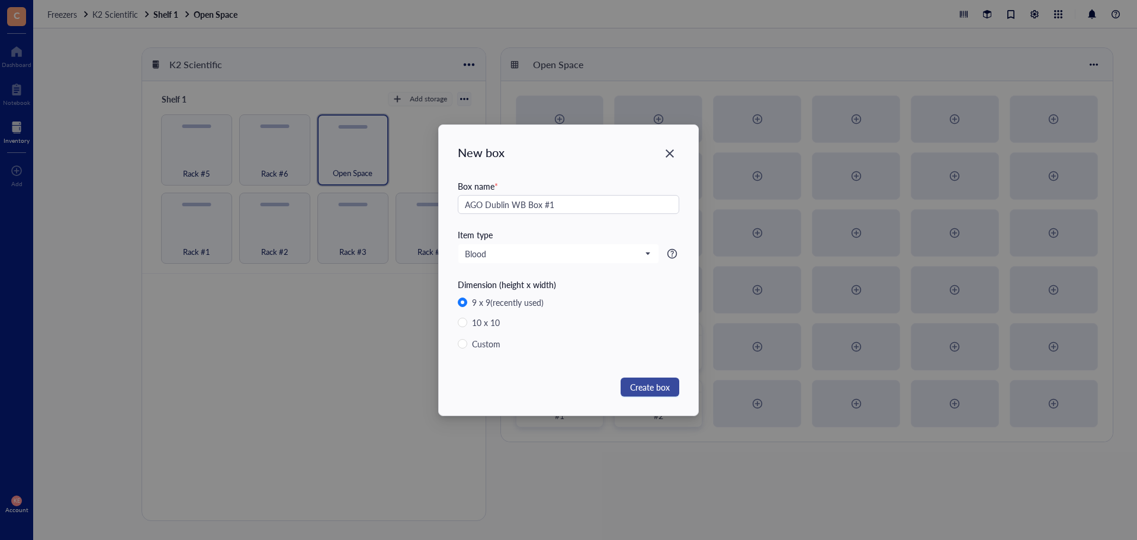
click at [640, 384] on span "Create box" at bounding box center [650, 386] width 40 height 13
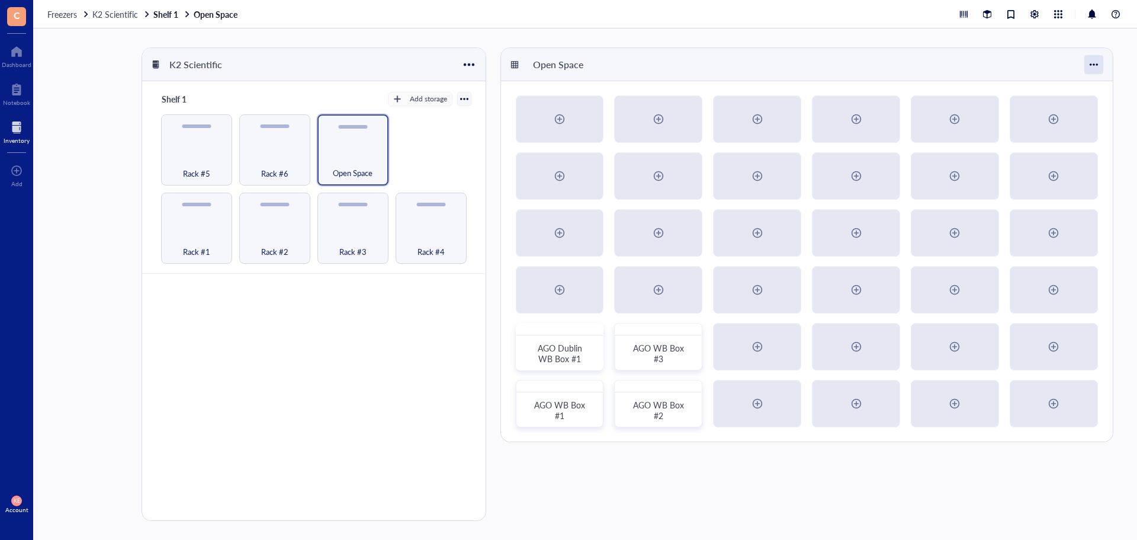
click at [1099, 66] on div at bounding box center [1094, 64] width 19 height 19
click at [1082, 83] on div "Settings" at bounding box center [1061, 87] width 68 height 11
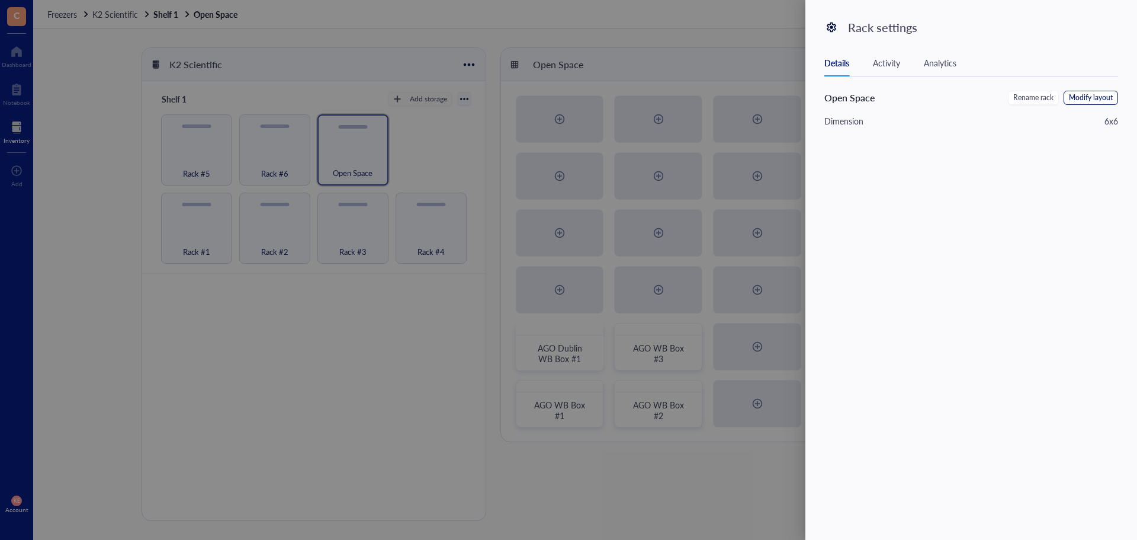
click at [1081, 95] on span "Modify layout" at bounding box center [1091, 97] width 44 height 11
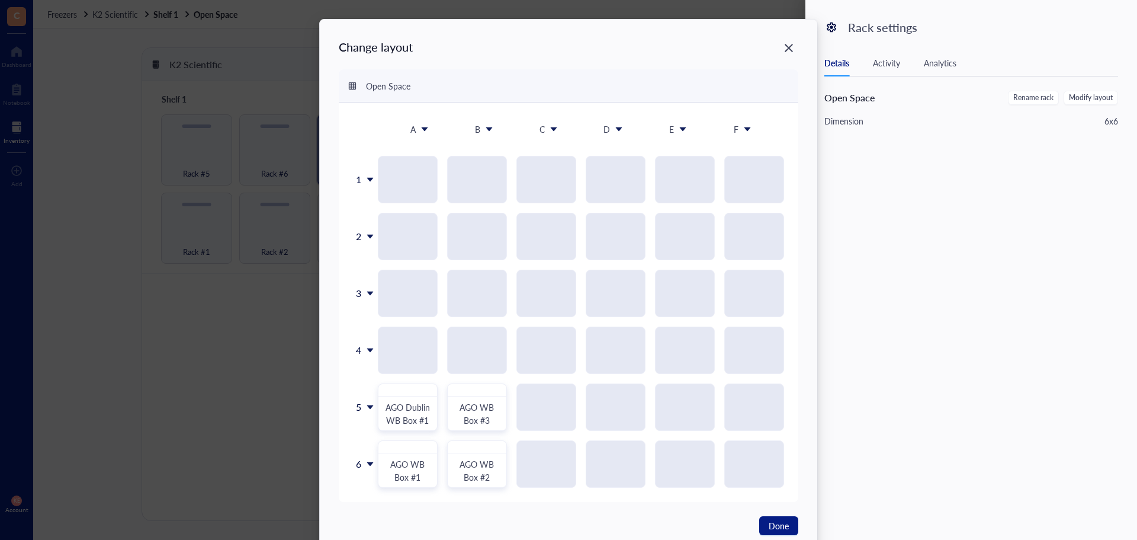
click at [746, 130] on icon at bounding box center [747, 129] width 7 height 4
click at [751, 197] on div "Delete column" at bounding box center [755, 198] width 68 height 11
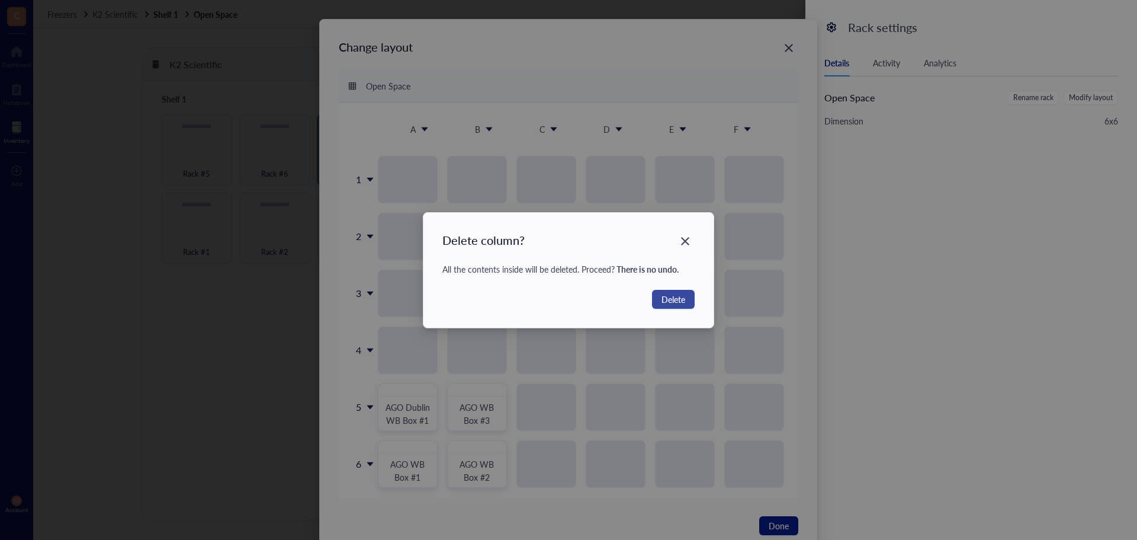
click at [666, 308] on button "Delete" at bounding box center [673, 299] width 43 height 19
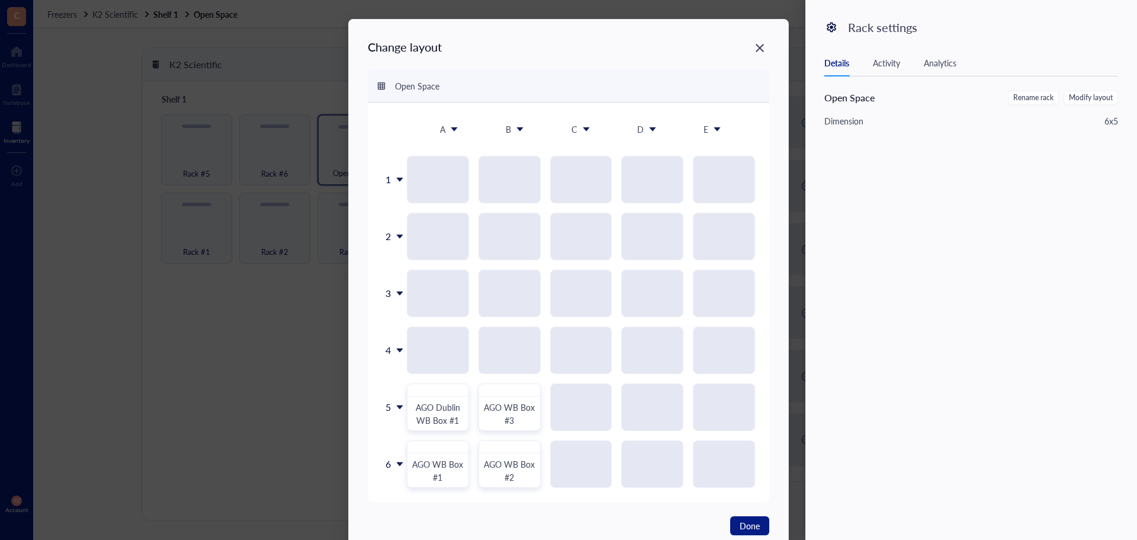
click at [716, 130] on icon at bounding box center [717, 129] width 7 height 4
click at [719, 202] on div "Delete column" at bounding box center [725, 198] width 68 height 11
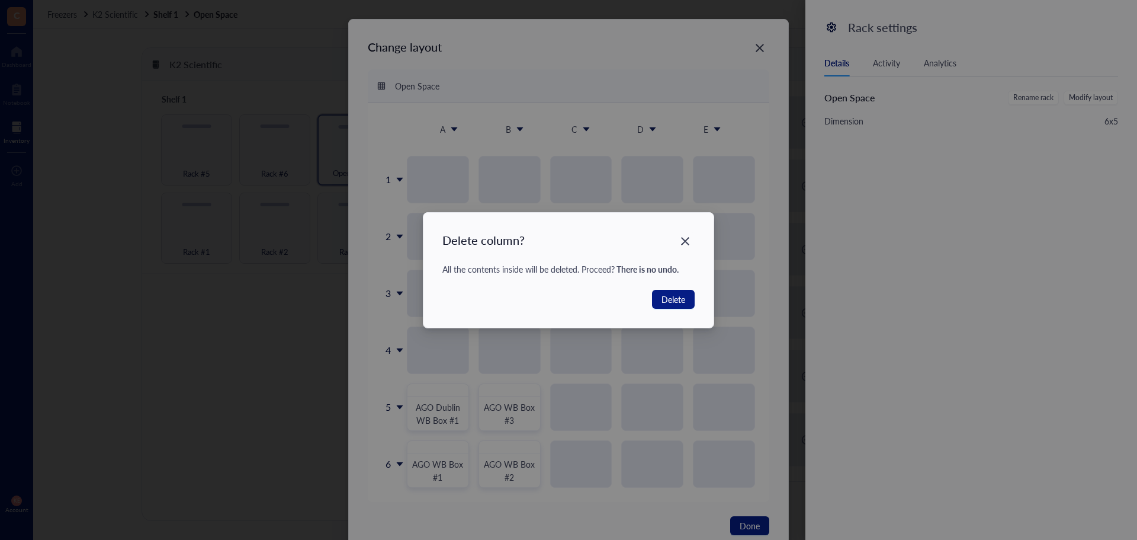
click at [670, 311] on div "Delete column? All the contents inside will be deleted. Proceed? There is no un…" at bounding box center [569, 270] width 291 height 115
click at [670, 299] on span "Delete" at bounding box center [674, 299] width 24 height 13
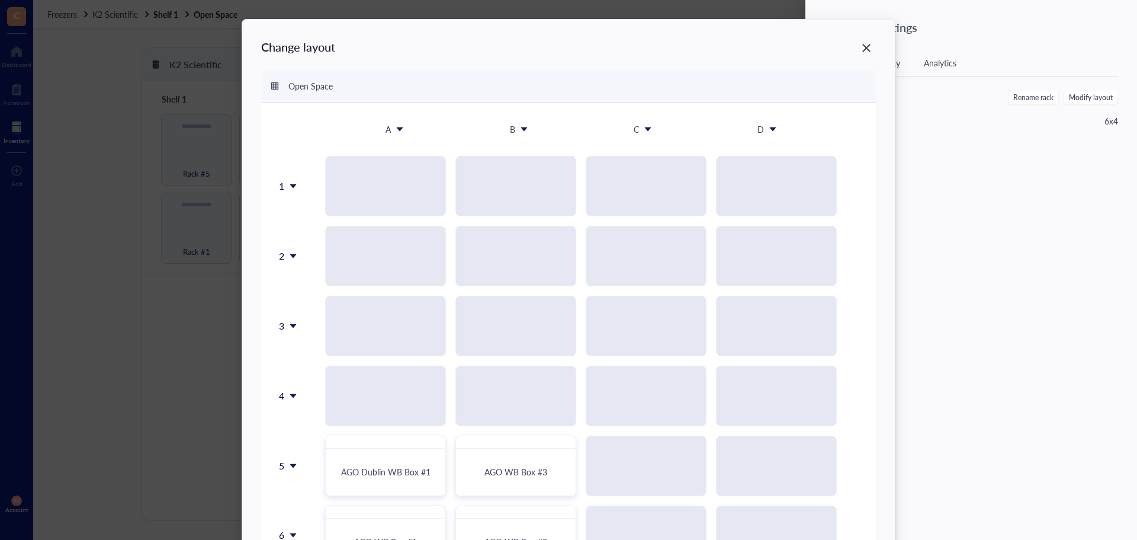
click at [771, 130] on icon at bounding box center [772, 129] width 7 height 4
click at [767, 199] on div "Delete column" at bounding box center [765, 198] width 97 height 11
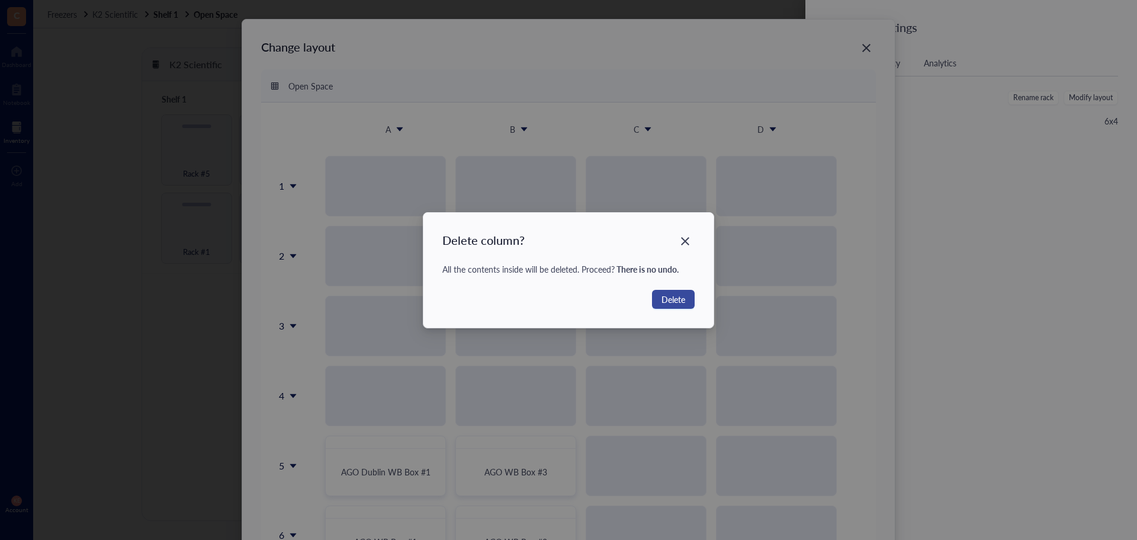
click at [656, 295] on button "Delete" at bounding box center [673, 299] width 43 height 19
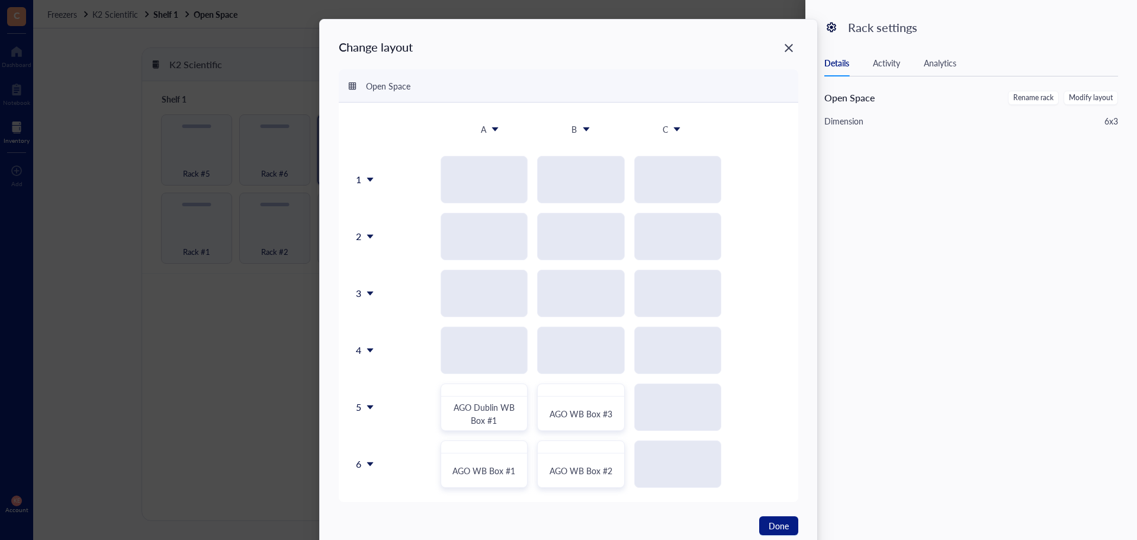
click at [366, 179] on icon at bounding box center [370, 179] width 8 height 8
click at [387, 256] on div "Delete row" at bounding box center [394, 259] width 68 height 11
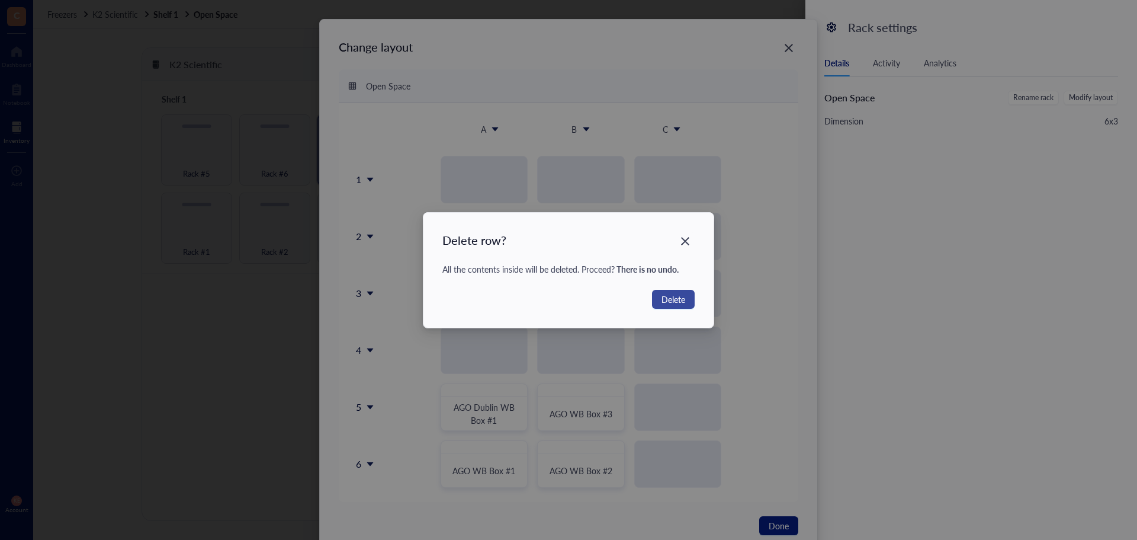
click at [680, 300] on span "Delete" at bounding box center [674, 299] width 24 height 13
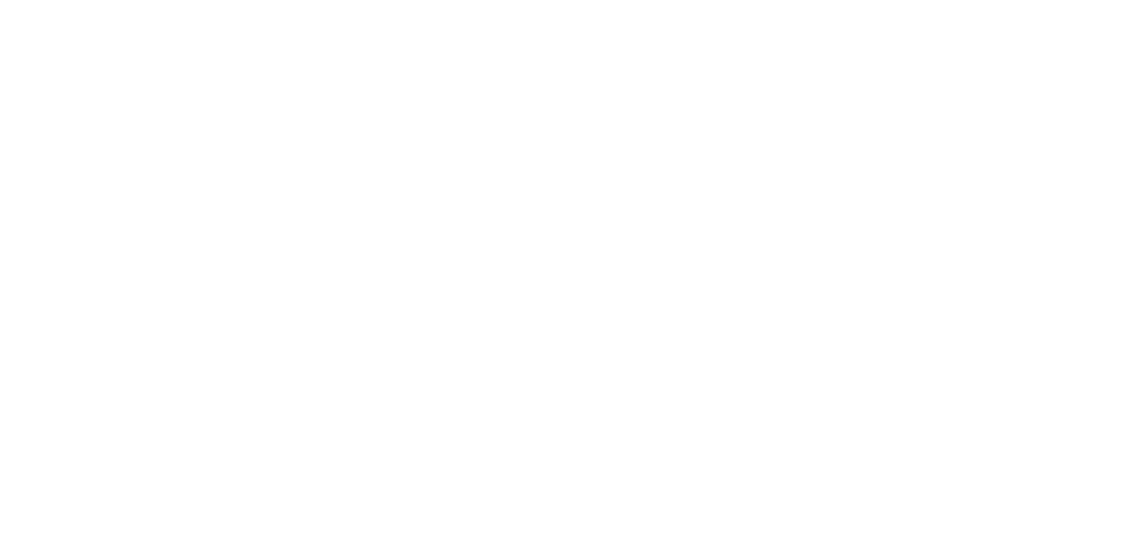
click at [520, 222] on div at bounding box center [568, 270] width 1137 height 540
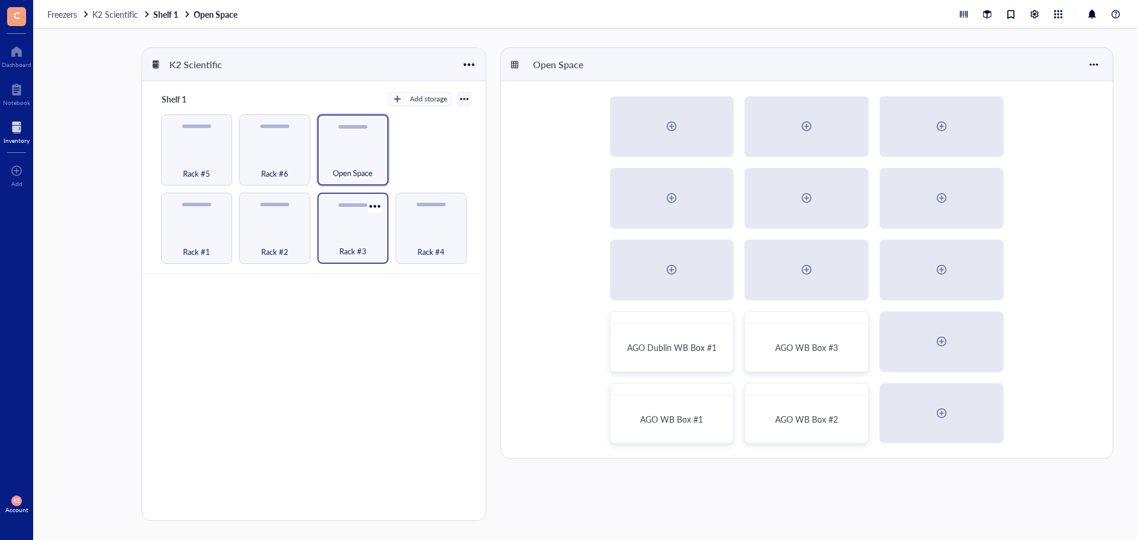
click at [358, 222] on div "Rack #3" at bounding box center [352, 228] width 71 height 71
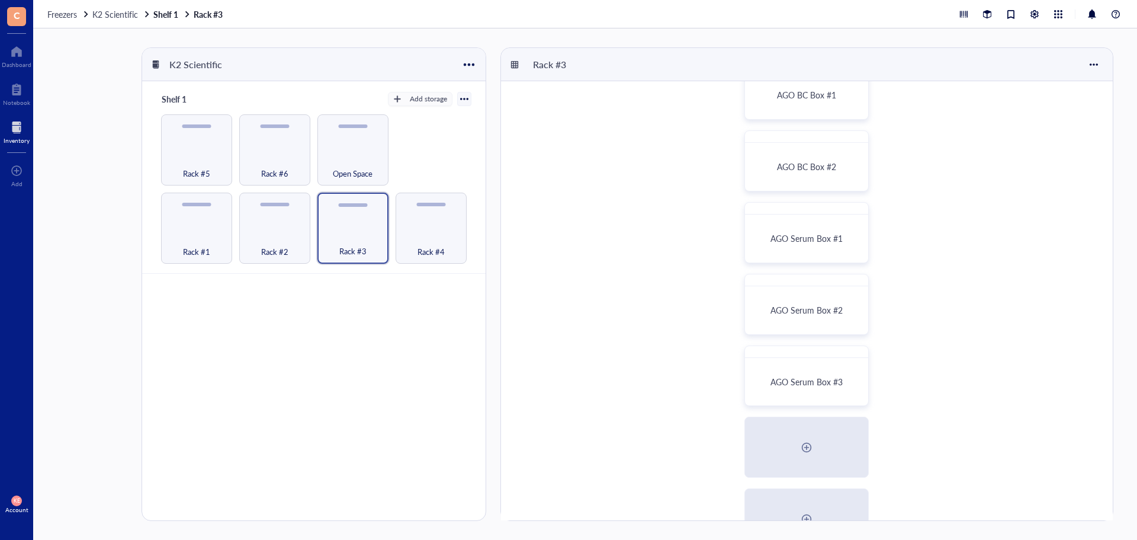
scroll to position [81, 0]
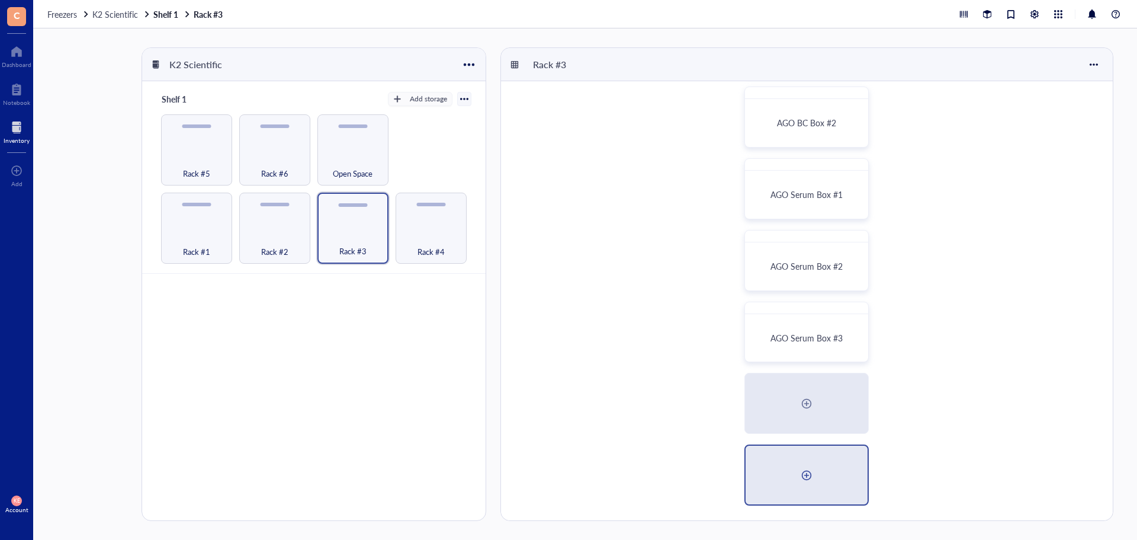
click at [800, 477] on div at bounding box center [806, 475] width 19 height 19
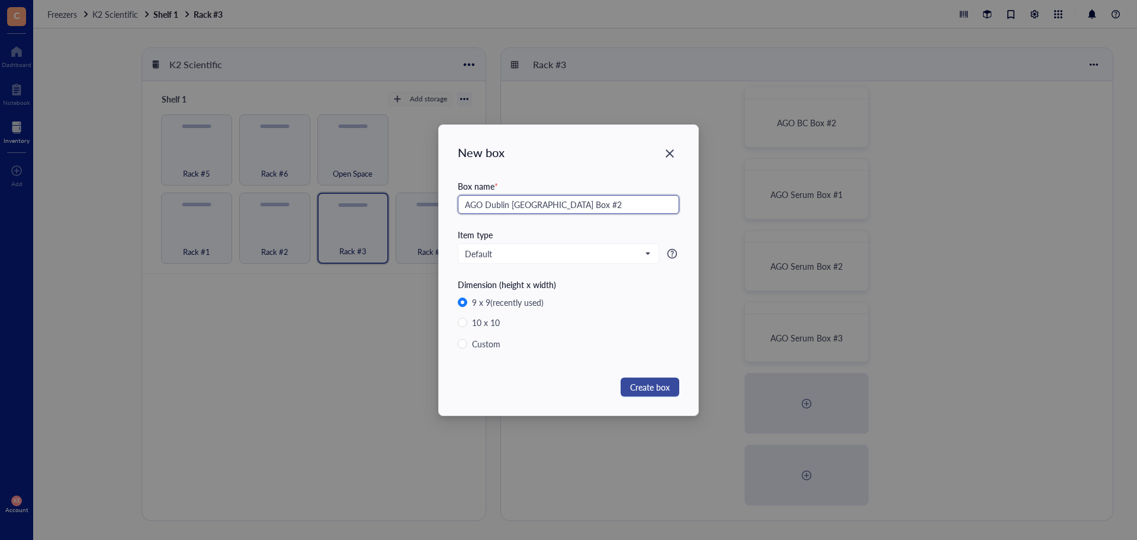
type input "AGO Dublin BC Box #2"
click at [644, 384] on span "Create box" at bounding box center [650, 386] width 40 height 13
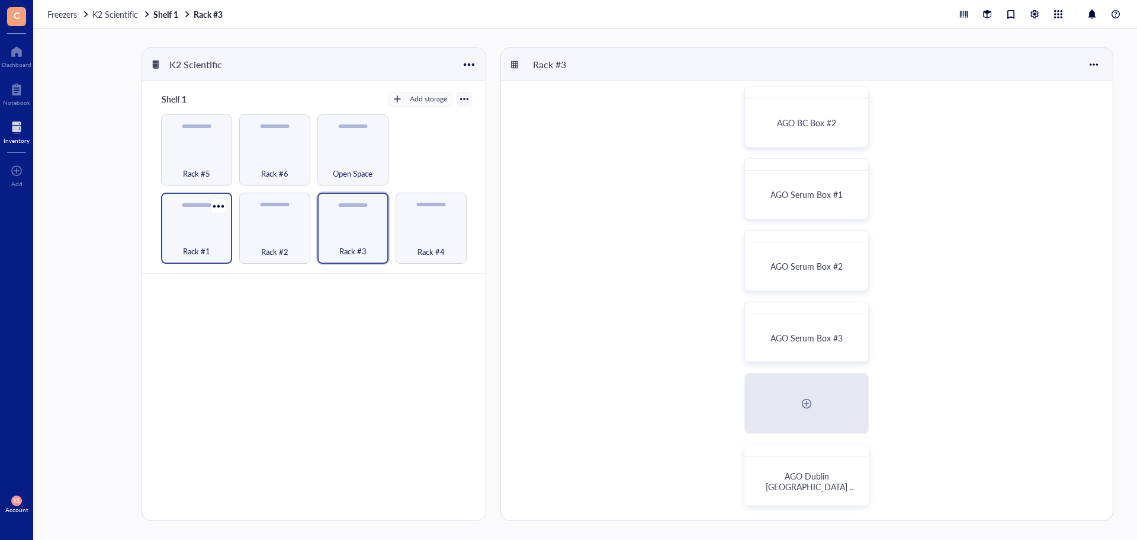
click at [198, 228] on div "Rack #1" at bounding box center [196, 228] width 71 height 71
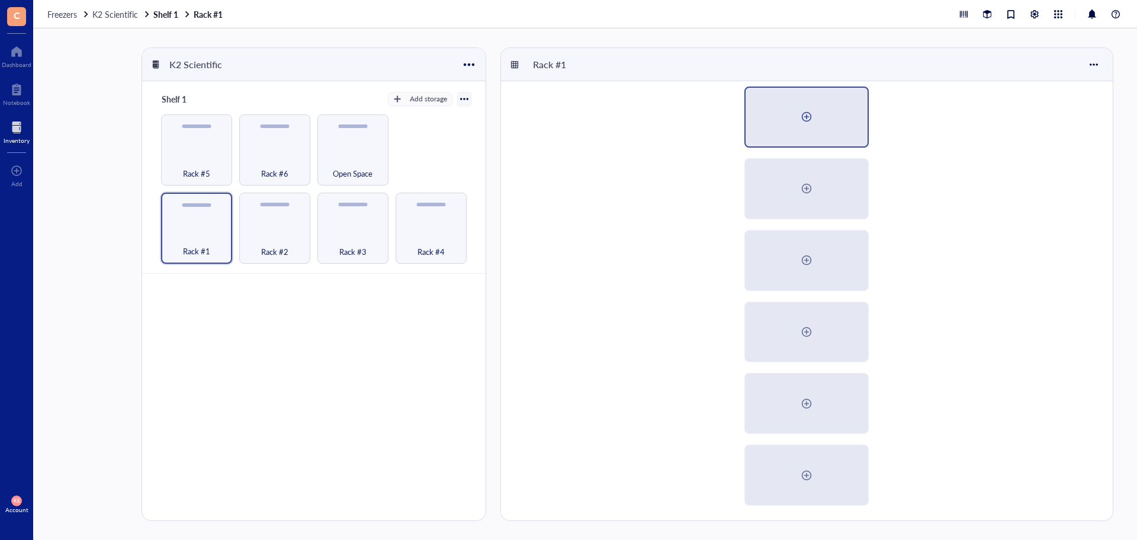
click at [810, 115] on div at bounding box center [806, 116] width 19 height 19
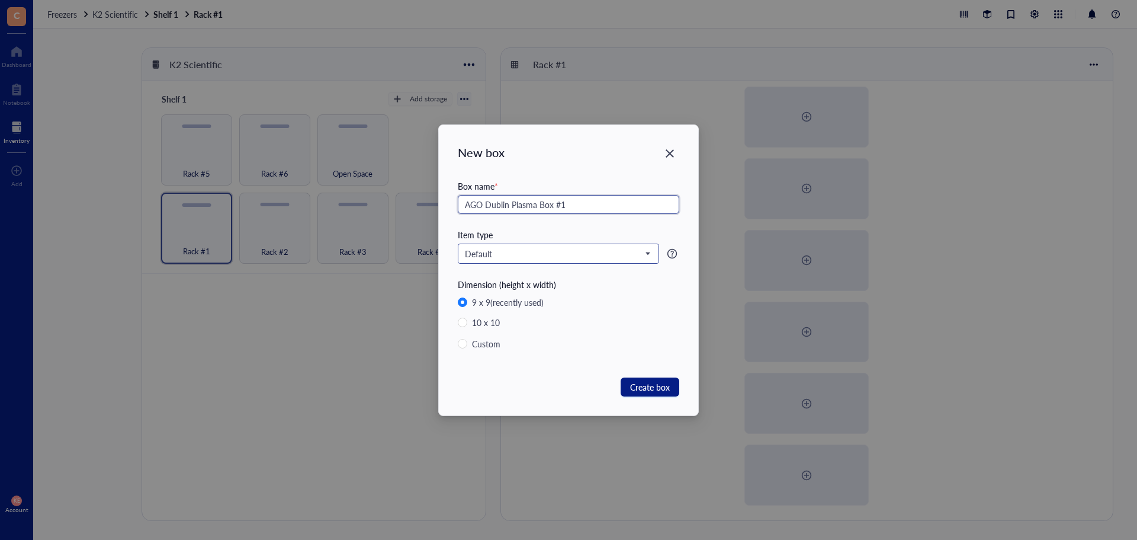
click at [562, 258] on span "Default" at bounding box center [557, 253] width 185 height 11
type input "AGO Dublin Plasma Box #1"
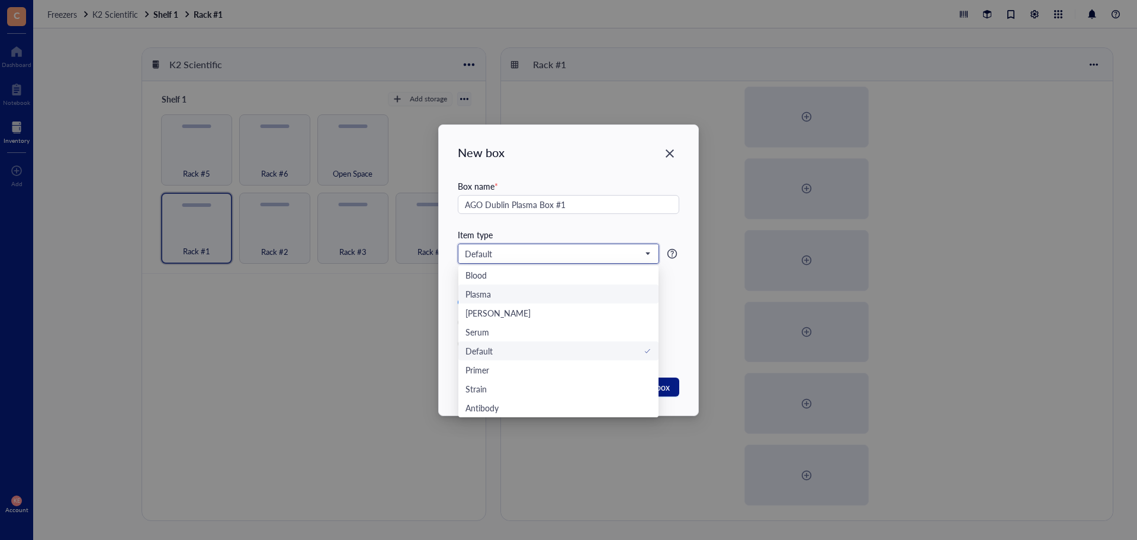
click at [545, 292] on div "Plasma" at bounding box center [559, 293] width 186 height 13
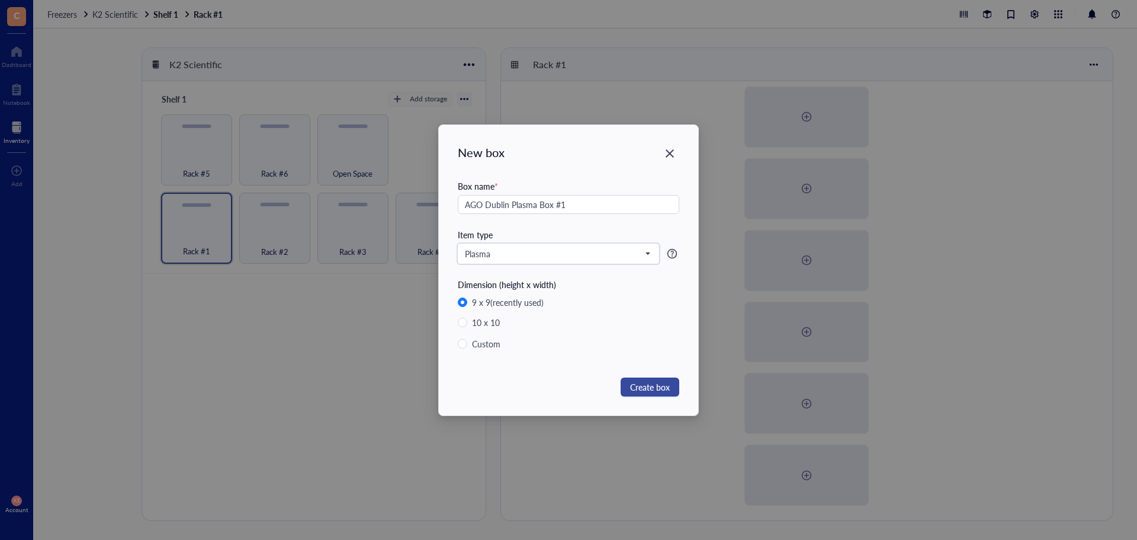
click at [639, 386] on span "Create box" at bounding box center [650, 386] width 40 height 13
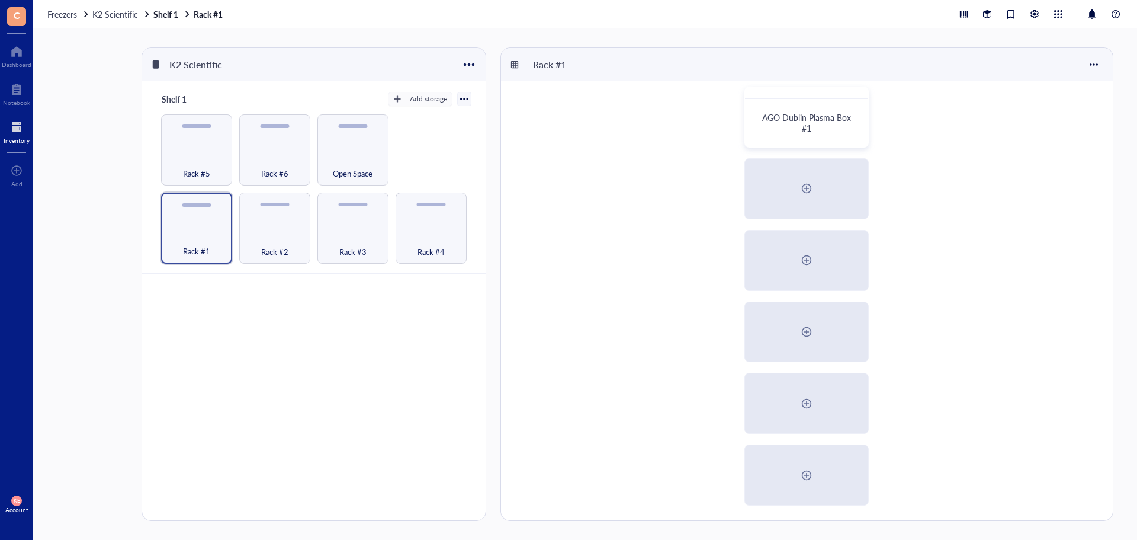
click at [801, 188] on div at bounding box center [806, 188] width 19 height 19
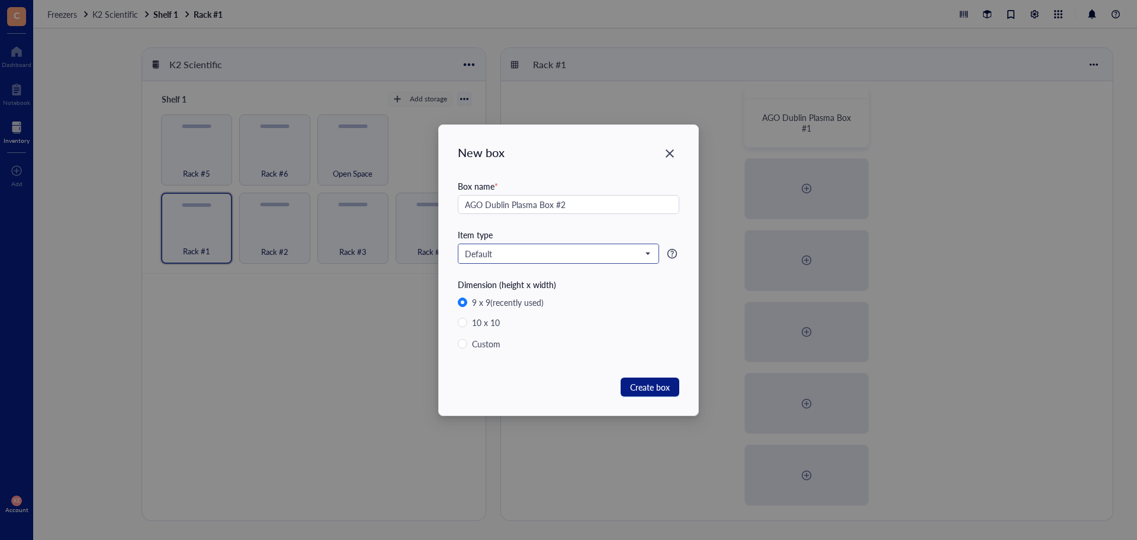
click at [540, 249] on span "Default" at bounding box center [557, 253] width 185 height 11
type input "AGO Dublin Plasma Box #2"
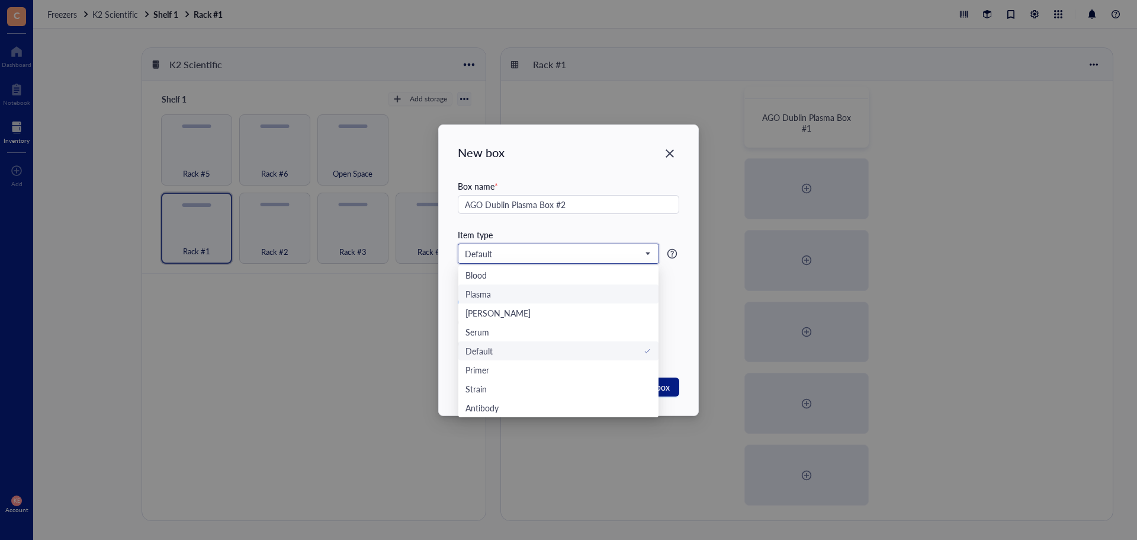
click at [537, 292] on div "Plasma" at bounding box center [559, 293] width 186 height 13
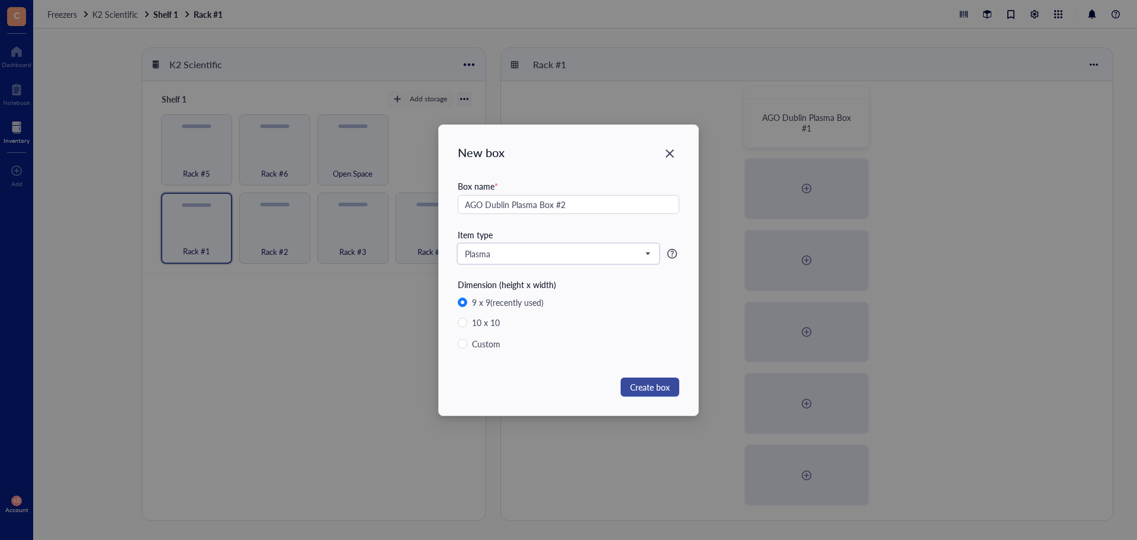
click at [639, 383] on span "Create box" at bounding box center [650, 386] width 40 height 13
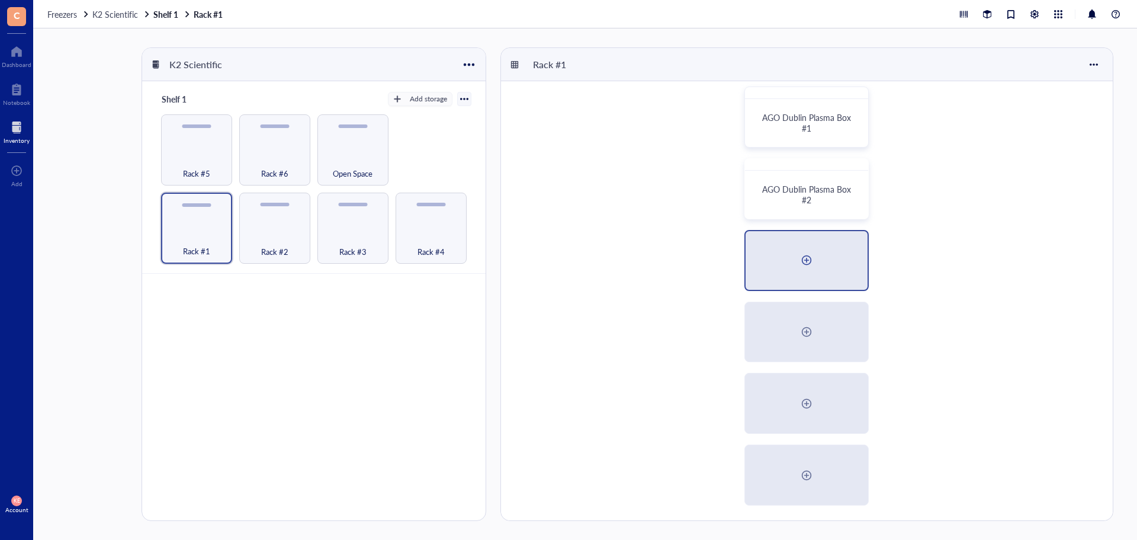
click at [801, 268] on div at bounding box center [806, 260] width 19 height 19
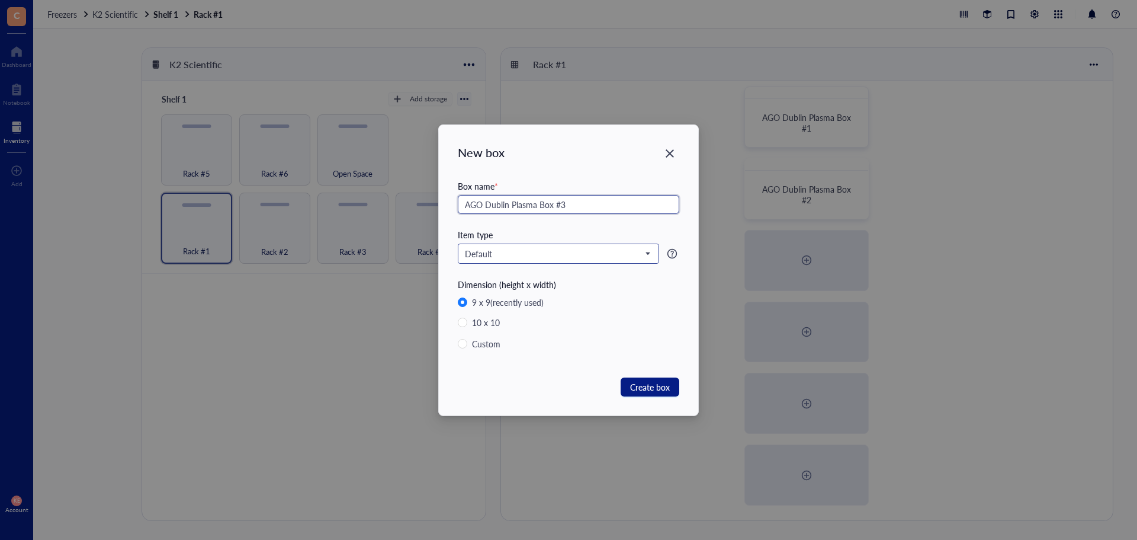
click at [538, 254] on span "Default" at bounding box center [557, 253] width 185 height 11
type input "AGO Dublin Plasma Box #3"
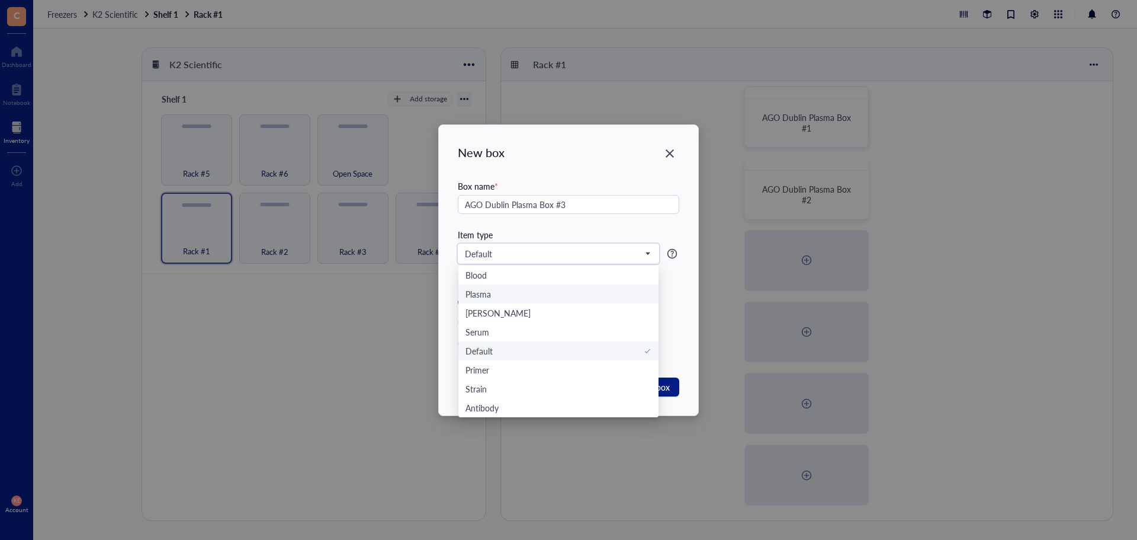
click at [538, 293] on div "Plasma" at bounding box center [559, 293] width 186 height 13
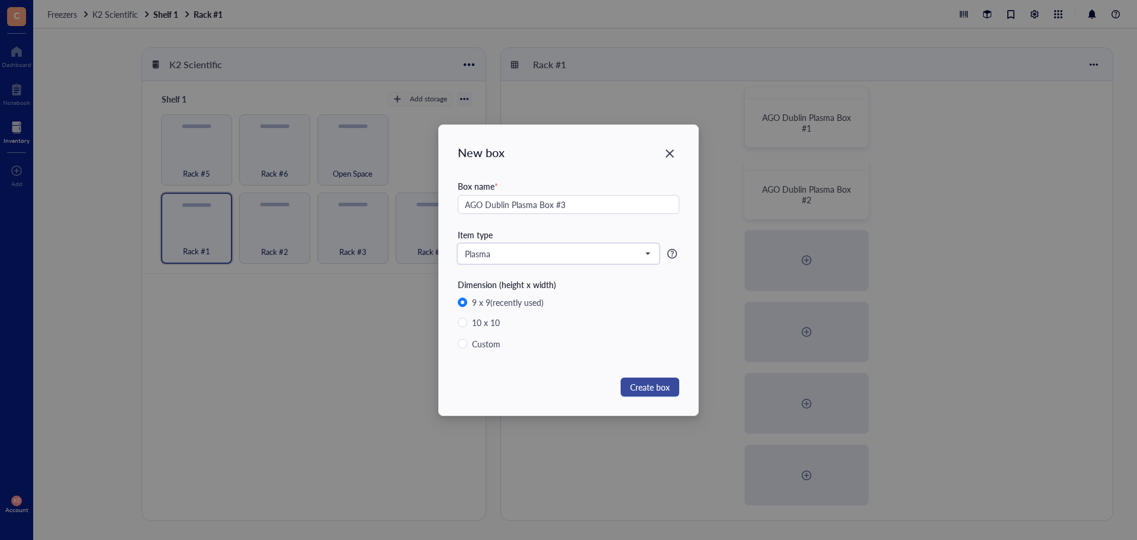
click at [649, 382] on span "Create box" at bounding box center [650, 386] width 40 height 13
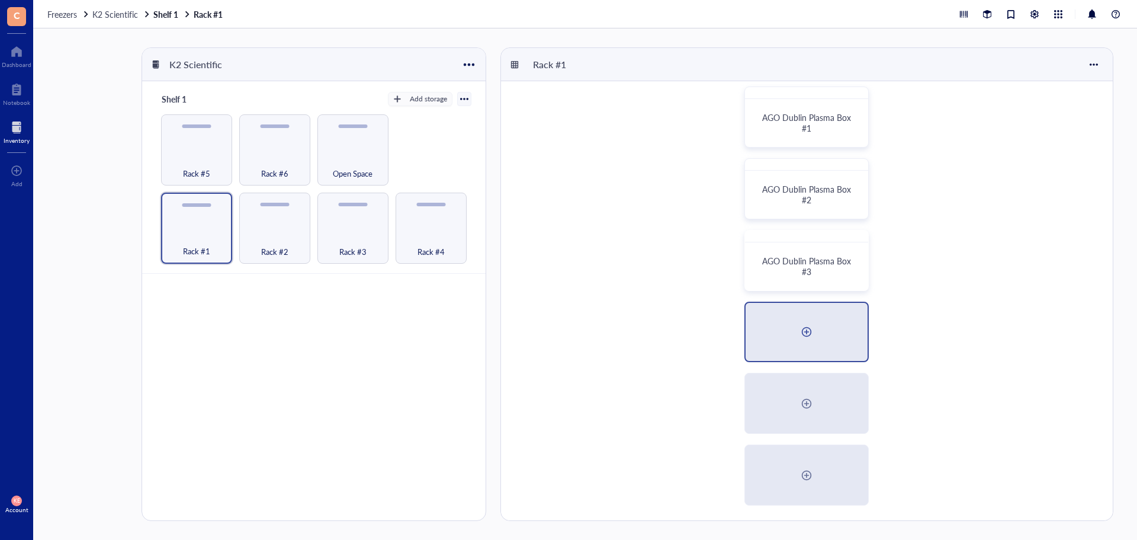
click at [804, 338] on div at bounding box center [806, 331] width 19 height 19
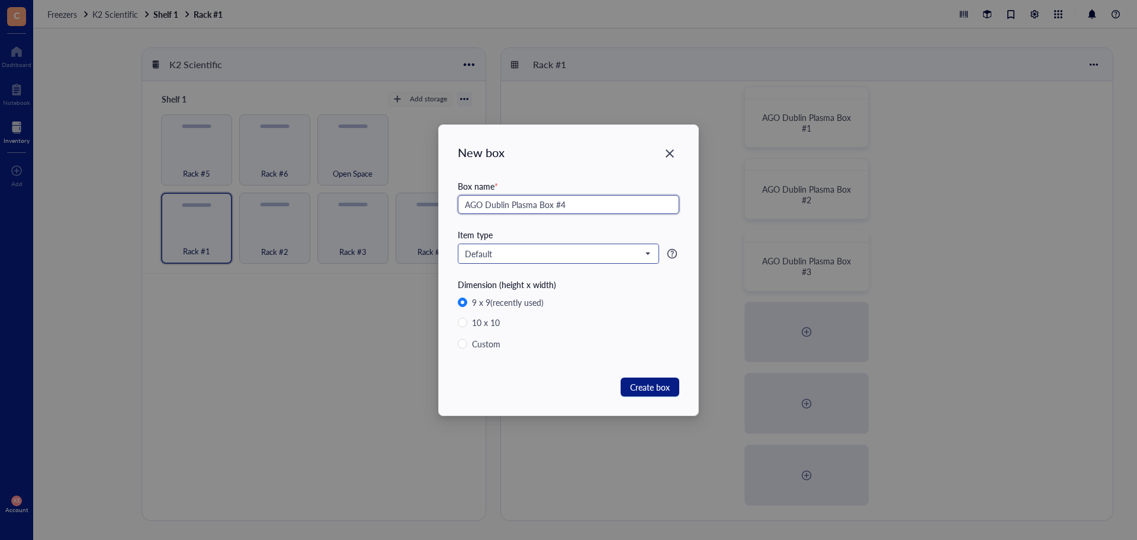
type input "AGO Dublin Plasma Box #4"
click at [513, 259] on input "search" at bounding box center [553, 254] width 177 height 18
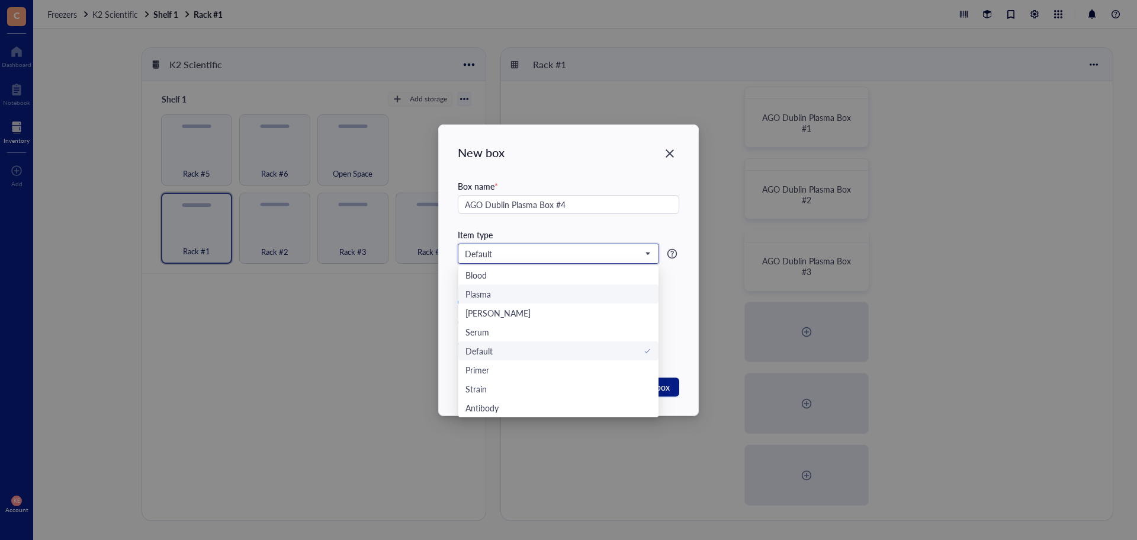
click at [514, 291] on div "Plasma" at bounding box center [559, 293] width 186 height 13
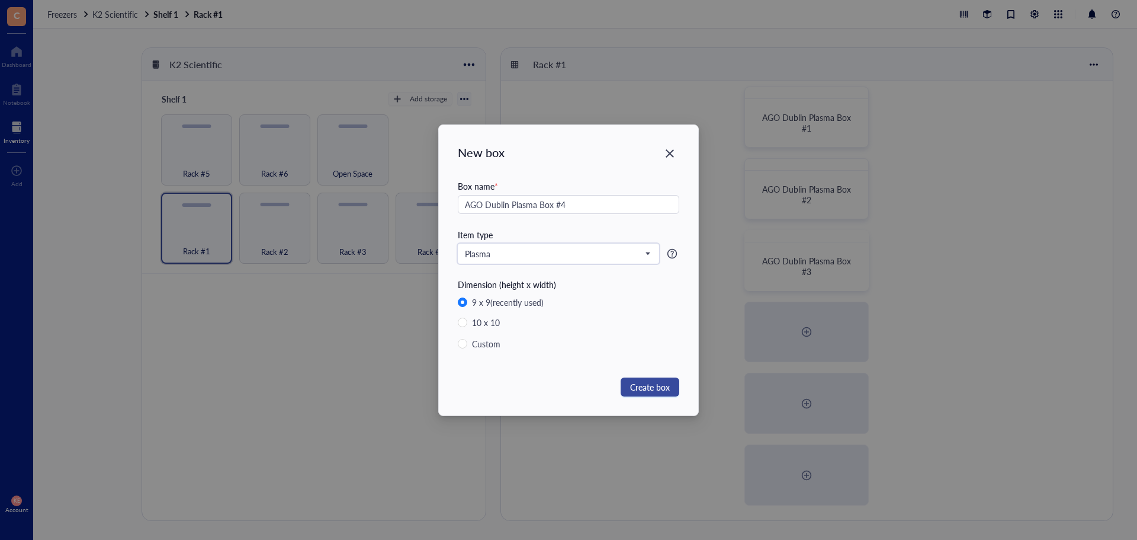
click at [640, 380] on span "Create box" at bounding box center [650, 386] width 40 height 13
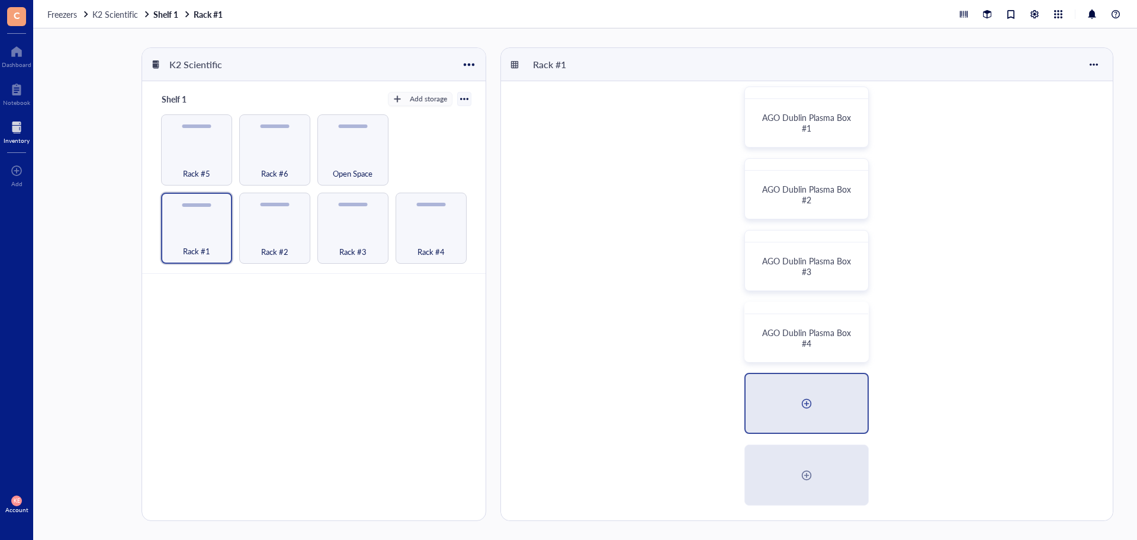
click at [810, 403] on div at bounding box center [806, 403] width 19 height 19
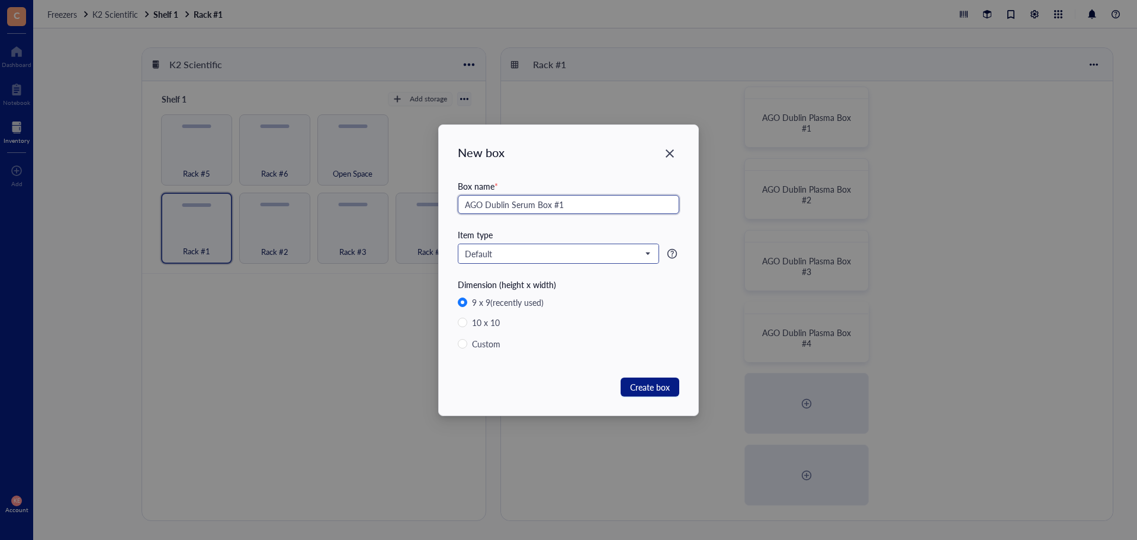
click at [499, 252] on span "Default" at bounding box center [557, 253] width 185 height 11
type input "AGO Dublin Serum Box #1"
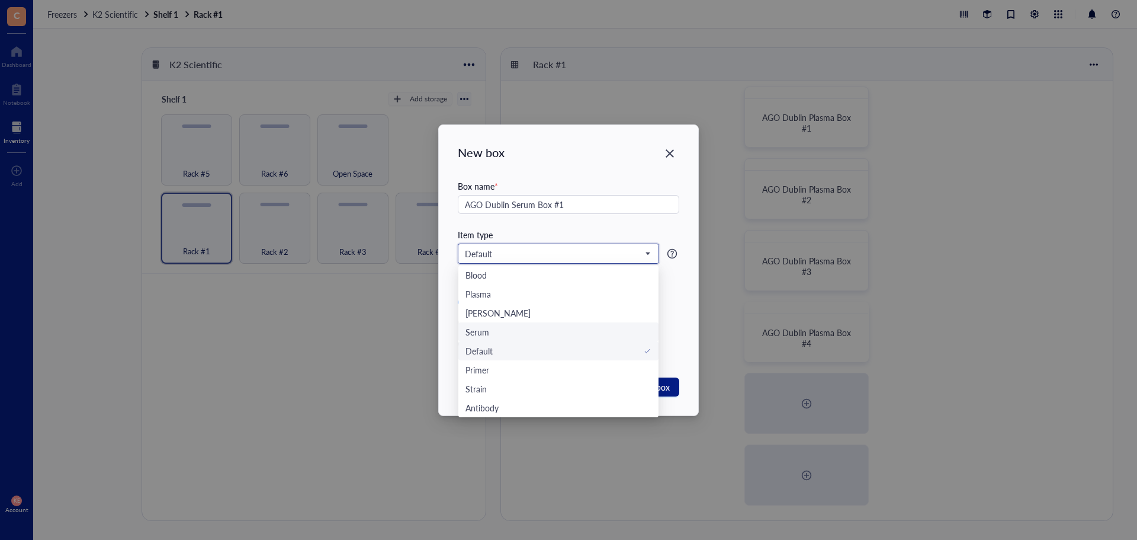
click at [501, 328] on div "Serum" at bounding box center [559, 331] width 186 height 13
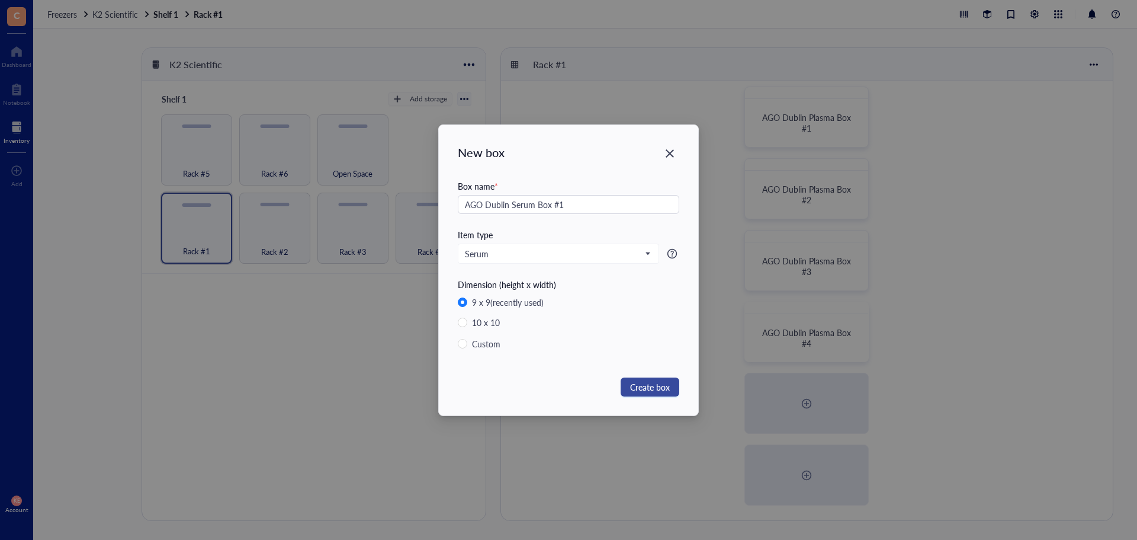
click at [648, 391] on span "Create box" at bounding box center [650, 386] width 40 height 13
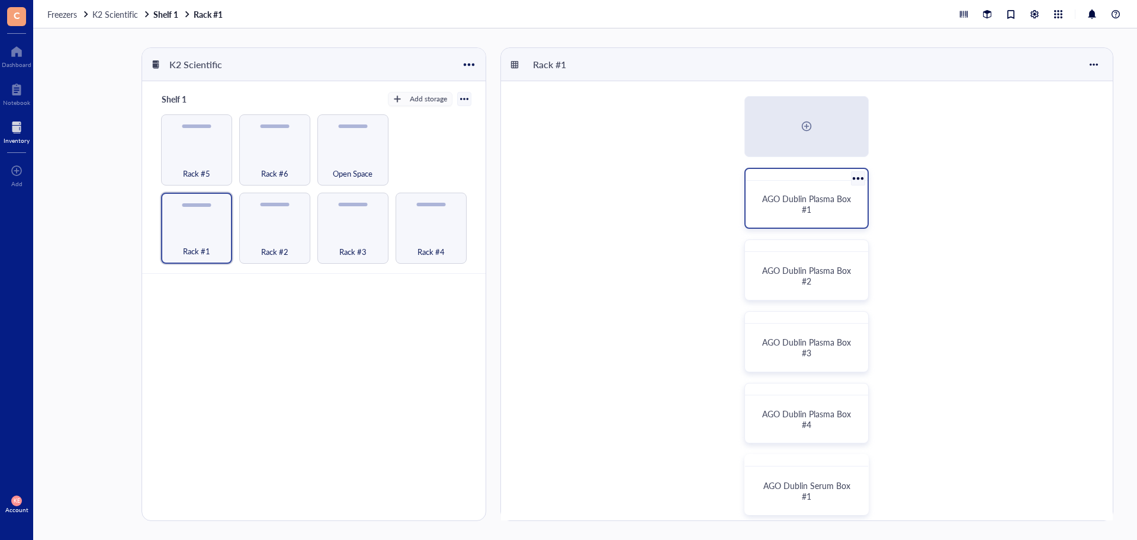
click at [857, 175] on div at bounding box center [857, 177] width 17 height 17
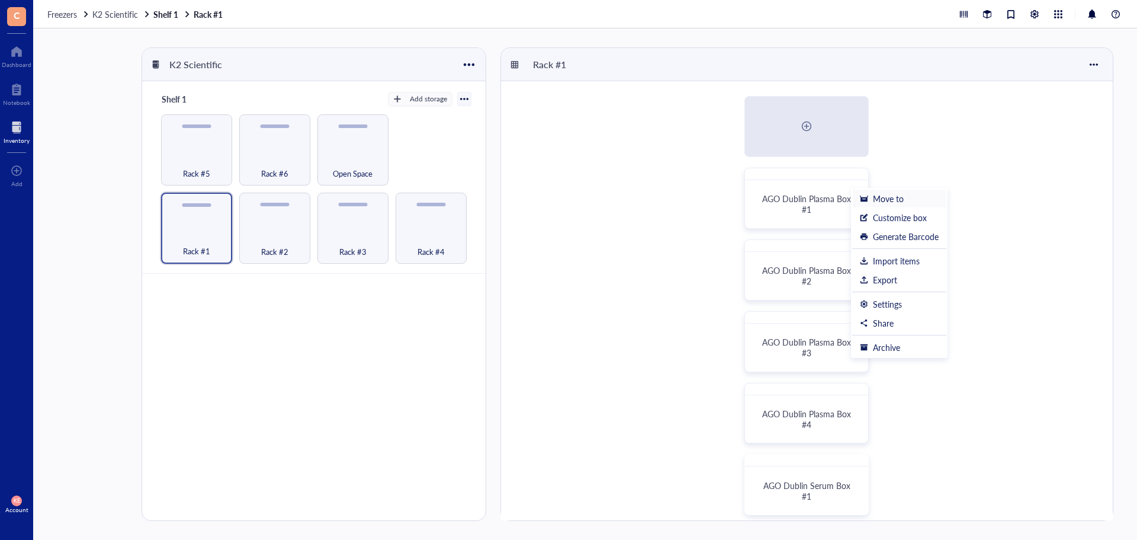
click at [874, 191] on li "Move to" at bounding box center [899, 198] width 94 height 19
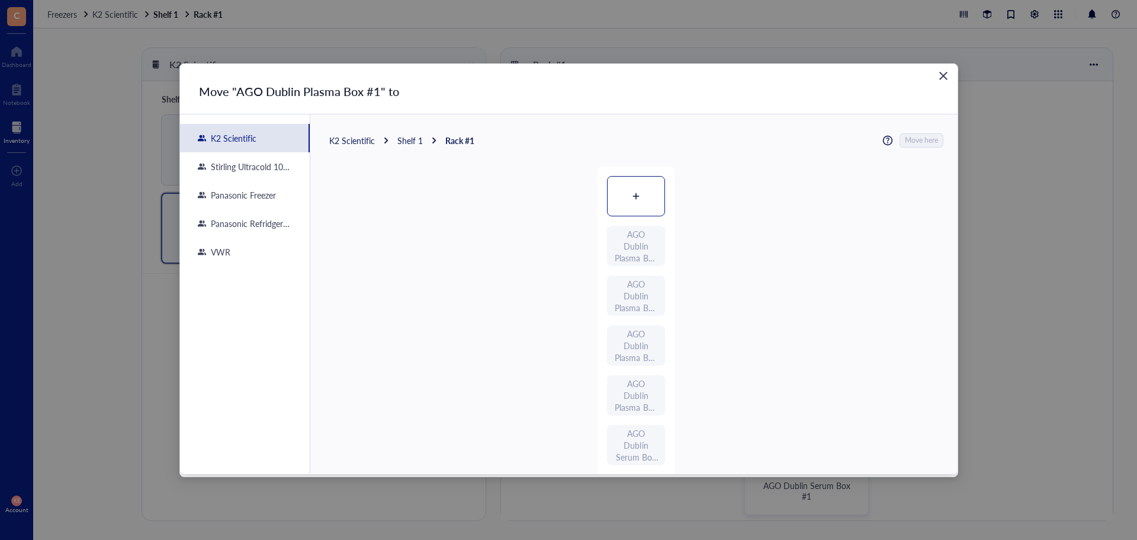
click at [637, 203] on div at bounding box center [636, 196] width 57 height 39
click at [917, 139] on span "Move here" at bounding box center [922, 140] width 33 height 15
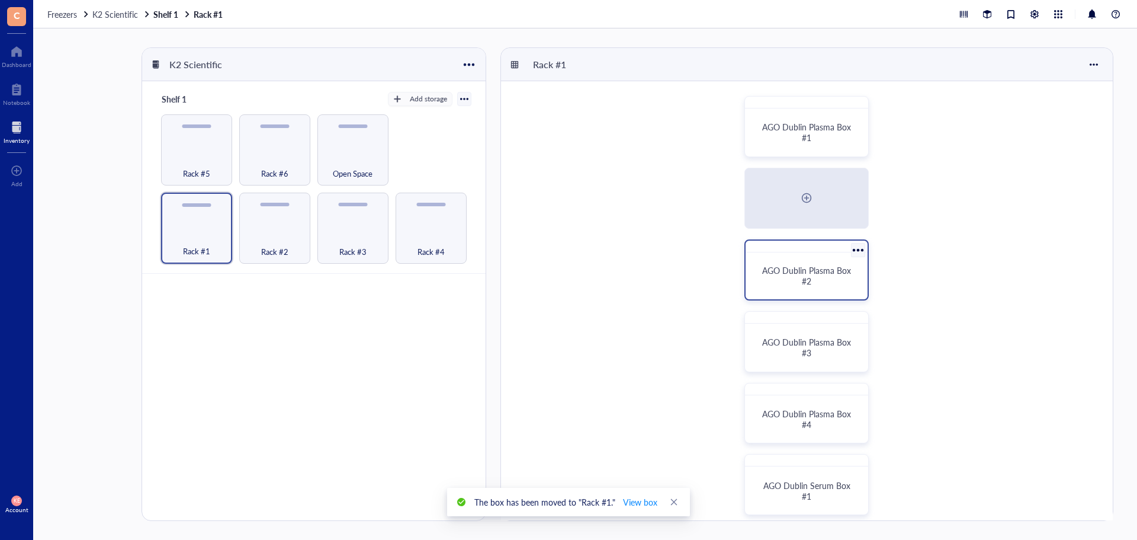
click at [866, 244] on div at bounding box center [857, 249] width 17 height 17
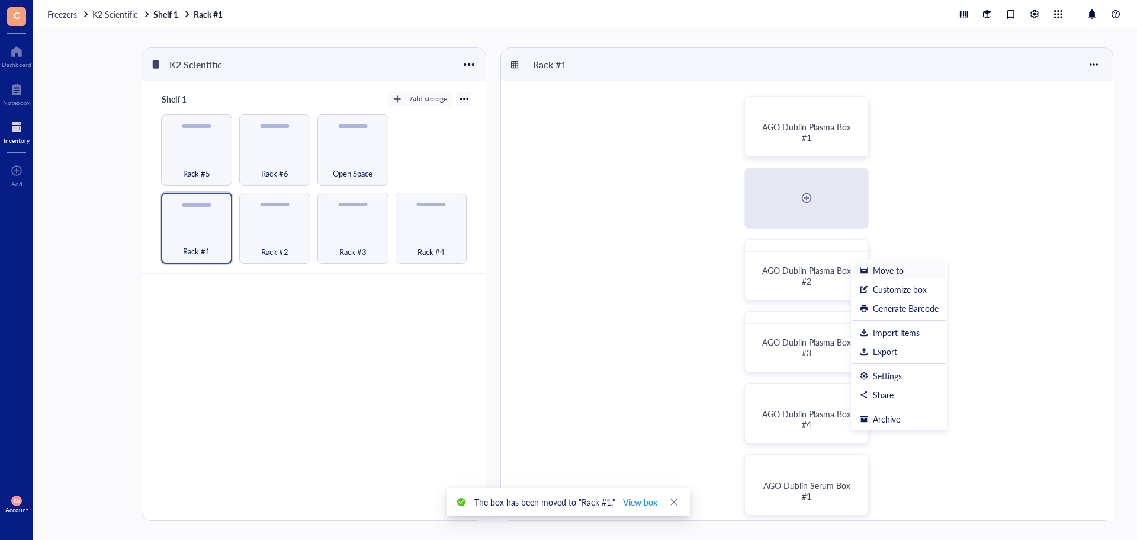
click at [868, 268] on div "Move to" at bounding box center [899, 270] width 79 height 11
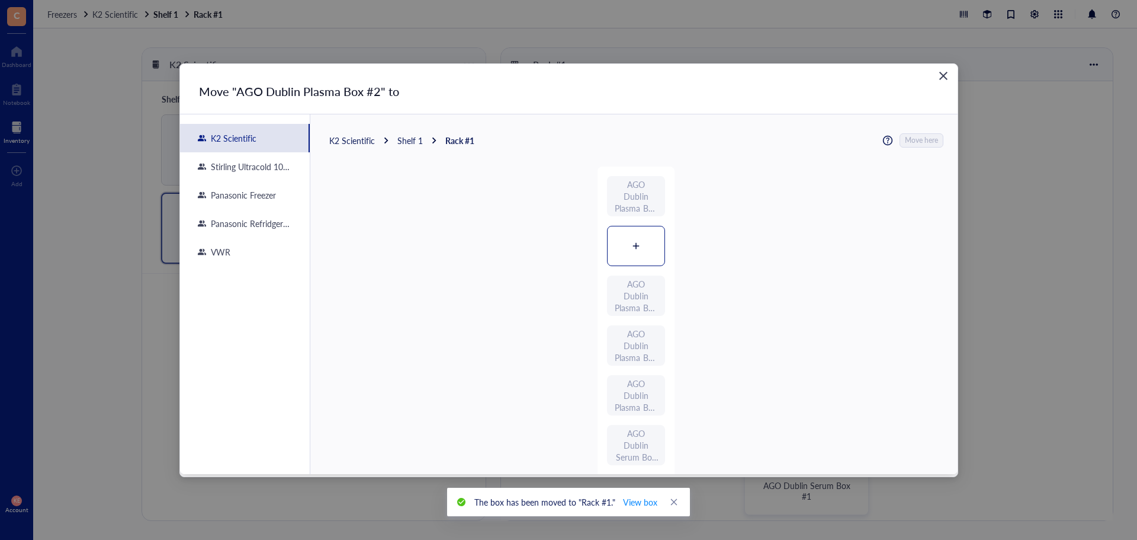
click at [634, 242] on icon at bounding box center [636, 246] width 8 height 8
click at [925, 139] on span "Move here" at bounding box center [922, 140] width 33 height 15
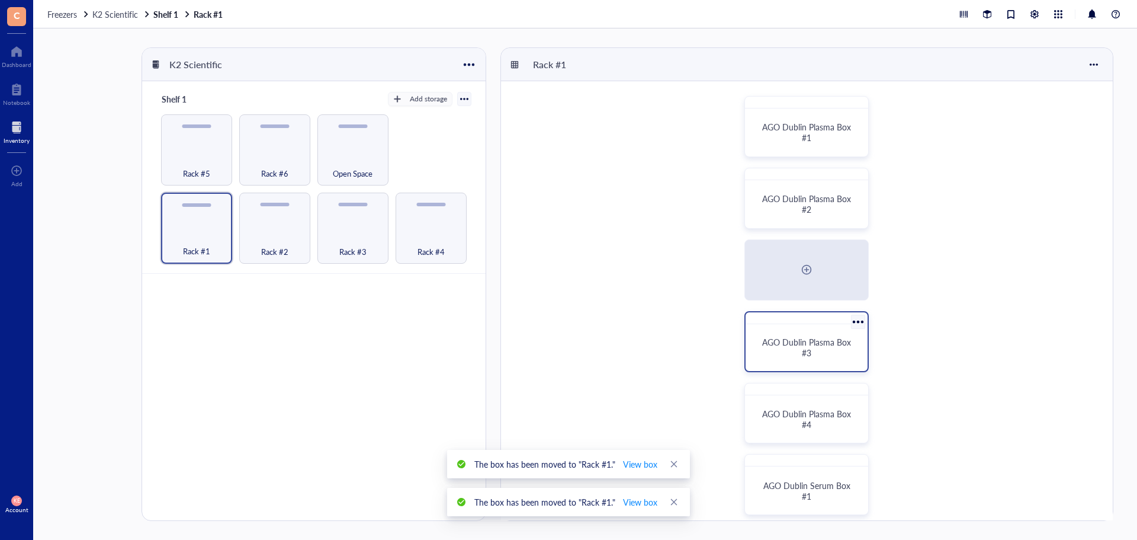
click at [857, 324] on div at bounding box center [857, 321] width 17 height 17
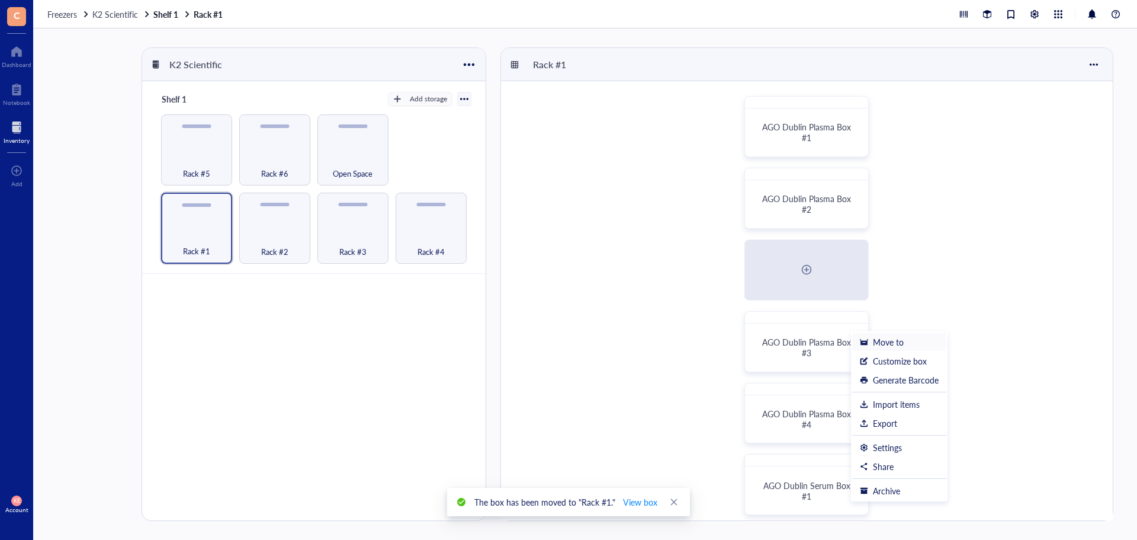
click at [881, 348] on li "Move to" at bounding box center [899, 341] width 94 height 19
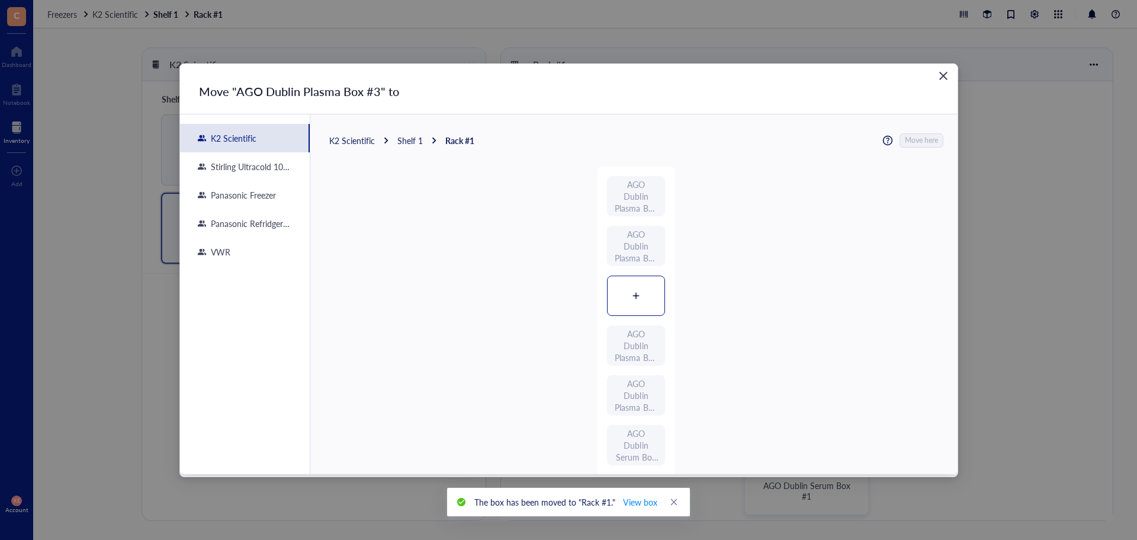
click at [643, 300] on div at bounding box center [636, 295] width 57 height 39
click at [911, 146] on span "Move here" at bounding box center [922, 140] width 33 height 15
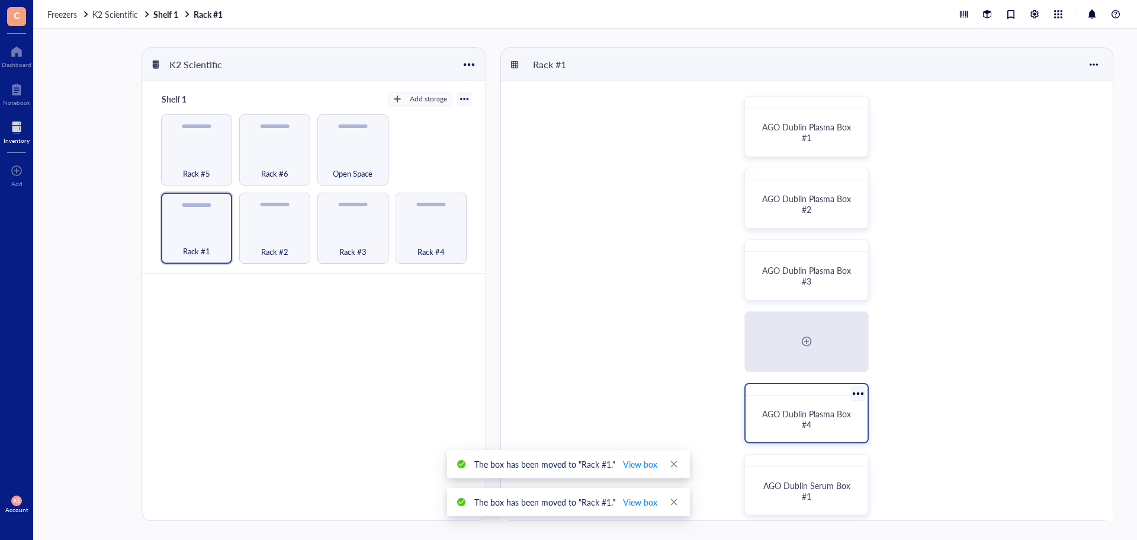
click at [838, 417] on span "AGO Dublin Plasma Box #4" at bounding box center [807, 419] width 91 height 23
click at [863, 394] on div at bounding box center [857, 392] width 17 height 17
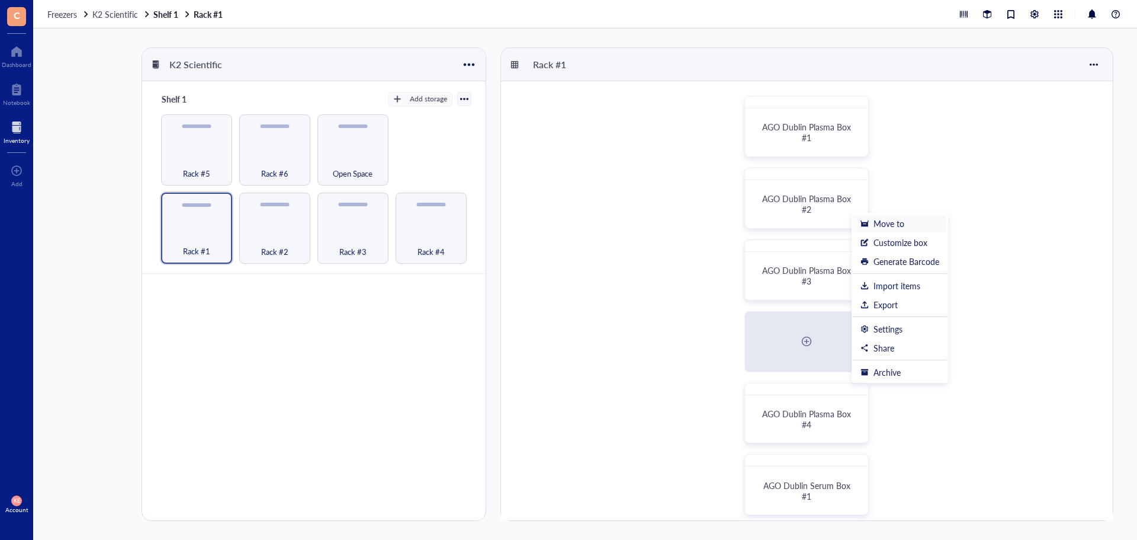
click at [904, 226] on div "Move to" at bounding box center [900, 223] width 79 height 11
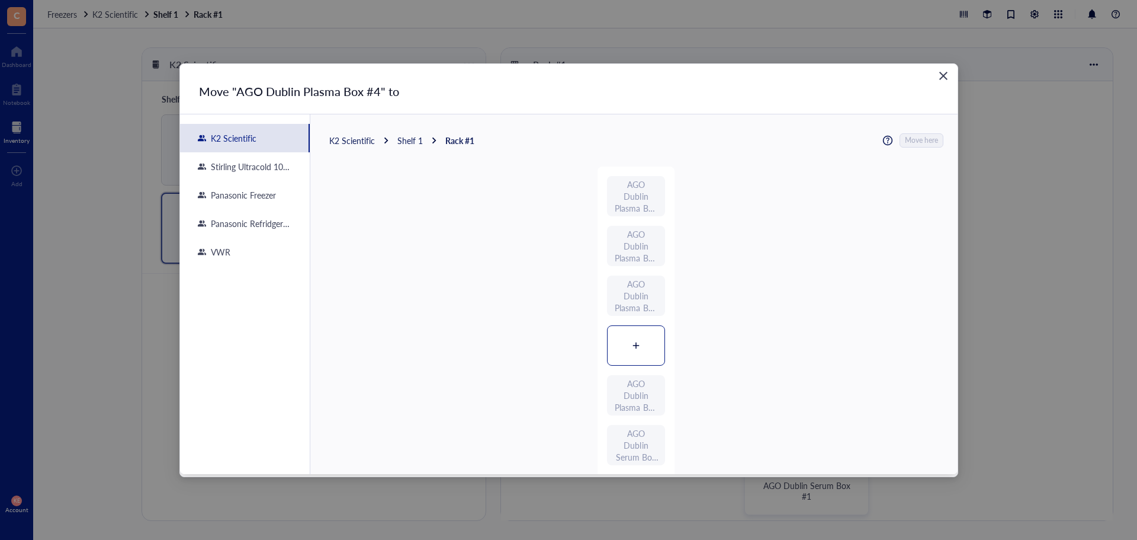
click at [640, 348] on div at bounding box center [636, 345] width 57 height 39
click at [934, 142] on span "Move here" at bounding box center [922, 140] width 33 height 15
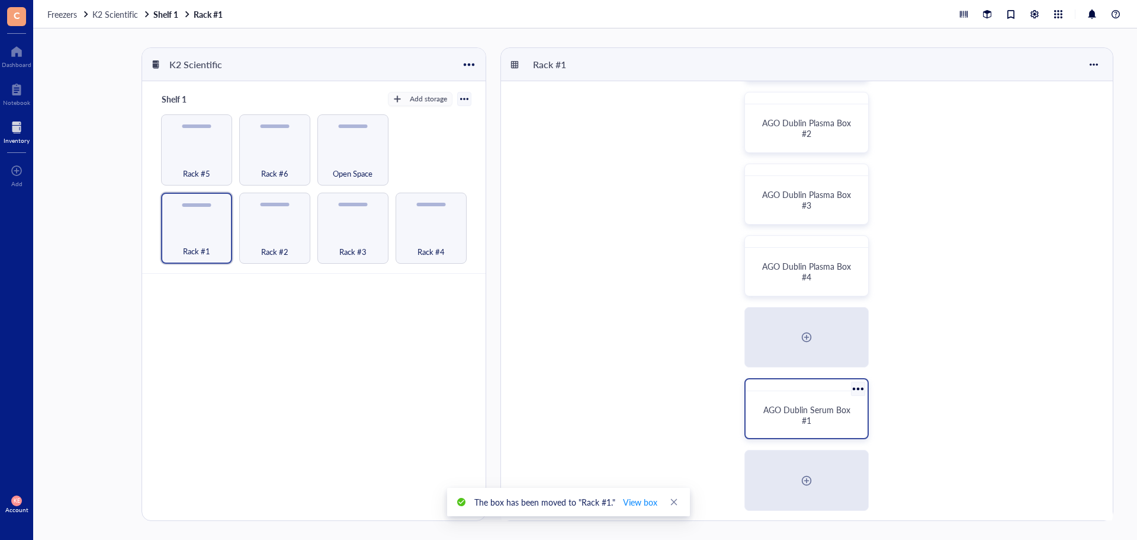
scroll to position [81, 0]
click at [860, 385] on div at bounding box center [857, 383] width 17 height 17
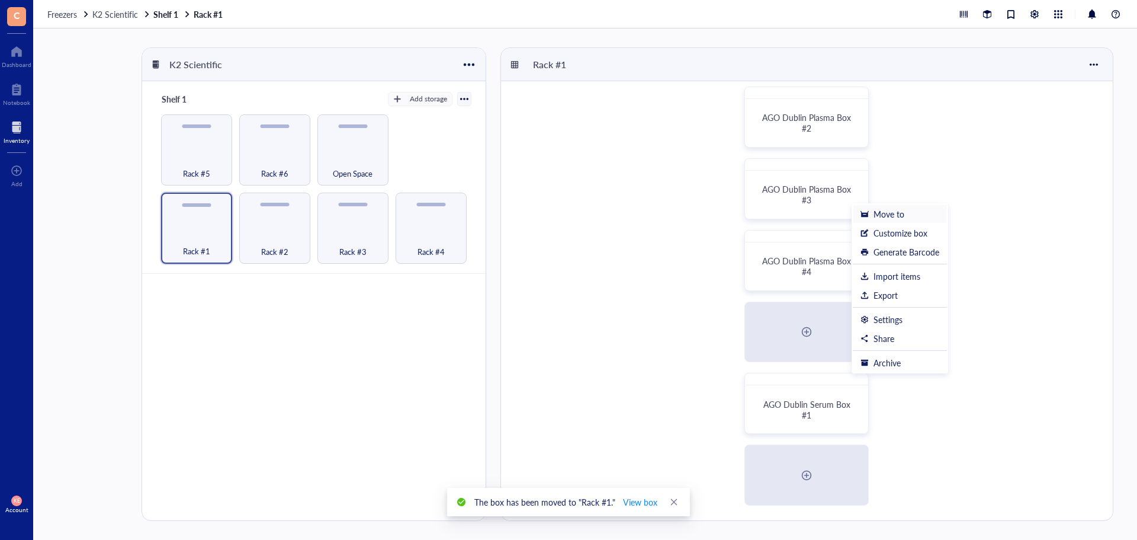
click at [916, 211] on div "Move to" at bounding box center [900, 214] width 79 height 11
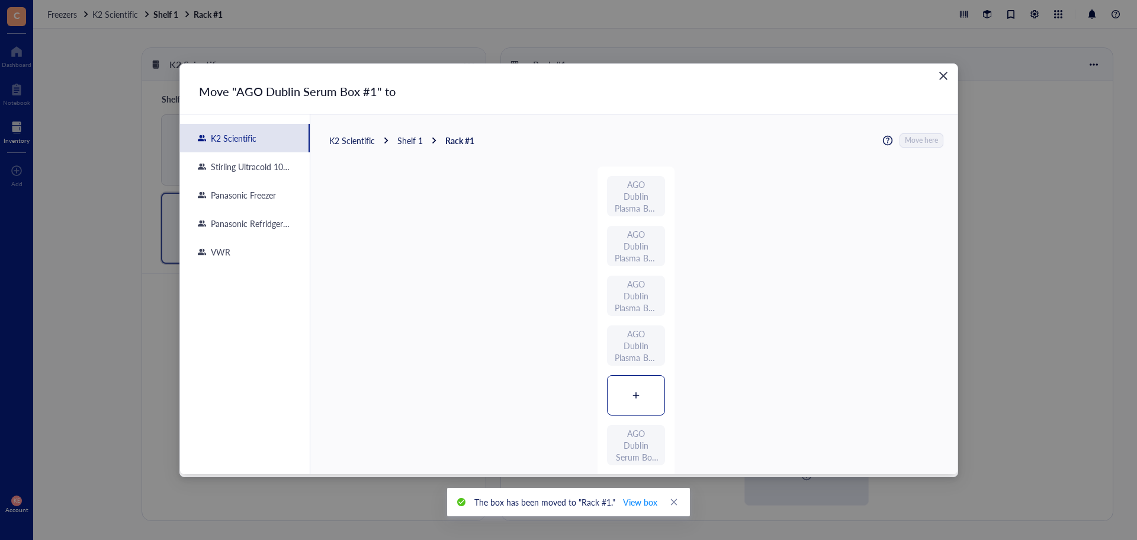
click at [641, 397] on div at bounding box center [636, 395] width 57 height 39
click at [913, 142] on span "Move here" at bounding box center [922, 140] width 33 height 15
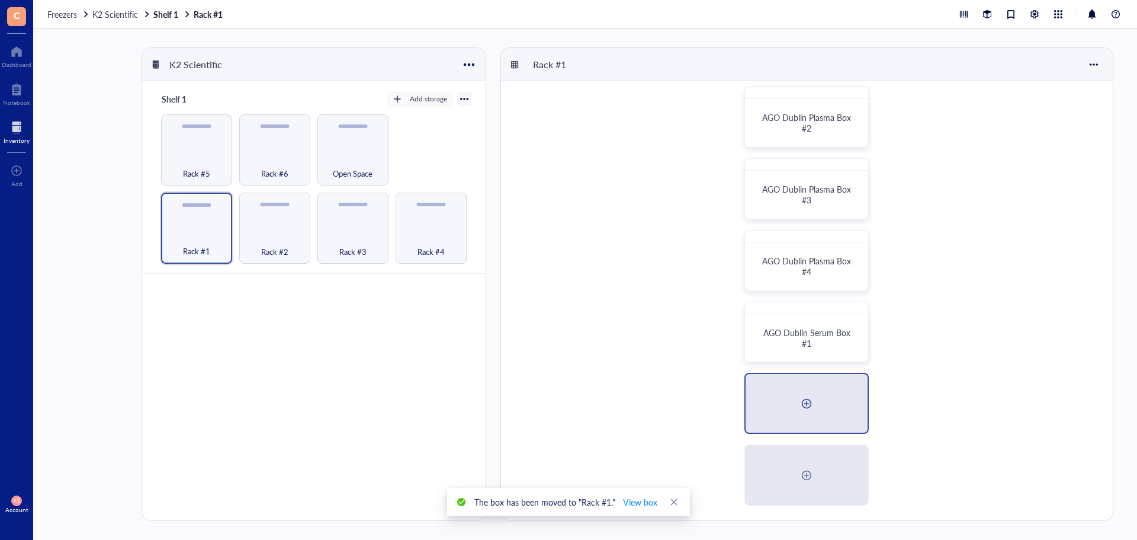
click at [803, 400] on div at bounding box center [806, 403] width 19 height 19
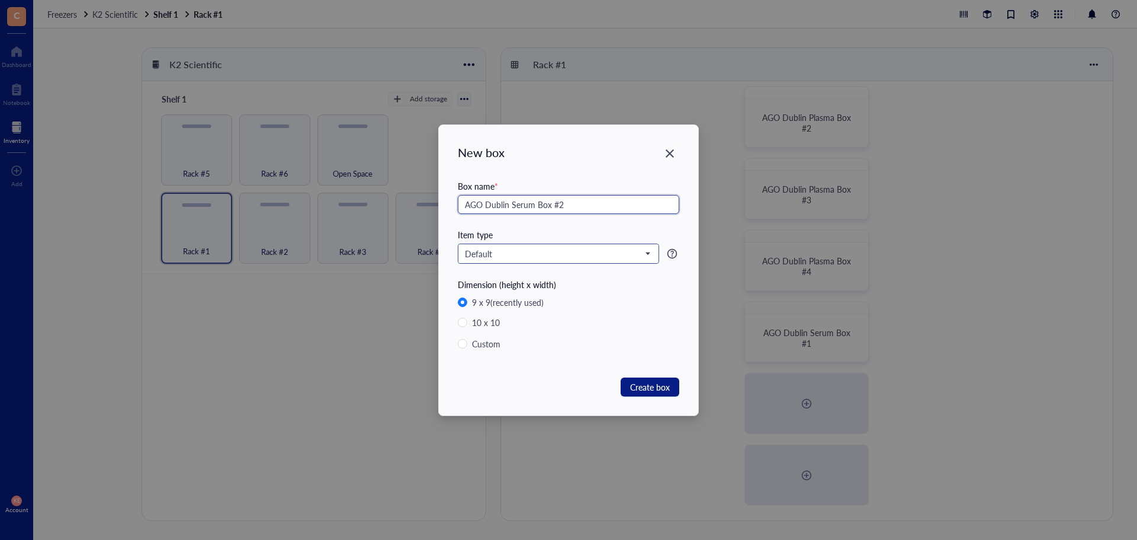
click at [591, 251] on span "Default" at bounding box center [557, 253] width 185 height 11
type input "AGO Dublin Serum Box #2"
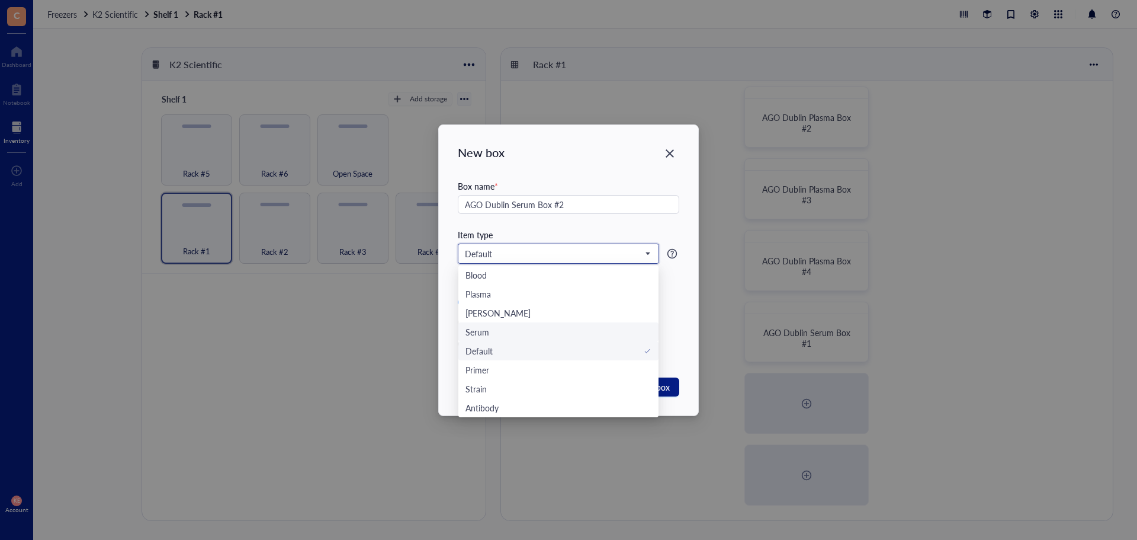
click at [570, 327] on div "Serum" at bounding box center [559, 331] width 186 height 13
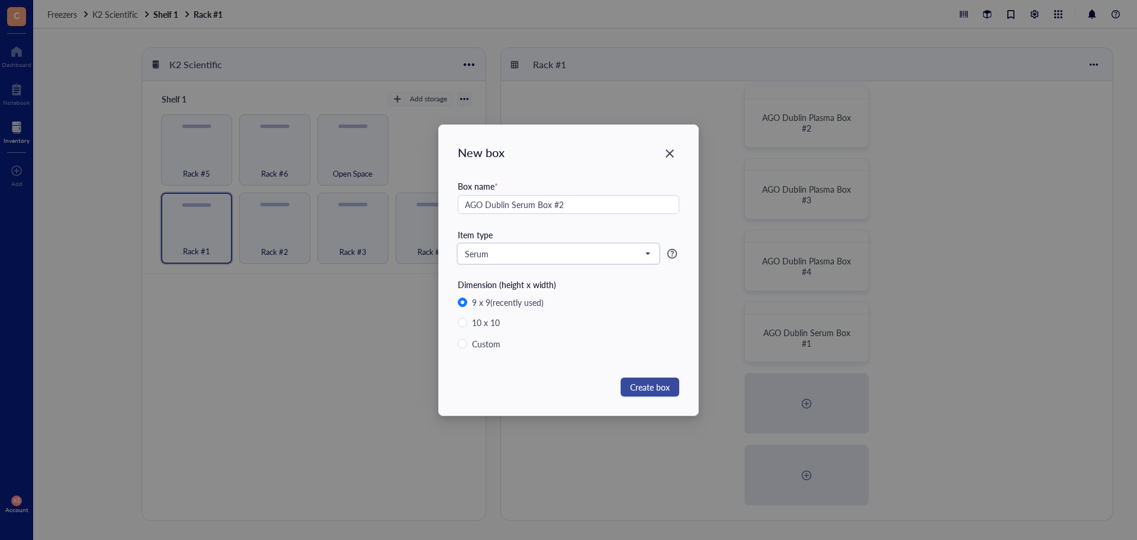
click at [669, 389] on span "Create box" at bounding box center [650, 386] width 40 height 13
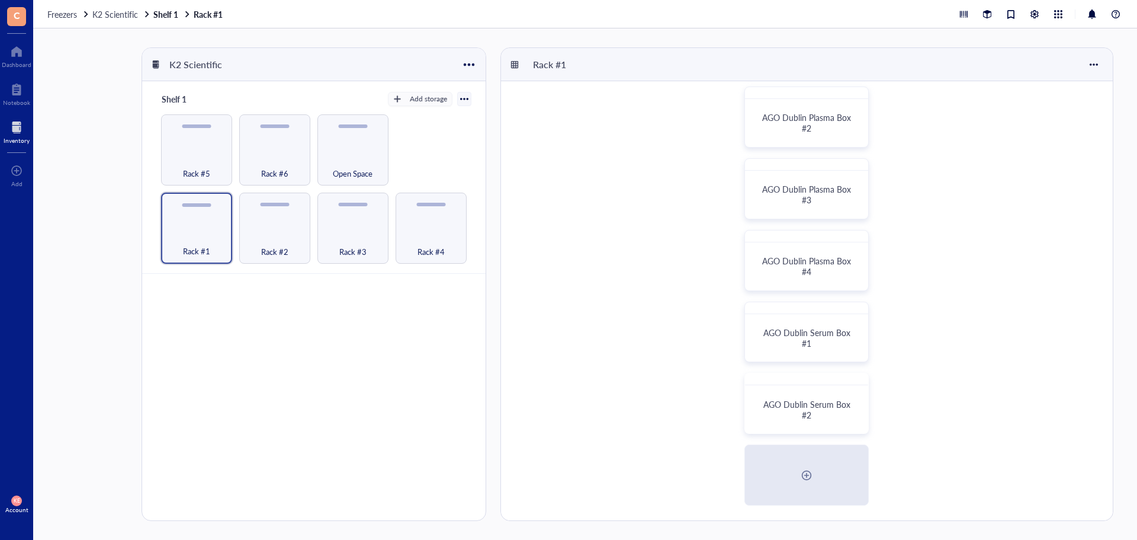
click at [807, 480] on div at bounding box center [806, 475] width 19 height 19
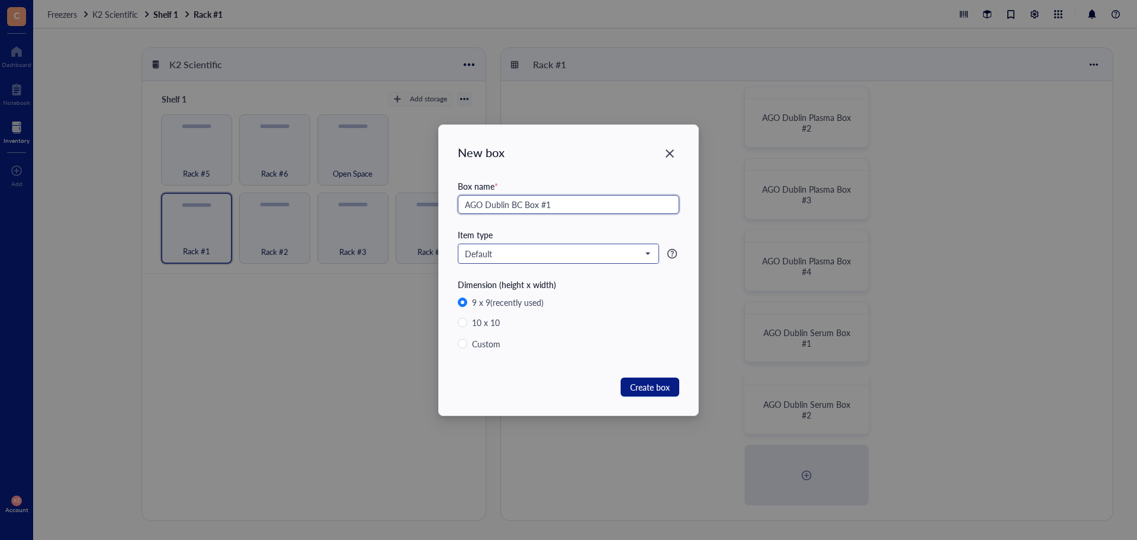
click at [505, 244] on div "Default" at bounding box center [558, 253] width 200 height 19
type input "AGO Dublin BC Box #1"
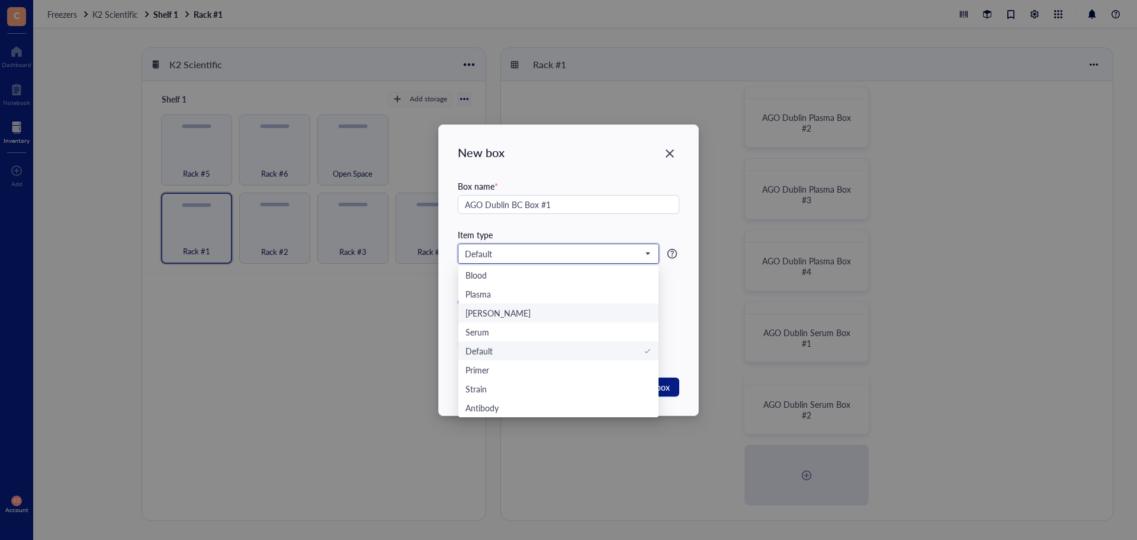
click at [512, 310] on div "[PERSON_NAME]" at bounding box center [559, 312] width 186 height 13
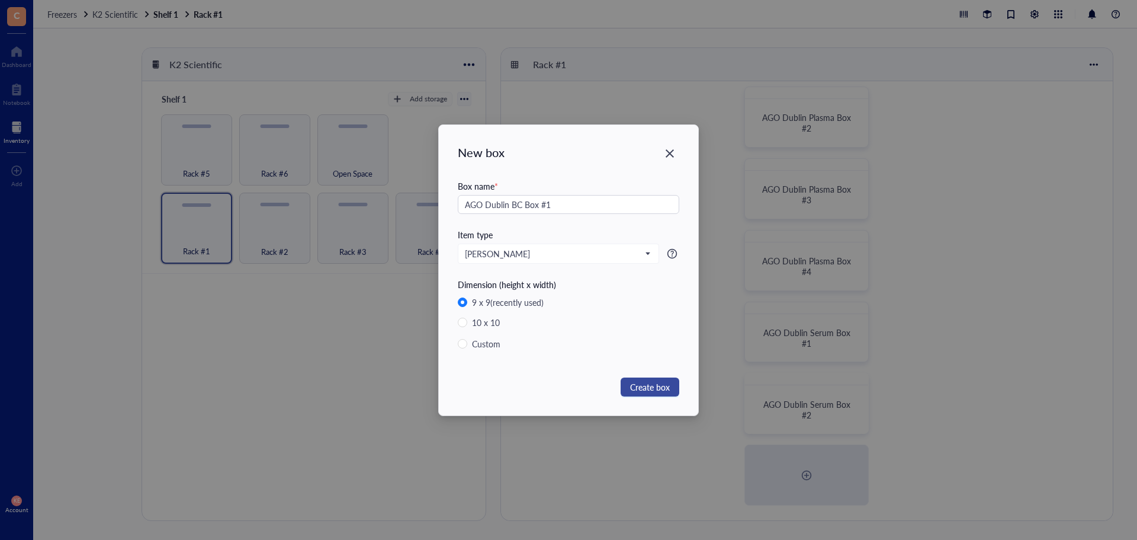
click at [627, 391] on button "Create box" at bounding box center [650, 386] width 59 height 19
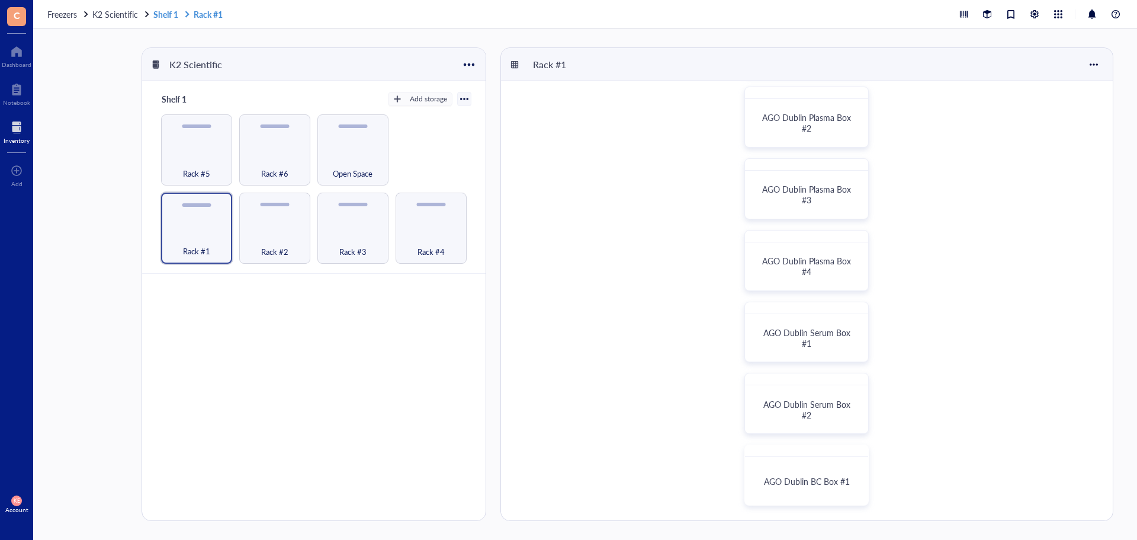
click at [160, 12] on link "Shelf 1 Rack #1" at bounding box center [189, 14] width 72 height 11
click at [8, 133] on div at bounding box center [17, 127] width 26 height 19
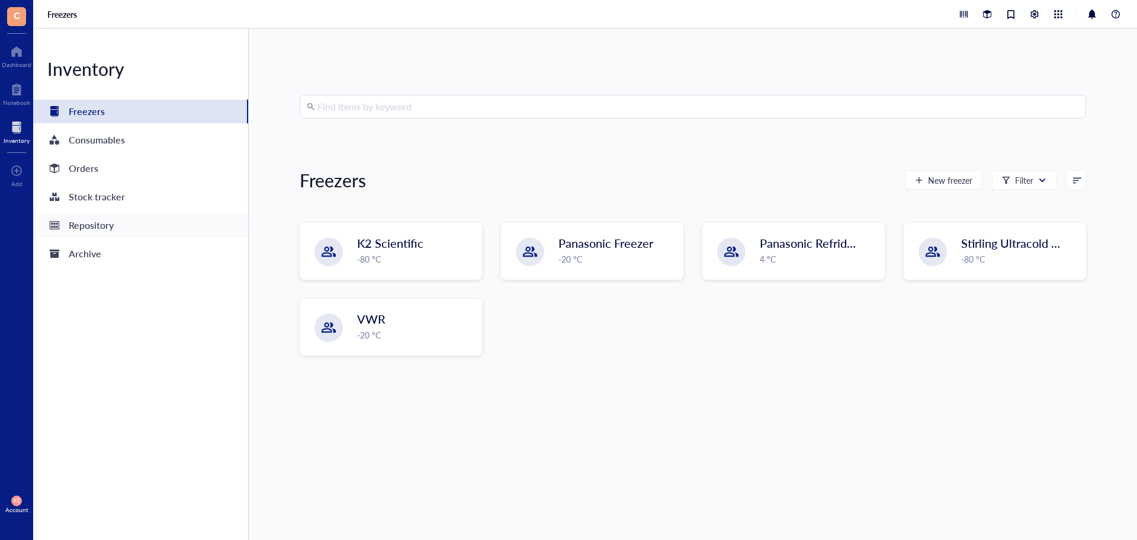
click at [92, 219] on div "Repository" at bounding box center [91, 225] width 45 height 17
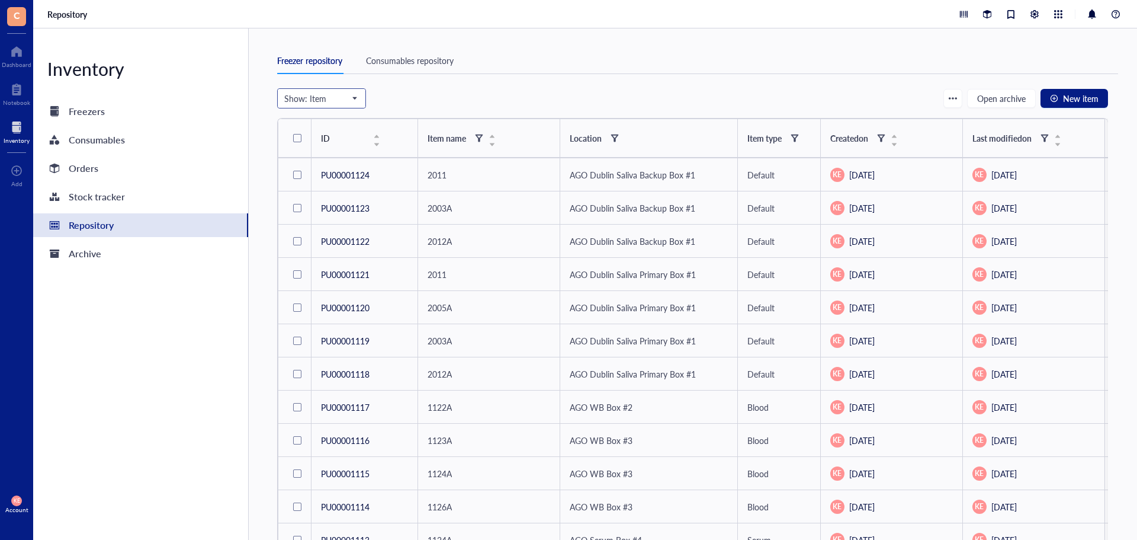
click at [357, 97] on span at bounding box center [321, 98] width 75 height 18
click at [315, 142] on div "Shelf" at bounding box center [321, 138] width 73 height 13
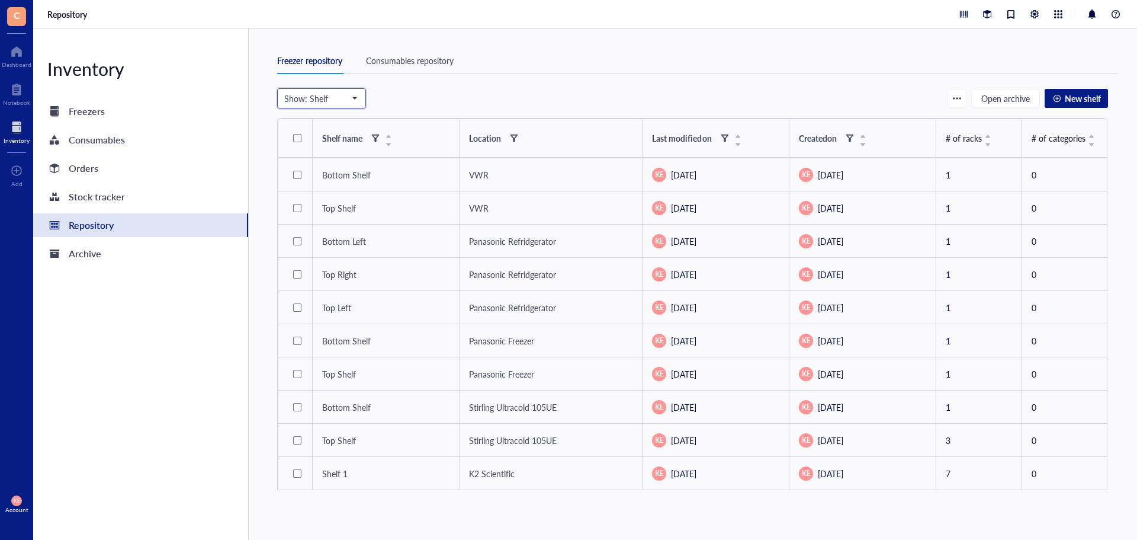
click at [353, 97] on span "Show: Shelf" at bounding box center [320, 98] width 72 height 11
click at [330, 153] on div "Rack" at bounding box center [321, 157] width 73 height 13
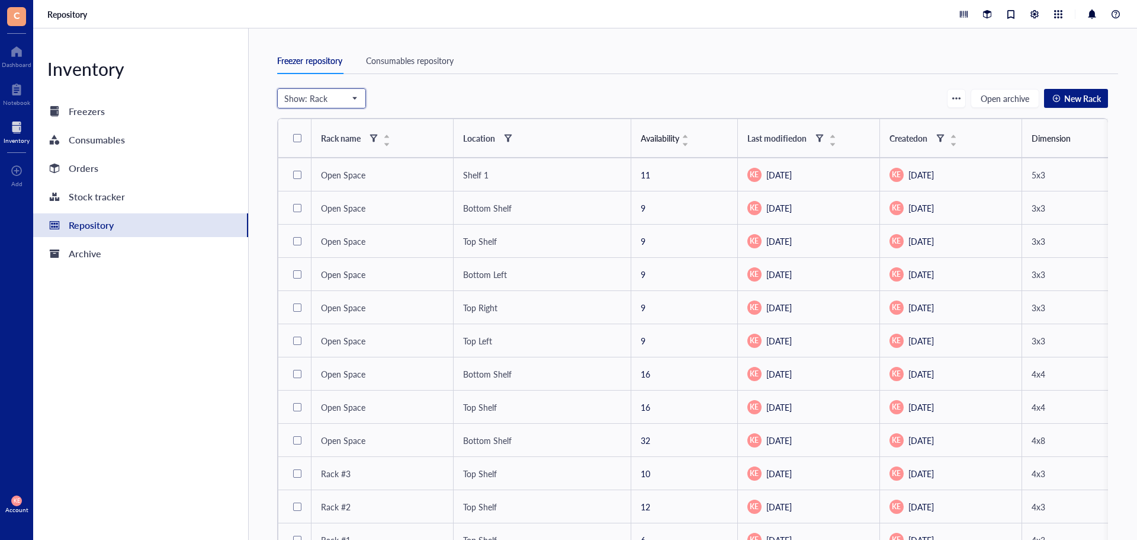
click at [339, 101] on span "Show: Rack" at bounding box center [320, 98] width 72 height 11
click at [329, 158] on div "Rack" at bounding box center [321, 157] width 73 height 13
click at [340, 98] on span "Show: Rack" at bounding box center [320, 98] width 72 height 11
click at [330, 194] on div "Box" at bounding box center [321, 195] width 73 height 13
